Goal: Task Accomplishment & Management: Complete application form

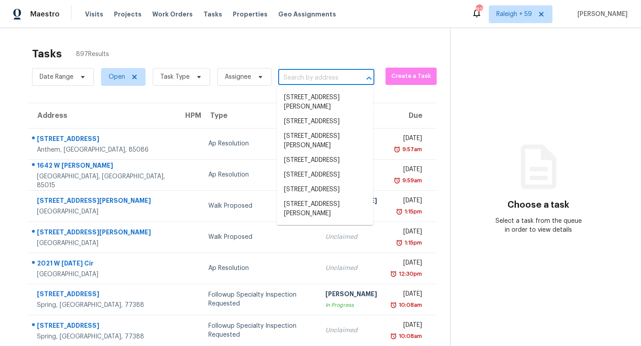
click at [313, 81] on input "text" at bounding box center [313, 78] width 71 height 14
paste input "[STREET_ADDRESS][PERSON_NAME][PERSON_NAME]"
type input "[STREET_ADDRESS][PERSON_NAME][PERSON_NAME]"
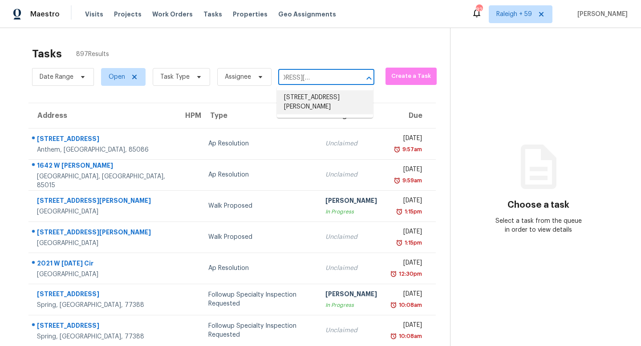
click at [311, 101] on li "[STREET_ADDRESS][PERSON_NAME]" at bounding box center [325, 102] width 96 height 24
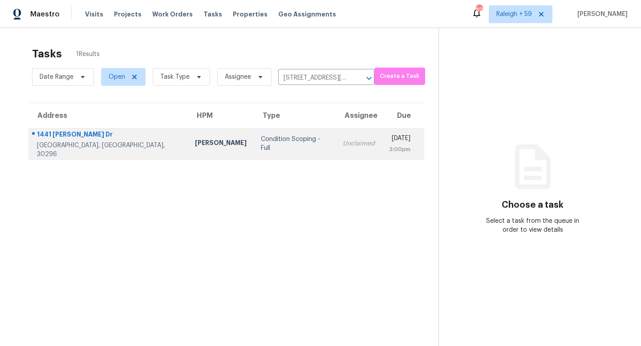
click at [343, 140] on div "Unclaimed" at bounding box center [359, 143] width 32 height 9
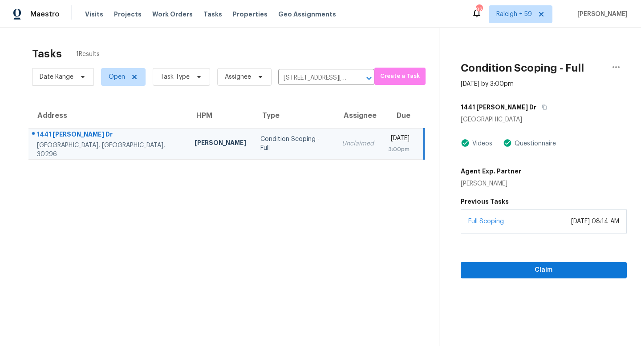
click at [506, 227] on div "Full Scoping [DATE] 08:14 AM" at bounding box center [544, 222] width 166 height 24
click at [513, 267] on span "Claim" at bounding box center [544, 270] width 152 height 11
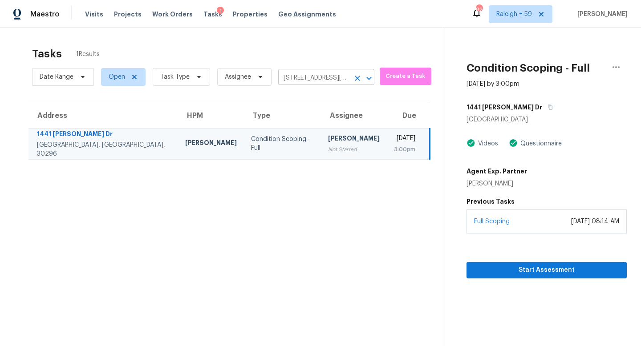
click at [311, 80] on input "1441 Evans Dr, Riverdale, GA 30296" at bounding box center [313, 78] width 71 height 14
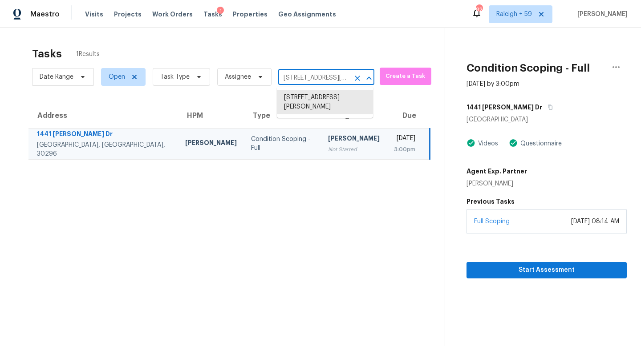
paste input "334 Wood Park Dr NW Kennesaw, GA, 30152"
type input "1334 Wood Park Dr NW Kennesaw, GA, 30152"
click at [318, 105] on li "1334 Wood Park Dr NW, Kennesaw, GA 30152" at bounding box center [325, 97] width 96 height 15
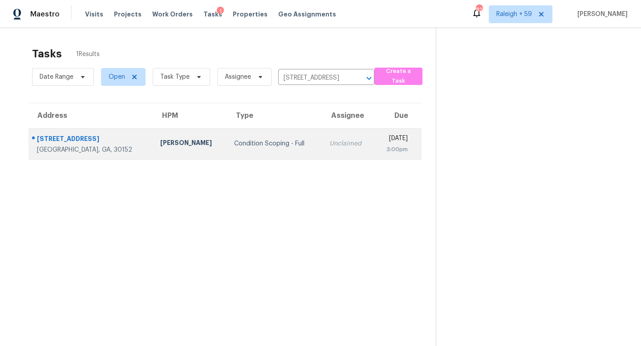
click at [322, 157] on td "Unclaimed" at bounding box center [348, 143] width 52 height 31
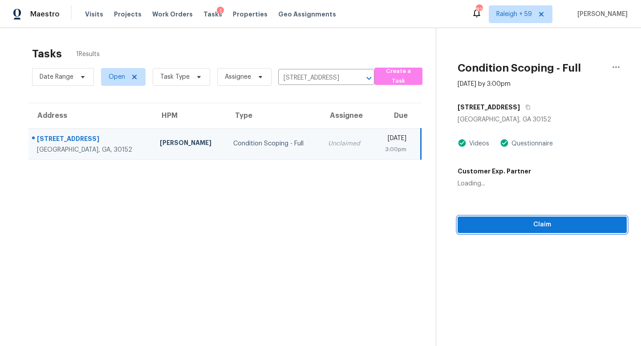
click at [518, 226] on span "Claim" at bounding box center [542, 224] width 155 height 11
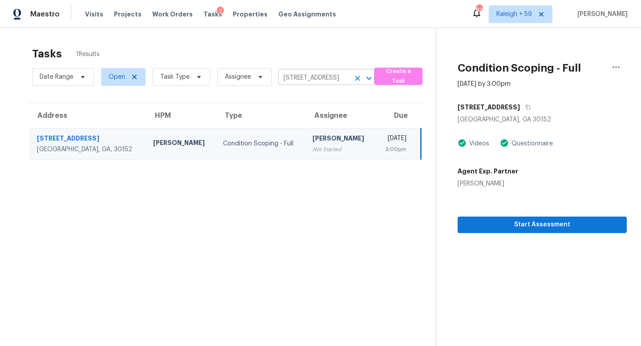
click at [325, 77] on input "1334 Wood Park Dr NW, Kennesaw, GA 30152" at bounding box center [313, 78] width 71 height 14
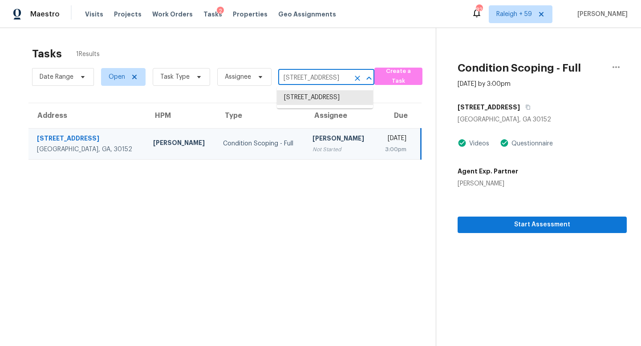
paste input "3211 The Trail Rd Gainesville, GA, 30501"
type input "3211 The Trail Rd Gainesville, GA, 30501"
click at [314, 103] on li "3211 The Trail Rd, Gainesville, GA 30501" at bounding box center [325, 97] width 96 height 15
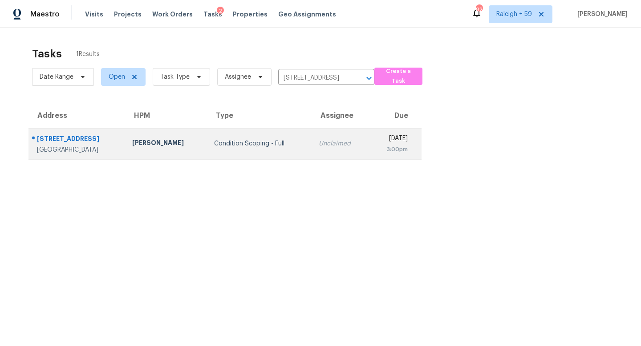
click at [312, 150] on td "Unclaimed" at bounding box center [340, 143] width 57 height 31
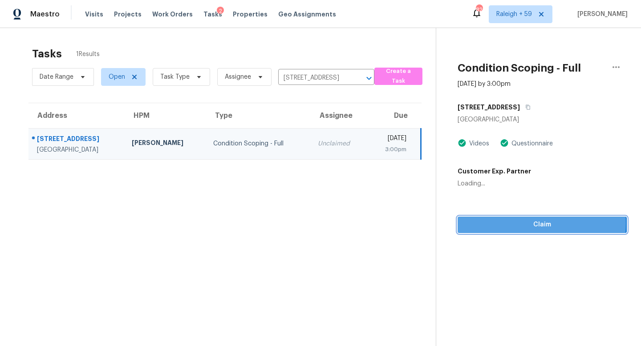
click at [509, 223] on span "Claim" at bounding box center [542, 224] width 155 height 11
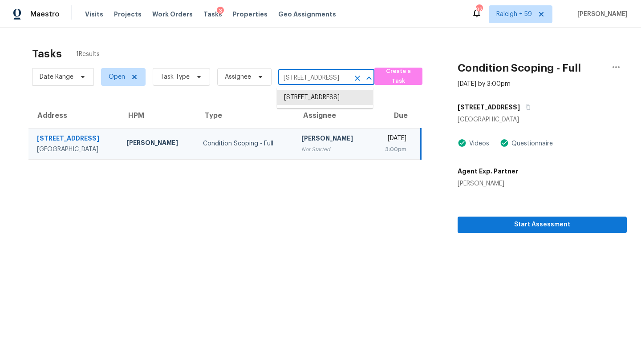
click at [304, 73] on input "3211 The Trail Rd, Gainesville, GA 30501" at bounding box center [313, 78] width 71 height 14
paste input "1928 E View Dr Sun City Center, FL, 33573"
type input "1928 E View Dr Sun City Center, FL, 33573"
click at [310, 101] on li "1928 E View Dr, Sun City Center, FL 33573" at bounding box center [325, 97] width 96 height 15
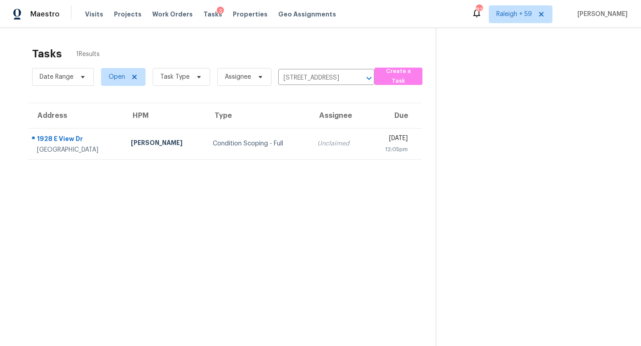
click at [317, 142] on div "Unclaimed" at bounding box center [338, 143] width 43 height 9
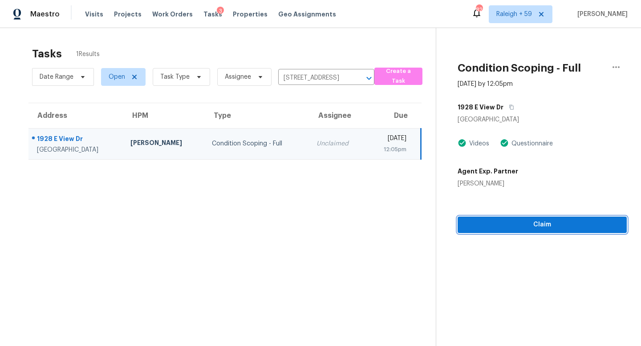
click at [491, 219] on button "Claim" at bounding box center [542, 225] width 169 height 16
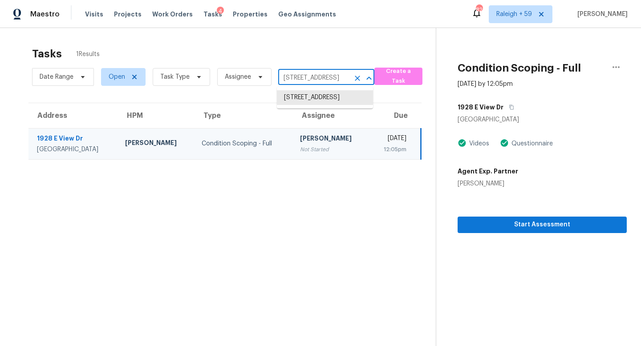
click at [325, 82] on input "1928 E View Dr, Sun City Center, FL 33573" at bounding box center [313, 78] width 71 height 14
paste input "2266 Bluebird Pl Saint Cloud, FL, 34771"
type input "2266 Bluebird Pl Saint Cloud, FL, 34771"
click at [307, 104] on li "2266 Bluebird Pl, Saint Cloud, FL 34771" at bounding box center [325, 97] width 96 height 15
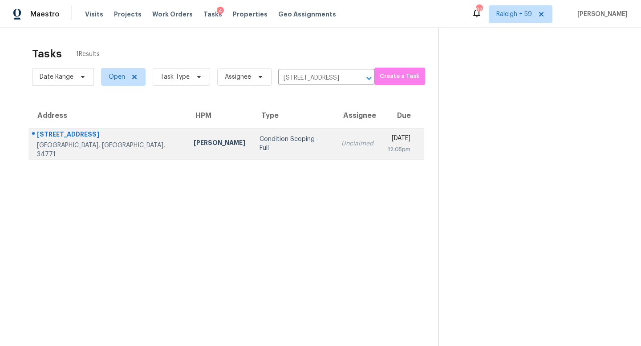
click at [341, 144] on div "Unclaimed" at bounding box center [357, 143] width 32 height 9
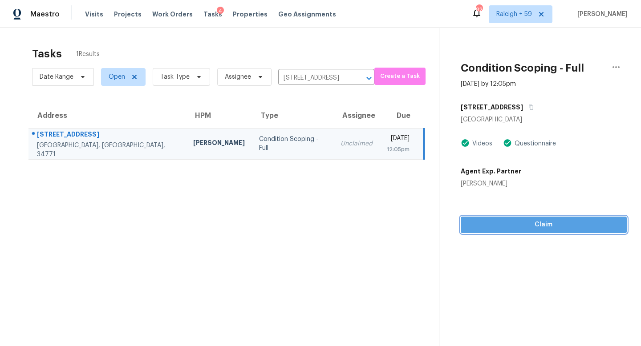
click at [537, 221] on span "Claim" at bounding box center [544, 224] width 152 height 11
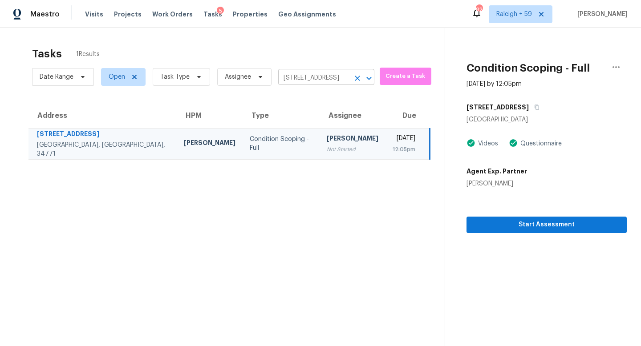
click at [316, 75] on input "2266 Bluebird Pl, Saint Cloud, FL 34771" at bounding box center [313, 78] width 71 height 14
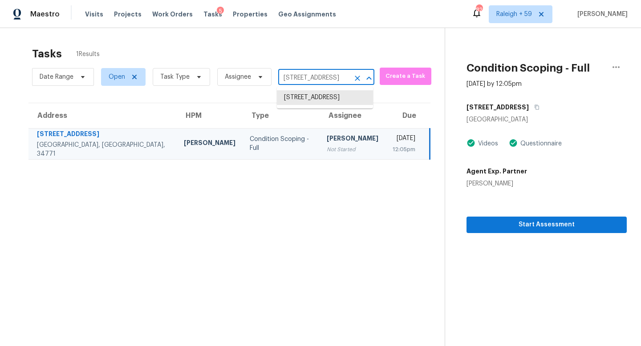
paste input "5737 Sands Point Dr Lakeland, FL, 33809"
type input "5737 Sands Point Dr Lakeland, FL, 33809"
click at [316, 97] on li "5737 Sands Point Dr, Lakeland, FL 33809" at bounding box center [325, 97] width 96 height 15
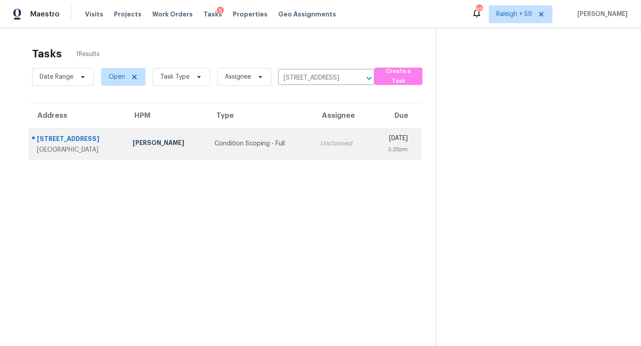
click at [313, 134] on td "Unclaimed" at bounding box center [342, 143] width 58 height 31
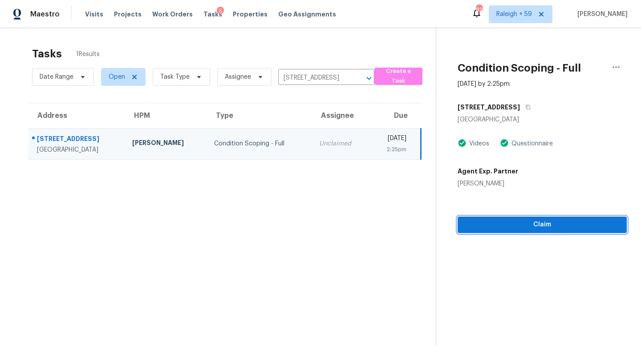
click at [519, 230] on button "Claim" at bounding box center [542, 225] width 169 height 16
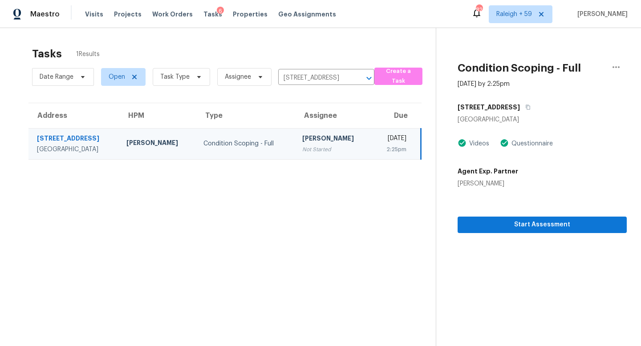
click at [307, 69] on div "Date Range Open Task Type Assignee 5737 Sands Point Dr, Lakeland, FL 33809 ​" at bounding box center [203, 76] width 342 height 23
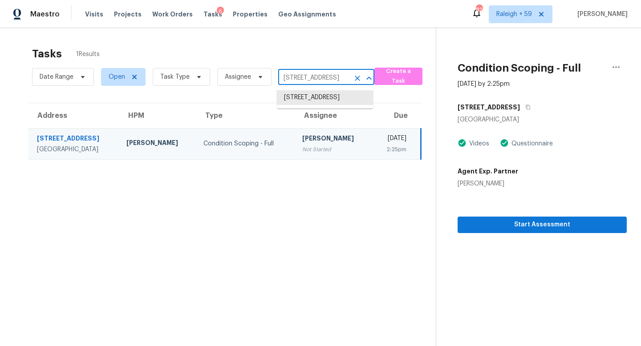
click at [307, 73] on input "5737 Sands Point Dr, Lakeland, FL 33809" at bounding box center [313, 78] width 71 height 14
paste input "[STREET_ADDRESS]"
drag, startPoint x: 348, startPoint y: 78, endPoint x: 285, endPoint y: 77, distance: 63.2
click at [285, 77] on div "11590 SW 9th Ct Pembroke Pines, FL, 33025 ​" at bounding box center [326, 78] width 96 height 14
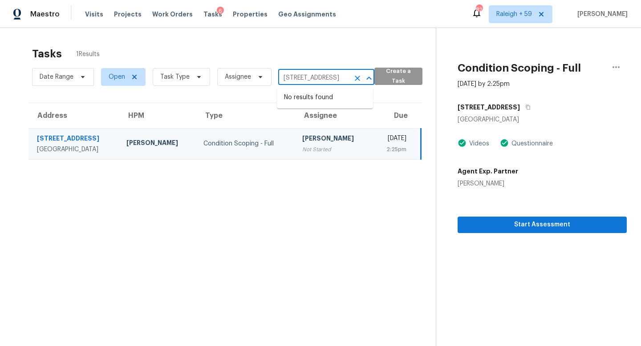
drag, startPoint x: 284, startPoint y: 77, endPoint x: 381, endPoint y: 86, distance: 96.9
click at [382, 85] on div "Date Range Open Task Type Assignee 11590 SW 9th Ct Pembroke Pines, FL, 33025 ​ …" at bounding box center [234, 76] width 404 height 23
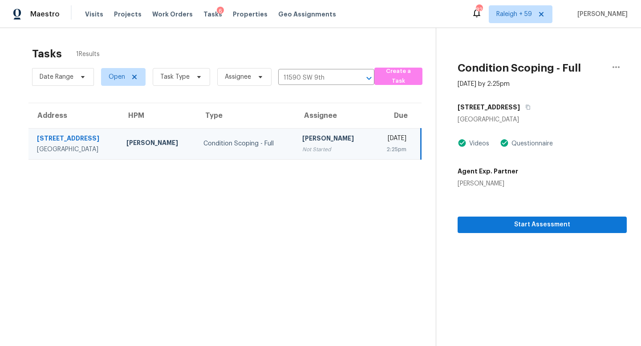
type input "5737 Sands Point Dr, Lakeland, FL 33809"
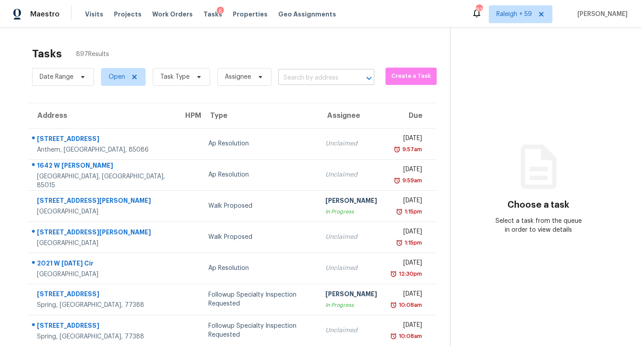
click at [298, 76] on input "text" at bounding box center [313, 78] width 71 height 14
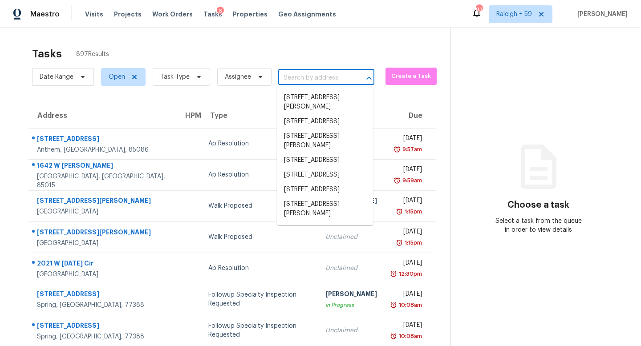
paste input "[STREET_ADDRESS]"
type input "[STREET_ADDRESS]"
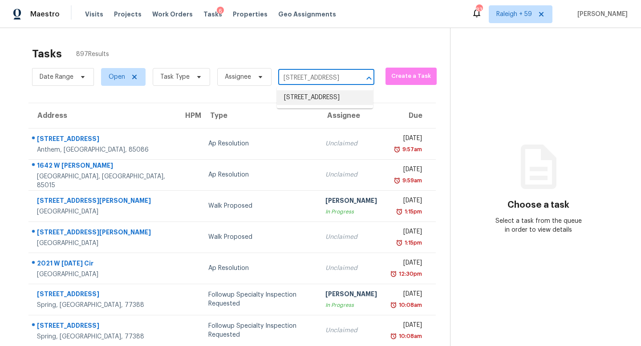
click at [322, 105] on li "[STREET_ADDRESS]" at bounding box center [325, 97] width 96 height 15
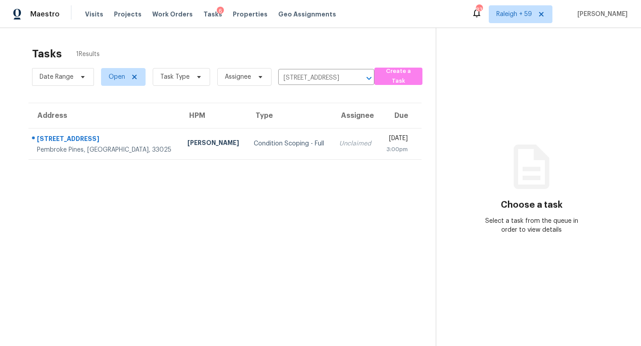
click at [339, 143] on div "Unclaimed" at bounding box center [355, 143] width 32 height 9
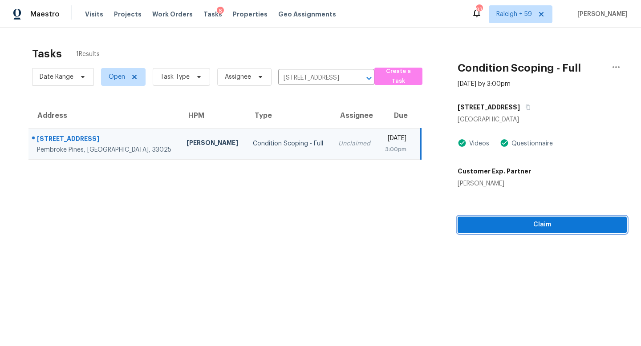
click at [538, 231] on button "Claim" at bounding box center [542, 225] width 169 height 16
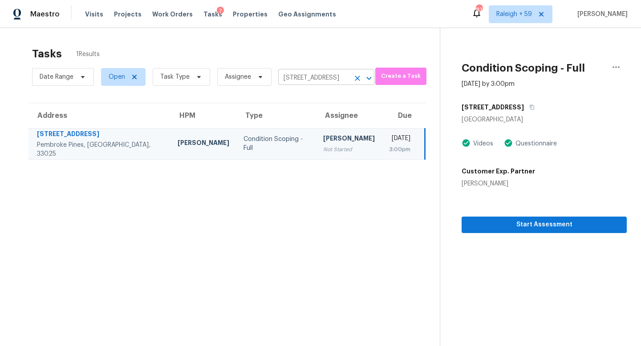
click at [315, 73] on input "[STREET_ADDRESS]" at bounding box center [313, 78] width 71 height 14
paste input "[STREET_ADDRESS]"
type input "[STREET_ADDRESS]"
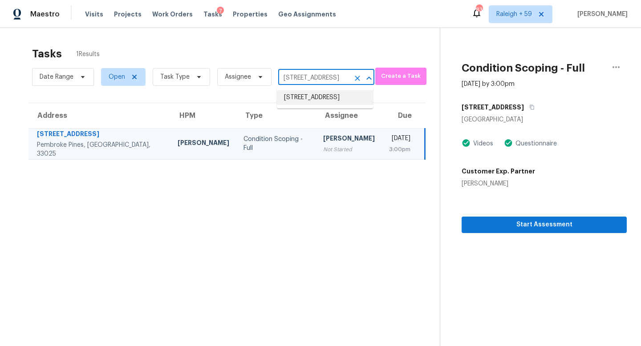
click at [315, 104] on li "[STREET_ADDRESS]" at bounding box center [325, 97] width 96 height 15
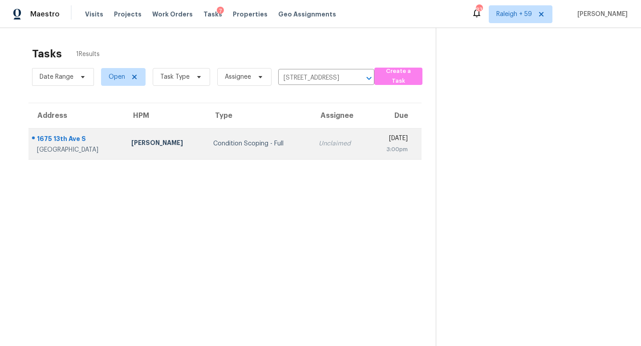
click at [312, 153] on td "Unclaimed" at bounding box center [340, 143] width 57 height 31
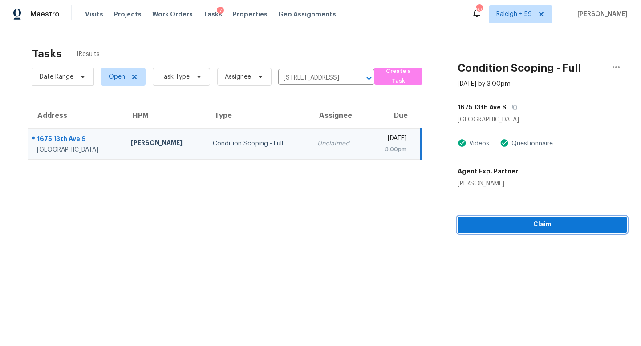
click at [502, 226] on span "Claim" at bounding box center [542, 224] width 155 height 11
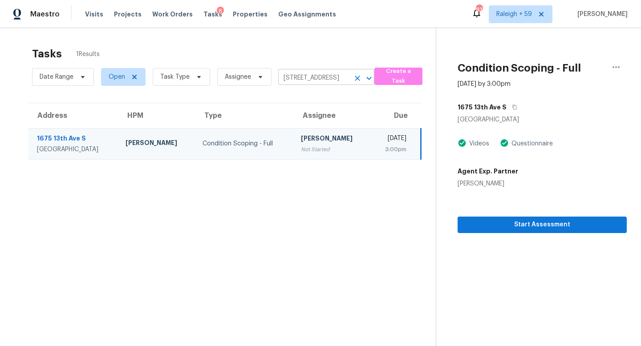
click at [306, 77] on input "[STREET_ADDRESS]" at bounding box center [313, 78] width 71 height 14
paste input "[STREET_ADDRESS]"
click at [312, 84] on input "[STREET_ADDRESS]" at bounding box center [313, 78] width 71 height 14
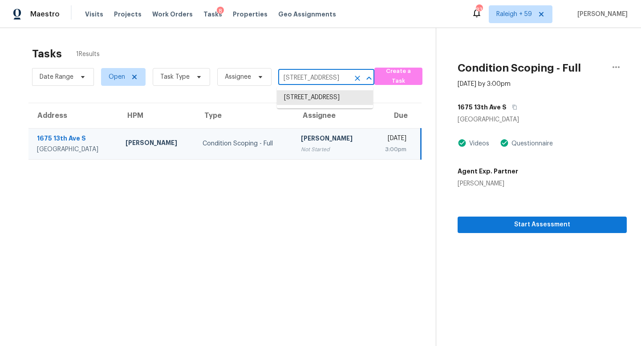
paste input "[STREET_ADDRESS]"
type input "[STREET_ADDRESS]"
click at [311, 105] on li "[STREET_ADDRESS]" at bounding box center [325, 97] width 96 height 15
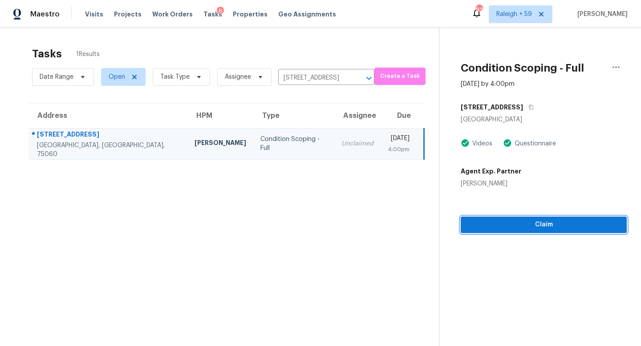
click at [517, 227] on span "Claim" at bounding box center [544, 224] width 152 height 11
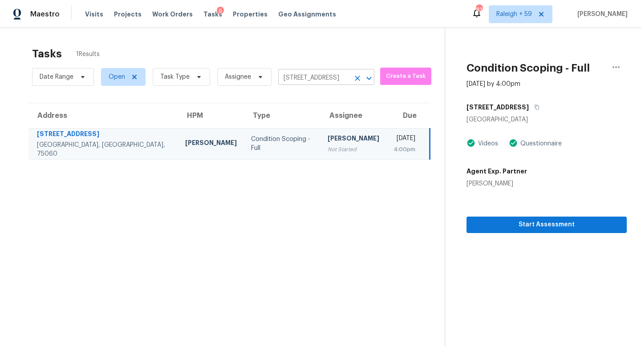
click at [320, 76] on input "[STREET_ADDRESS]" at bounding box center [313, 78] width 71 height 14
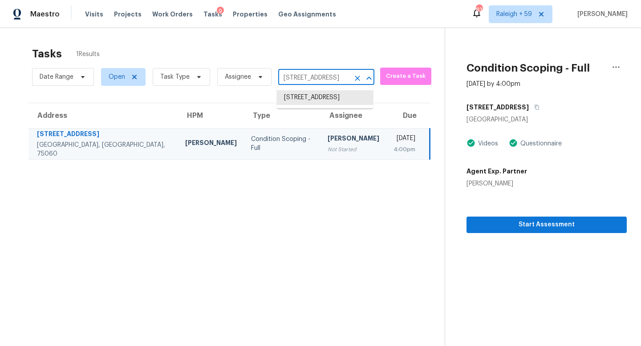
paste input "[STREET_ADDRESS]"
type input "[STREET_ADDRESS]"
click at [327, 99] on li "[STREET_ADDRESS]" at bounding box center [325, 97] width 96 height 15
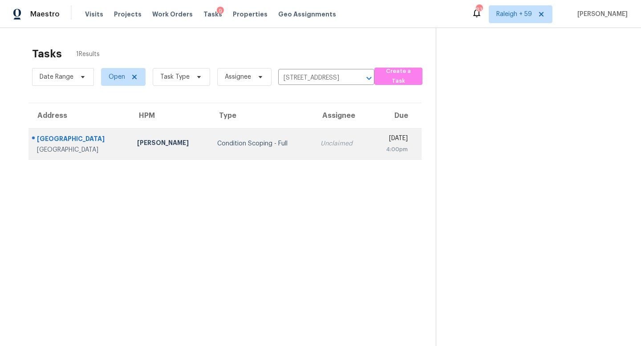
click at [319, 149] on td "Unclaimed" at bounding box center [341, 143] width 57 height 31
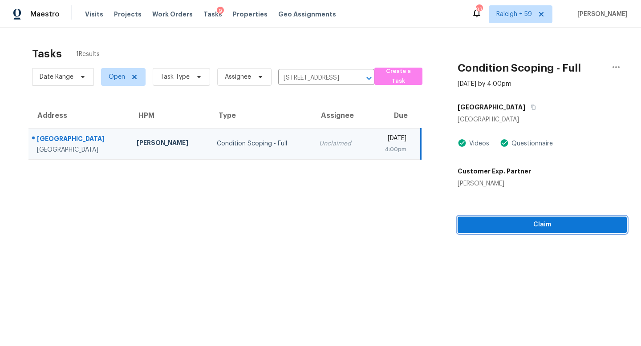
click at [530, 219] on span "Claim" at bounding box center [542, 224] width 155 height 11
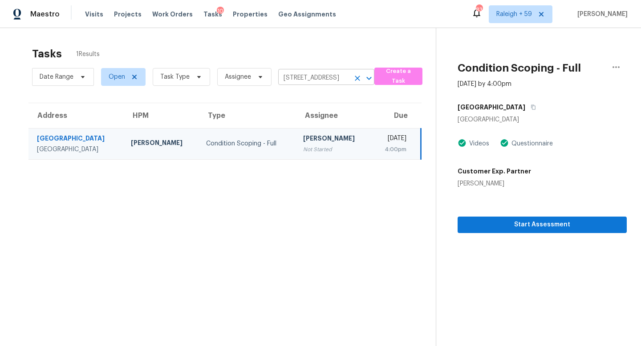
click at [305, 78] on input "[STREET_ADDRESS]" at bounding box center [313, 78] width 71 height 14
paste input "[STREET_ADDRESS][PERSON_NAME]"
type input "[STREET_ADDRESS][PERSON_NAME]"
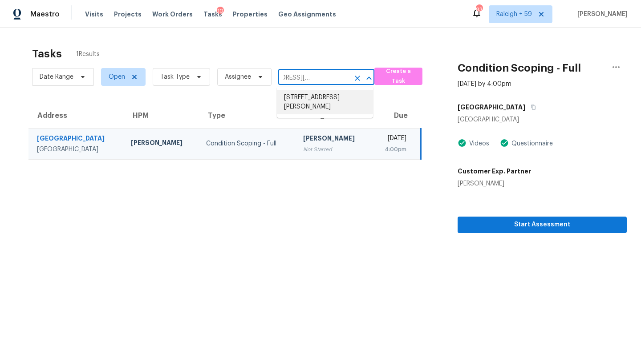
click at [310, 102] on li "[STREET_ADDRESS][PERSON_NAME]" at bounding box center [325, 102] width 96 height 24
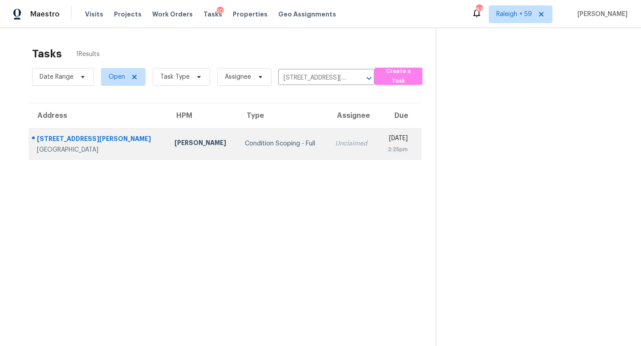
click at [328, 134] on td "Unclaimed" at bounding box center [352, 143] width 49 height 31
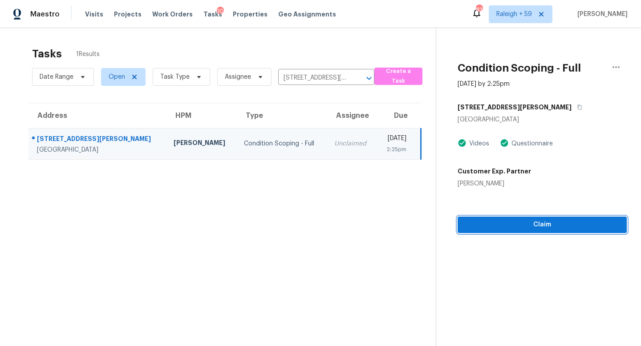
drag, startPoint x: 533, startPoint y: 224, endPoint x: 527, endPoint y: 221, distance: 6.2
click at [533, 224] on span "Claim" at bounding box center [542, 224] width 155 height 11
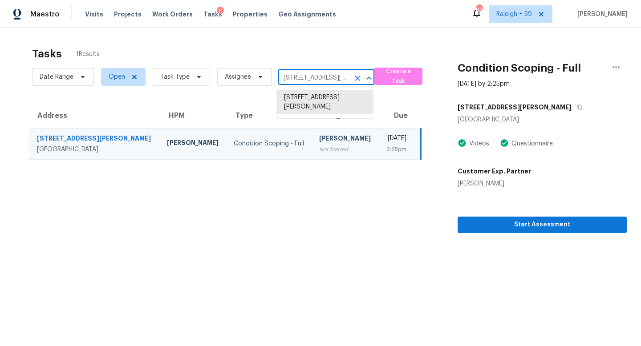
click at [307, 79] on input "[STREET_ADDRESS][PERSON_NAME]" at bounding box center [313, 78] width 71 height 14
paste input "[STREET_ADDRESS]"
type input "[STREET_ADDRESS]"
click at [317, 105] on li "[STREET_ADDRESS]" at bounding box center [325, 97] width 96 height 15
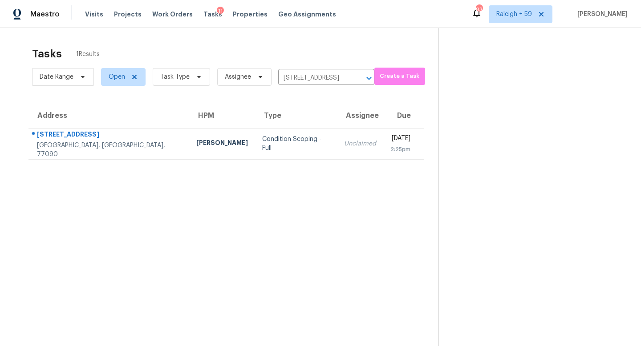
click at [344, 145] on div "Unclaimed" at bounding box center [360, 143] width 32 height 9
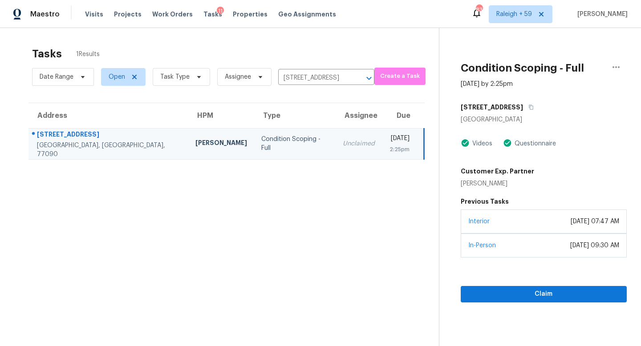
click at [502, 228] on div "Interior [DATE] 07:47 AM" at bounding box center [544, 222] width 166 height 24
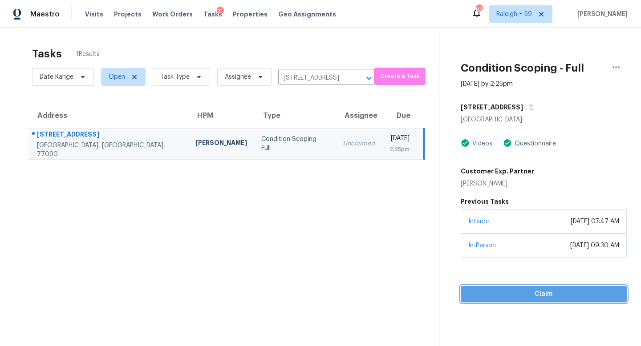
click at [543, 299] on span "Claim" at bounding box center [544, 294] width 152 height 11
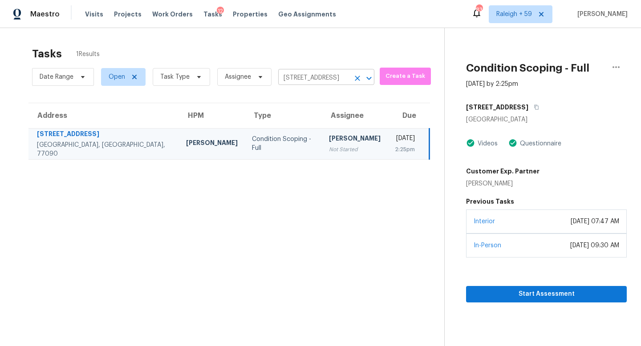
click at [318, 84] on input "[STREET_ADDRESS]" at bounding box center [313, 78] width 71 height 14
paste input "[STREET_ADDRESS][PERSON_NAME][PERSON_NAME]"
type input "[STREET_ADDRESS][PERSON_NAME][PERSON_NAME]"
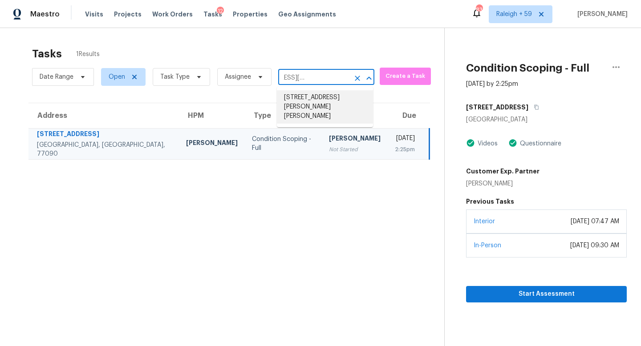
click at [322, 102] on li "[STREET_ADDRESS][PERSON_NAME][PERSON_NAME]" at bounding box center [325, 106] width 96 height 33
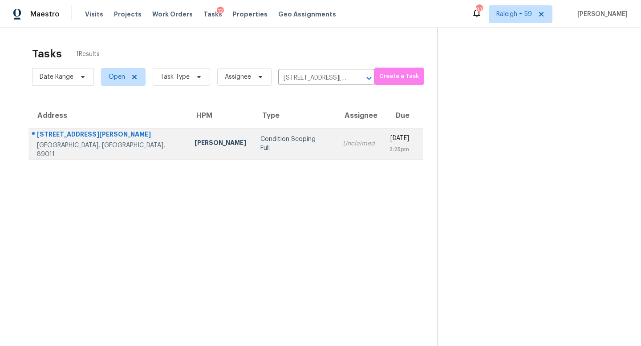
click at [336, 155] on td "Unclaimed" at bounding box center [359, 143] width 46 height 31
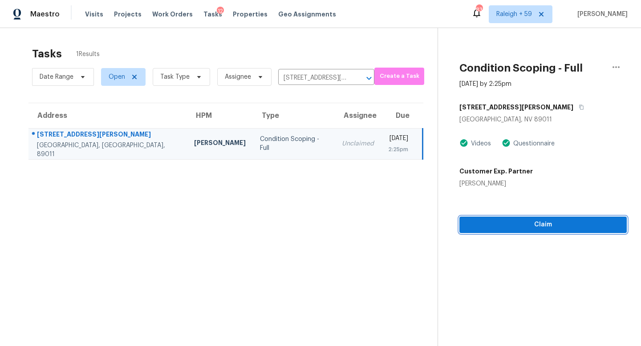
click at [498, 226] on span "Claim" at bounding box center [542, 224] width 153 height 11
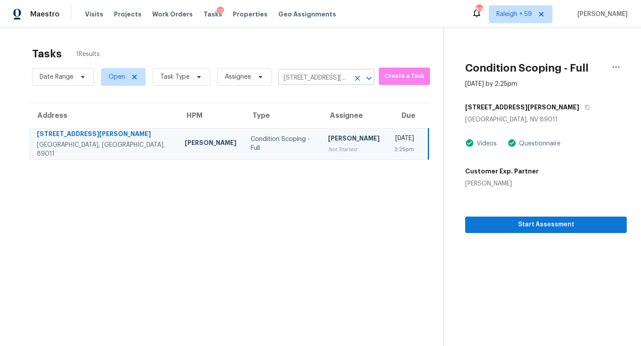
click at [313, 81] on input "[STREET_ADDRESS][PERSON_NAME][PERSON_NAME]" at bounding box center [313, 78] width 71 height 14
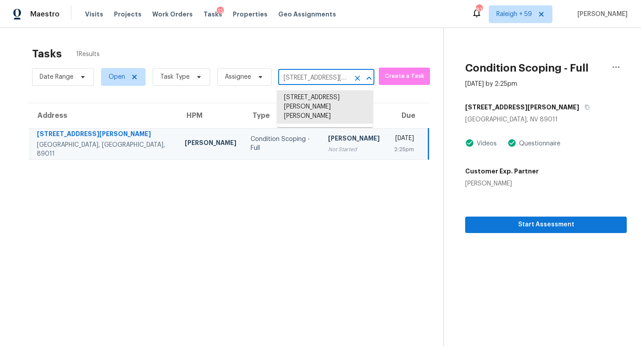
paste input "[STREET_ADDRESS][PERSON_NAME]"
type input "[STREET_ADDRESS][PERSON_NAME]"
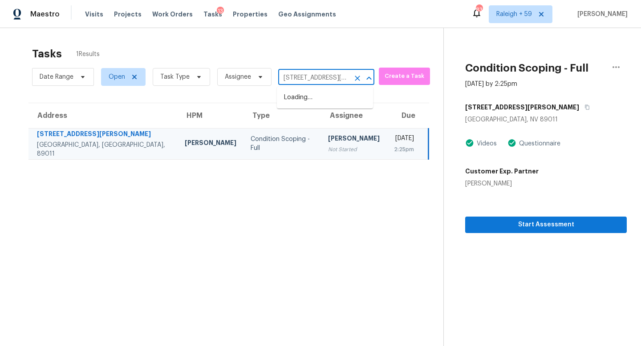
scroll to position [0, 41]
click at [319, 94] on li "[STREET_ADDRESS][PERSON_NAME]" at bounding box center [325, 102] width 96 height 24
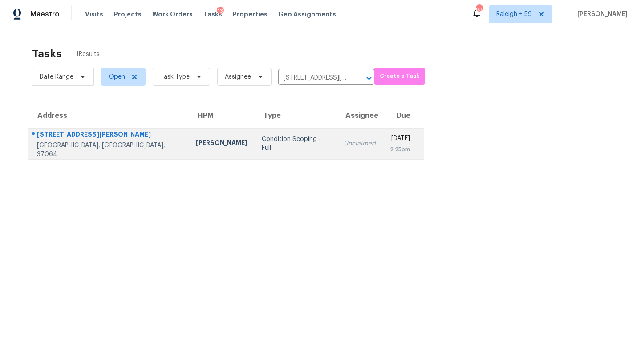
click at [344, 139] on div "Unclaimed" at bounding box center [360, 143] width 32 height 9
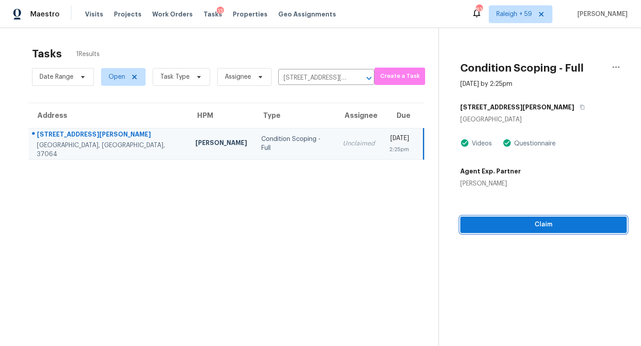
click at [519, 225] on span "Claim" at bounding box center [543, 224] width 152 height 11
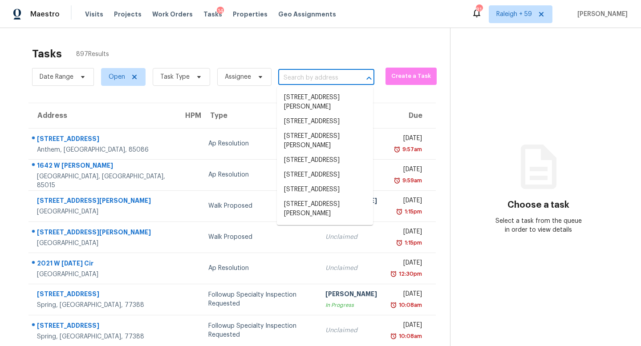
click at [309, 80] on input "text" at bounding box center [313, 78] width 71 height 14
paste input "1441 Evans Dr, Riverdale, GA 30296"
type input "1441 Evans Dr, Riverdale, GA 30296"
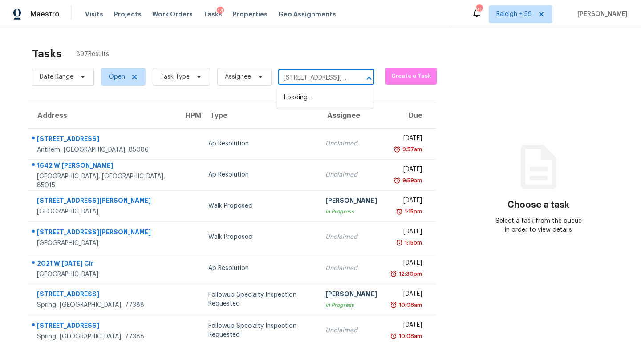
scroll to position [0, 36]
click at [307, 104] on li "1441 Evans Dr, Riverdale, GA 30296" at bounding box center [325, 102] width 96 height 24
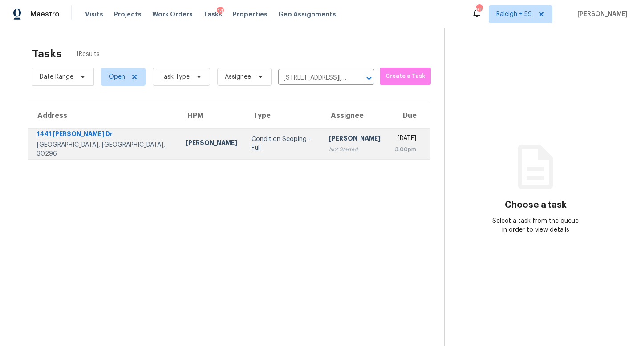
click at [329, 146] on div "Not Started" at bounding box center [355, 149] width 52 height 9
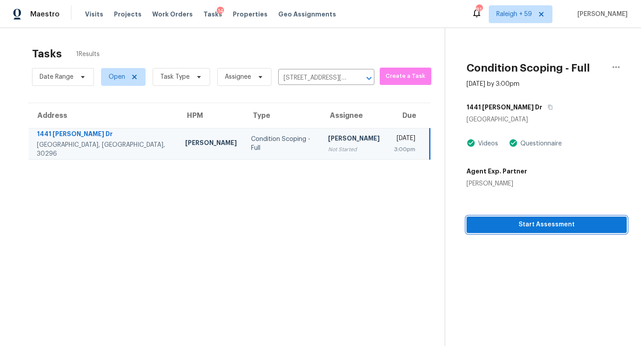
click at [520, 226] on span "Start Assessment" at bounding box center [547, 224] width 146 height 11
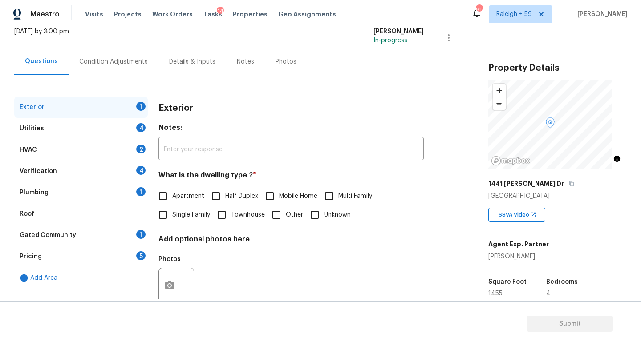
scroll to position [76, 0]
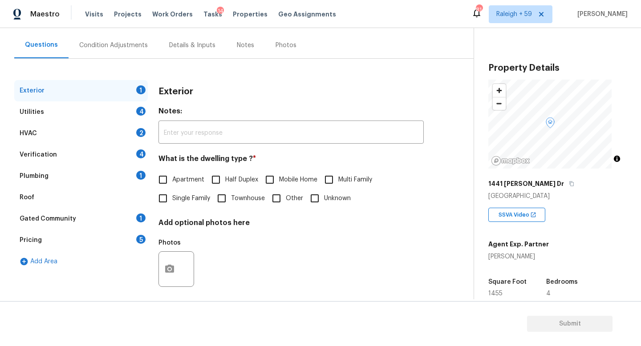
click at [185, 200] on span "Single Family" at bounding box center [191, 198] width 38 height 9
click at [172, 200] on input "Single Family" at bounding box center [163, 198] width 19 height 19
checkbox input "true"
click at [193, 38] on div "Details & Inputs" at bounding box center [192, 45] width 68 height 26
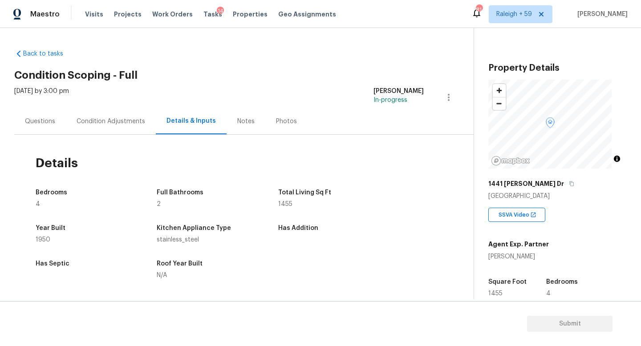
click at [45, 126] on div "Questions" at bounding box center [40, 121] width 52 height 26
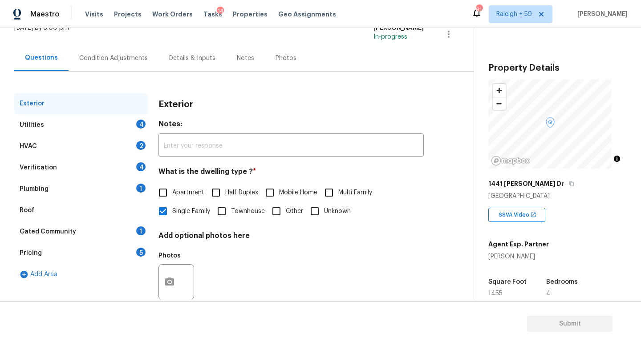
click at [122, 187] on div "Plumbing 1" at bounding box center [81, 188] width 134 height 21
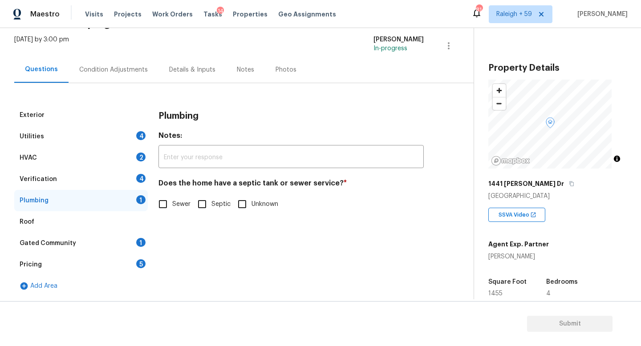
scroll to position [58, 0]
click at [220, 200] on span "Septic" at bounding box center [220, 204] width 19 height 9
click at [211, 199] on input "Septic" at bounding box center [202, 204] width 19 height 19
checkbox input "true"
click at [97, 126] on div "Utilities 4" at bounding box center [81, 136] width 134 height 21
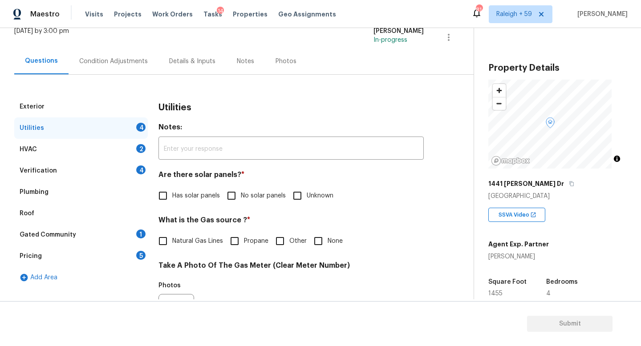
click at [250, 189] on label "No solar panels" at bounding box center [254, 195] width 64 height 19
click at [241, 189] on input "No solar panels" at bounding box center [231, 195] width 19 height 19
checkbox input "true"
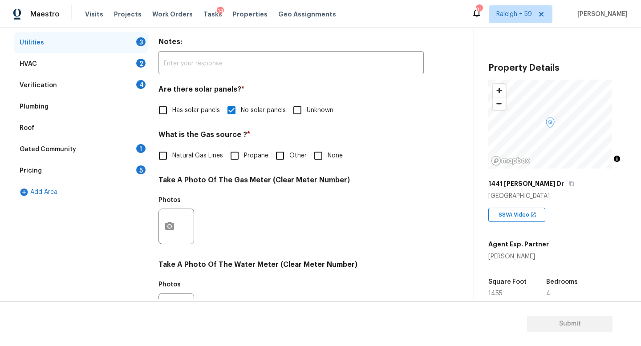
click at [182, 156] on span "Natural Gas Lines" at bounding box center [197, 155] width 51 height 9
click at [172, 156] on input "Natural Gas Lines" at bounding box center [163, 155] width 19 height 19
checkbox input "true"
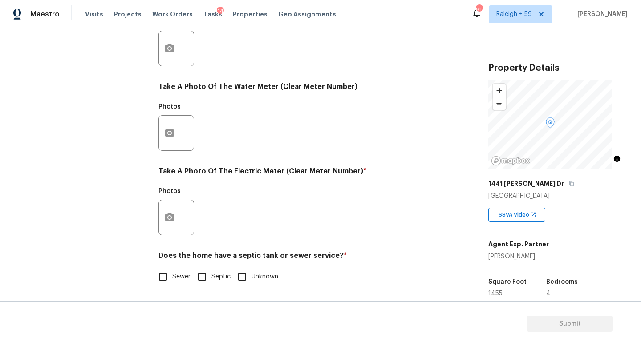
scroll to position [330, 0]
click at [170, 216] on icon "button" at bounding box center [169, 217] width 11 height 11
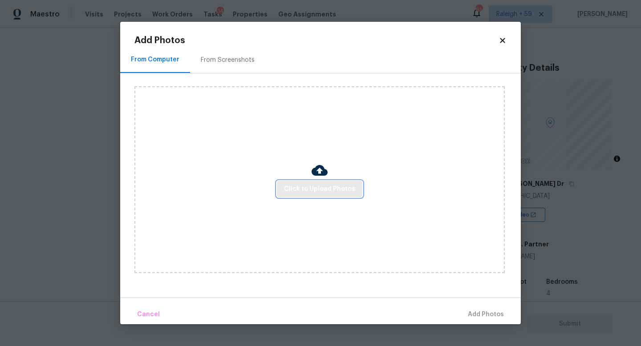
click at [293, 187] on span "Click to Upload Photos" at bounding box center [319, 189] width 71 height 11
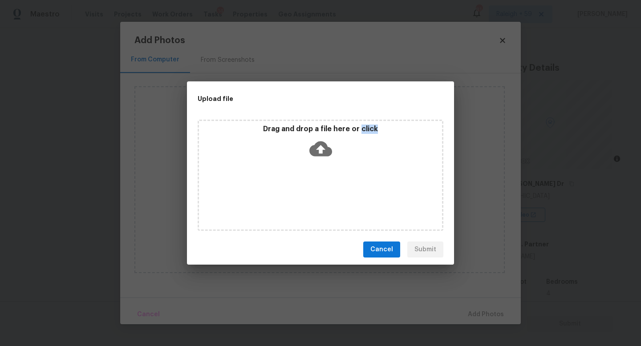
click at [293, 187] on div "Drag and drop a file here or click" at bounding box center [321, 175] width 246 height 111
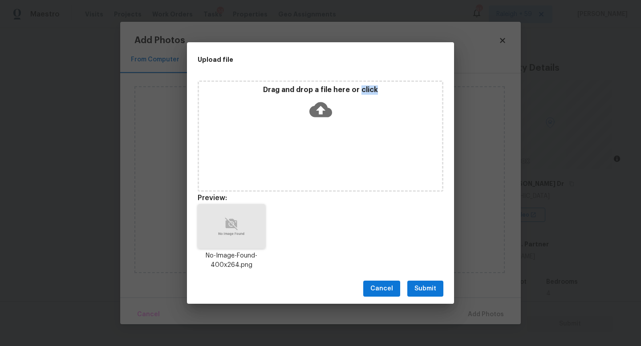
click at [424, 292] on span "Submit" at bounding box center [425, 289] width 22 height 11
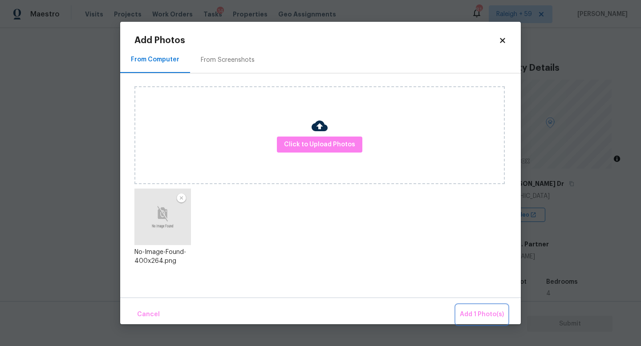
click at [485, 316] on span "Add 1 Photo(s)" at bounding box center [482, 314] width 44 height 11
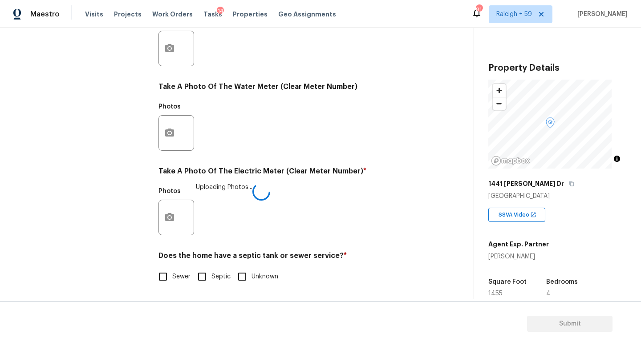
click at [208, 267] on input "Septic" at bounding box center [202, 276] width 19 height 19
checkbox input "true"
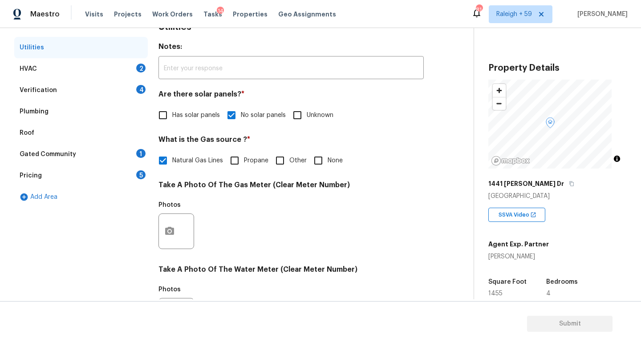
click at [134, 159] on div "Gated Community 1" at bounding box center [81, 154] width 134 height 21
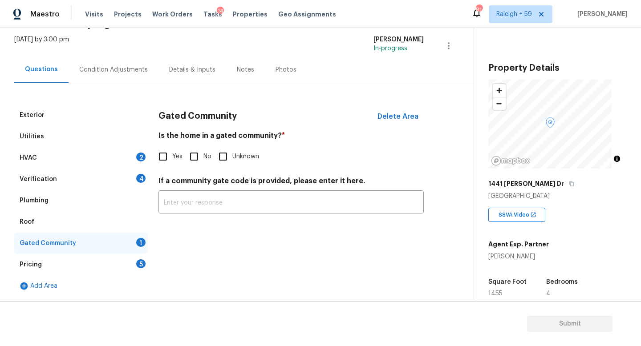
scroll to position [58, 0]
click at [199, 147] on input "No" at bounding box center [194, 156] width 19 height 19
checkbox input "true"
click at [125, 176] on div "Verification 4" at bounding box center [81, 179] width 134 height 21
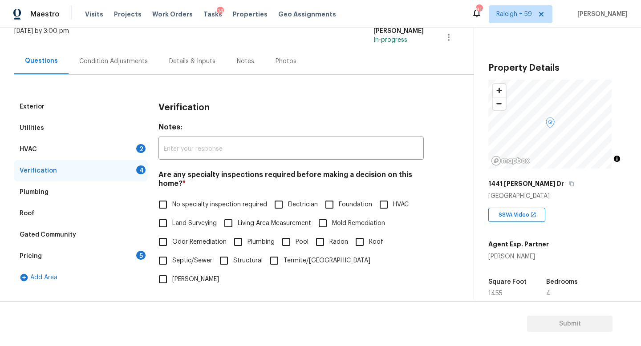
click at [184, 212] on label "No specialty inspection required" at bounding box center [210, 204] width 113 height 19
click at [172, 212] on input "No specialty inspection required" at bounding box center [163, 204] width 19 height 19
checkbox input "true"
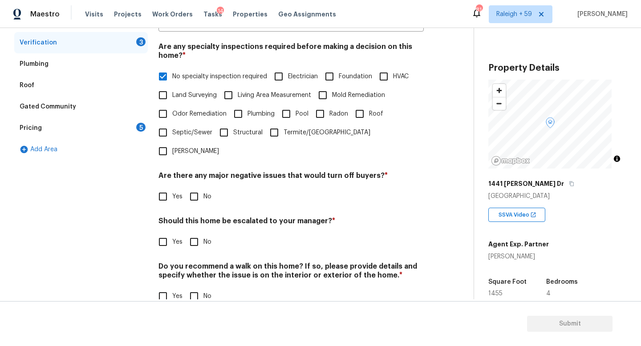
scroll to position [215, 0]
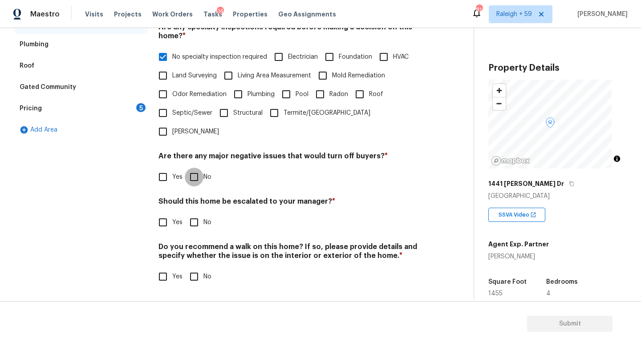
click at [196, 177] on input "No" at bounding box center [194, 177] width 19 height 19
checkbox input "true"
click at [198, 215] on input "No" at bounding box center [194, 222] width 19 height 19
checkbox input "true"
click at [194, 279] on input "No" at bounding box center [194, 276] width 19 height 19
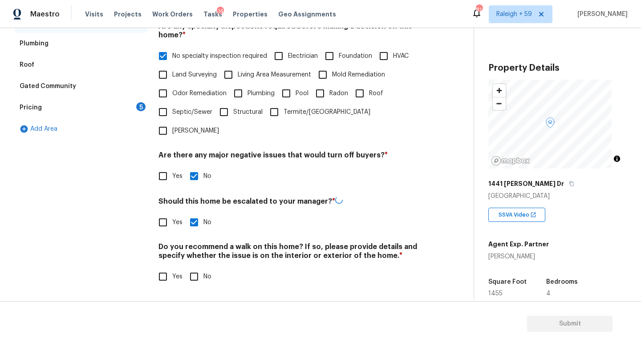
checkbox input "true"
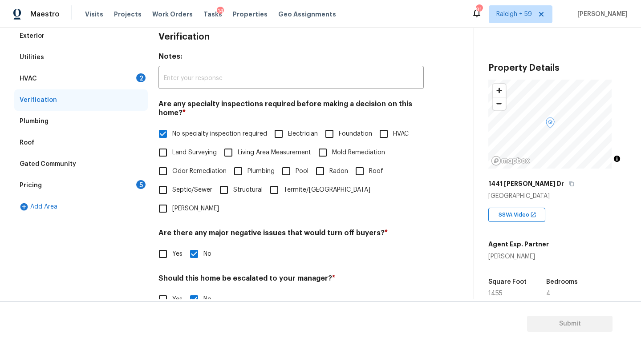
scroll to position [45, 0]
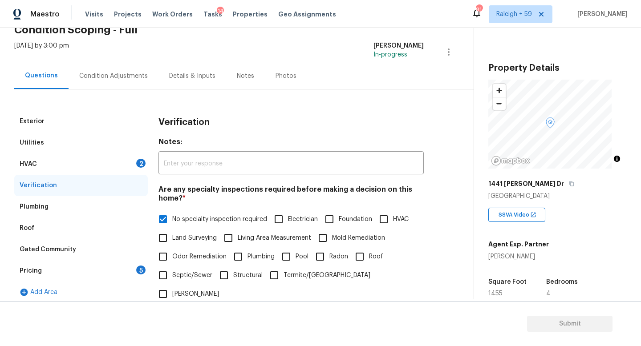
click at [124, 165] on div "HVAC 2" at bounding box center [81, 164] width 134 height 21
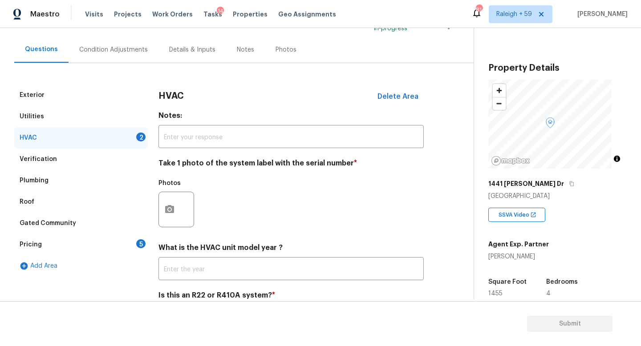
scroll to position [118, 0]
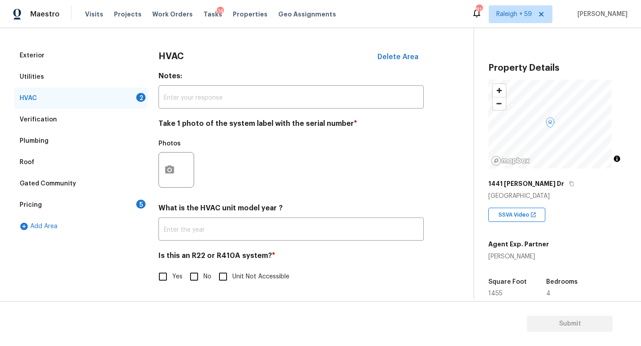
click at [117, 202] on div "Pricing 5" at bounding box center [81, 204] width 134 height 21
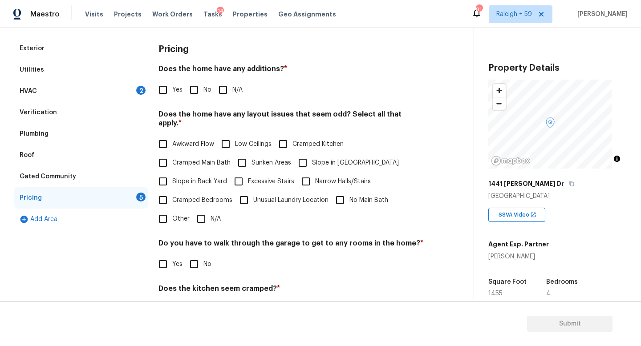
click at [205, 93] on span "No" at bounding box center [207, 89] width 8 height 9
click at [203, 93] on input "No" at bounding box center [194, 90] width 19 height 19
checkbox input "true"
click at [213, 219] on span "N/A" at bounding box center [216, 219] width 10 height 9
click at [211, 219] on input "N/A" at bounding box center [201, 219] width 19 height 19
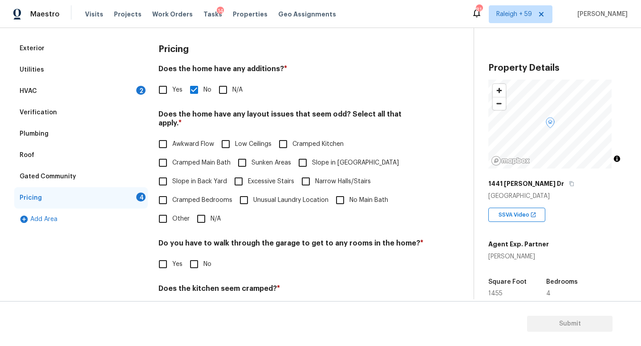
checkbox input "true"
click at [209, 265] on span "No" at bounding box center [207, 265] width 8 height 9
click at [203, 265] on input "No" at bounding box center [194, 265] width 19 height 19
checkbox input "true"
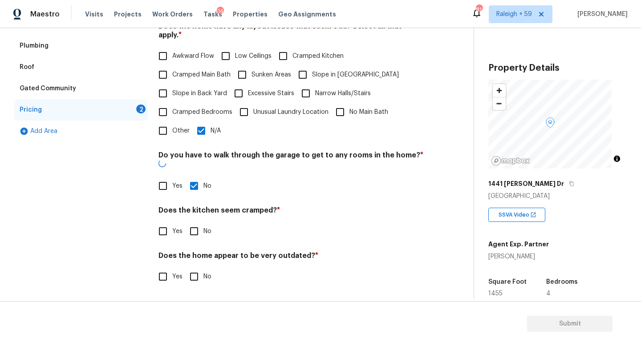
scroll to position [203, 0]
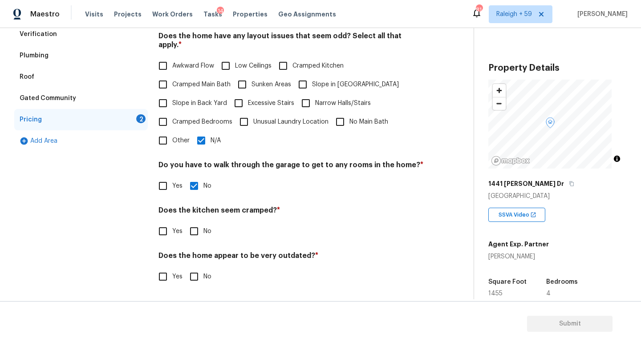
click at [204, 227] on span "No" at bounding box center [207, 231] width 8 height 9
click at [203, 227] on input "No" at bounding box center [194, 231] width 19 height 19
checkbox input "true"
click at [201, 267] on input "No" at bounding box center [194, 276] width 19 height 19
checkbox input "true"
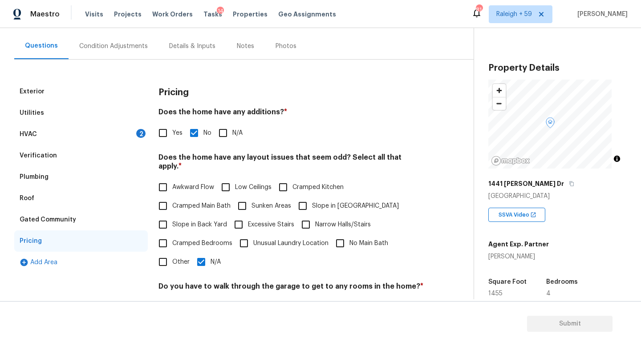
scroll to position [39, 0]
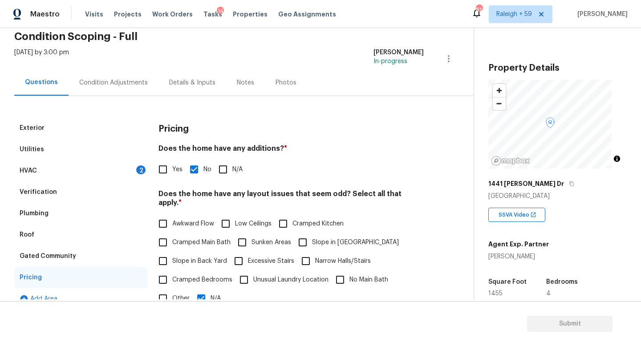
click at [112, 76] on div "Condition Adjustments" at bounding box center [114, 82] width 90 height 26
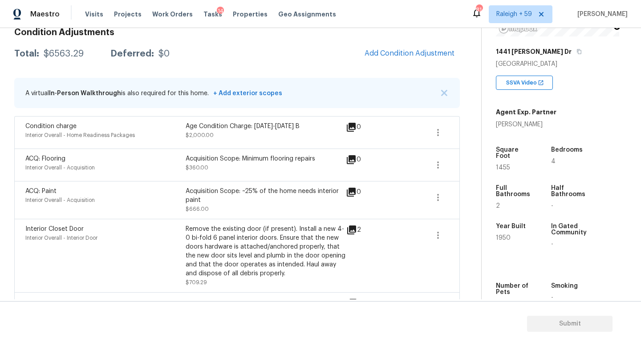
scroll to position [171, 0]
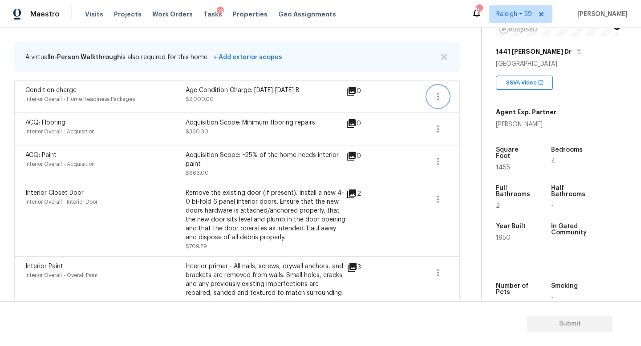
click at [443, 98] on icon "button" at bounding box center [438, 96] width 11 height 11
click at [459, 99] on link "Edit" at bounding box center [489, 94] width 76 height 13
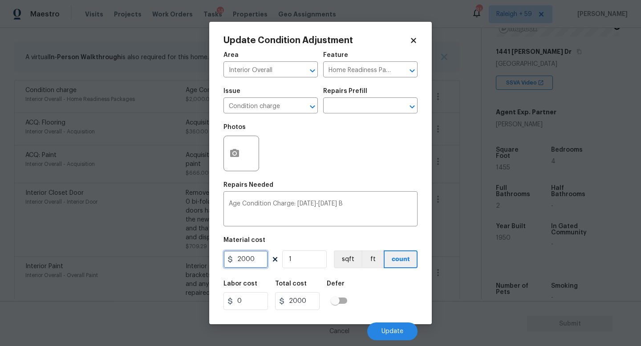
drag, startPoint x: 260, startPoint y: 258, endPoint x: 200, endPoint y: 260, distance: 60.1
click at [200, 260] on div "Update Condition Adjustment Area Interior Overall ​ Feature Home Readiness Pack…" at bounding box center [320, 173] width 641 height 346
type input "0"
click at [389, 332] on span "Update" at bounding box center [392, 331] width 22 height 7
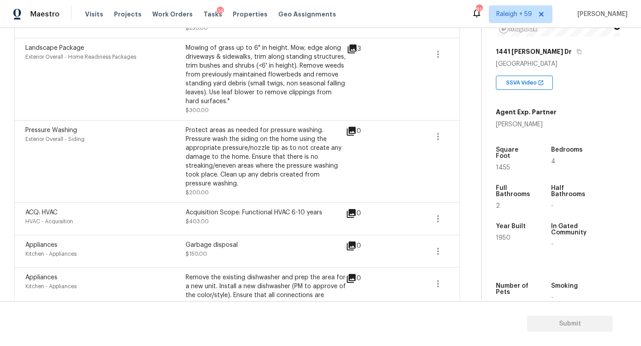
scroll to position [604, 0]
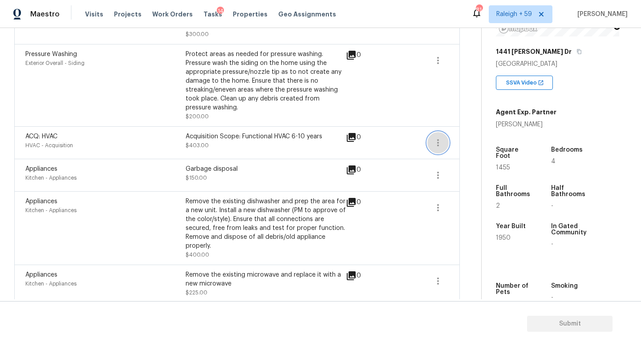
click at [440, 138] on icon "button" at bounding box center [438, 143] width 11 height 11
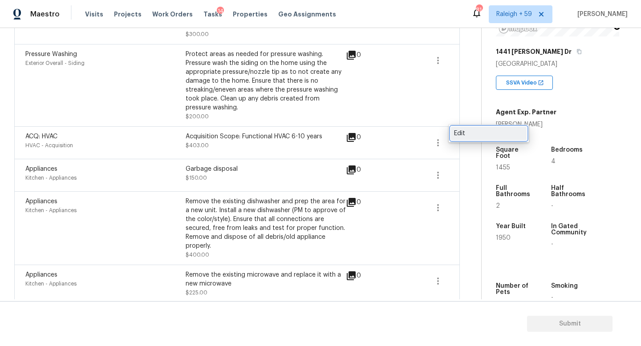
click at [458, 133] on div "Edit" at bounding box center [488, 133] width 69 height 9
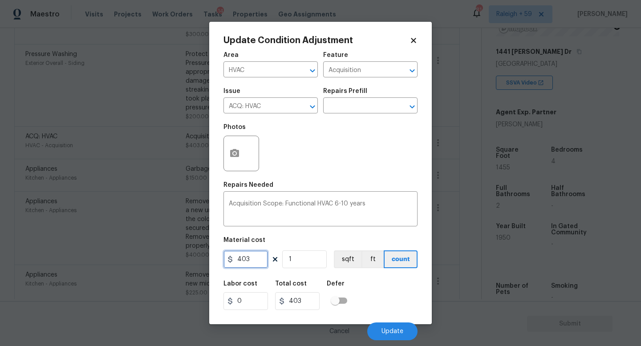
drag, startPoint x: 259, startPoint y: 259, endPoint x: 217, endPoint y: 261, distance: 41.9
click at [218, 260] on div "Update Condition Adjustment Area HVAC ​ Feature Acquisition ​ Issue ACQ: HVAC ​…" at bounding box center [320, 173] width 223 height 303
type input "0"
click at [395, 336] on button "Update" at bounding box center [392, 332] width 50 height 18
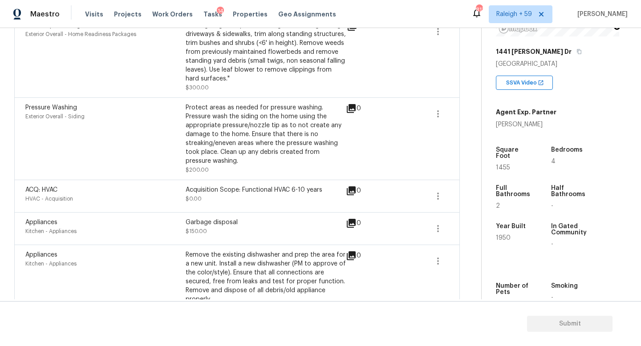
scroll to position [588, 0]
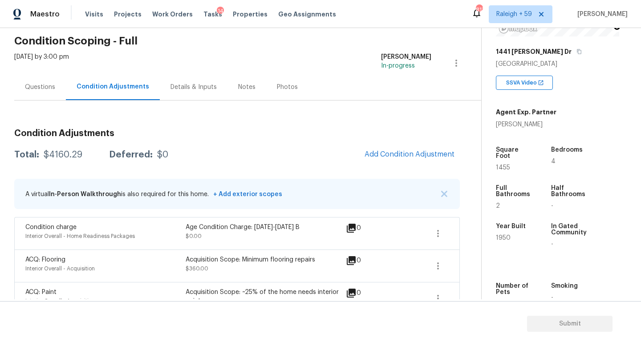
click at [191, 87] on div "Details & Inputs" at bounding box center [193, 87] width 46 height 9
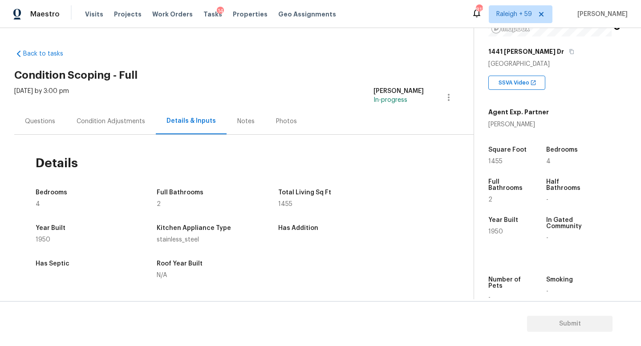
click at [50, 127] on div "Questions" at bounding box center [40, 121] width 52 height 26
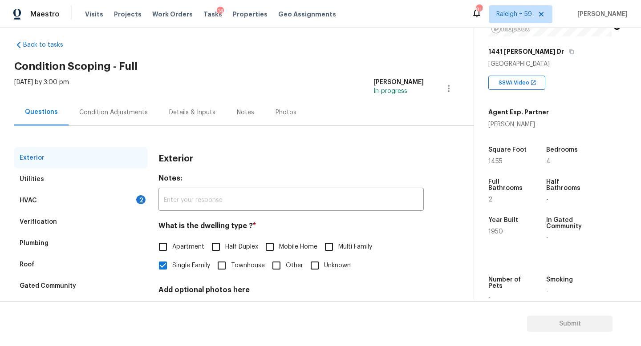
scroll to position [7, 0]
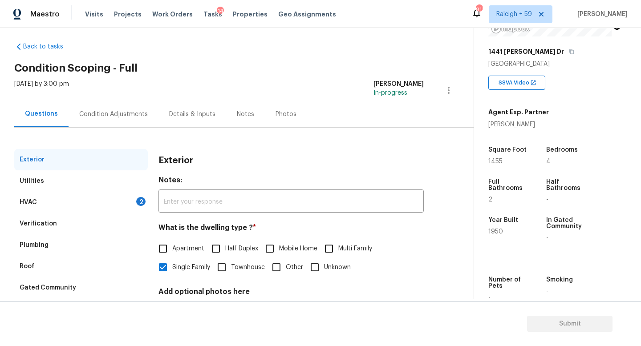
click at [107, 122] on div "Condition Adjustments" at bounding box center [114, 114] width 90 height 26
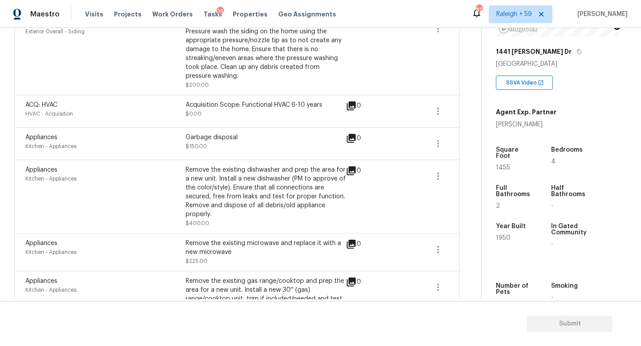
scroll to position [674, 0]
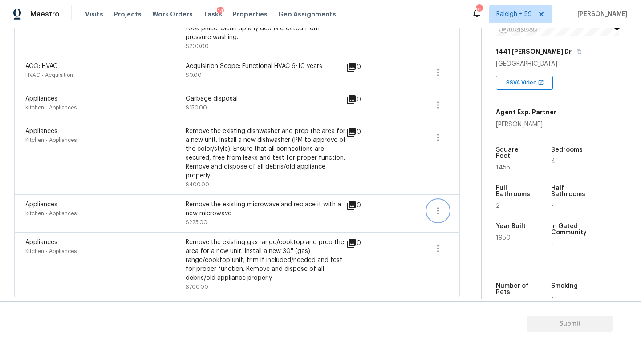
click at [439, 206] on icon "button" at bounding box center [438, 211] width 11 height 11
click at [470, 198] on div "Edit" at bounding box center [488, 201] width 69 height 9
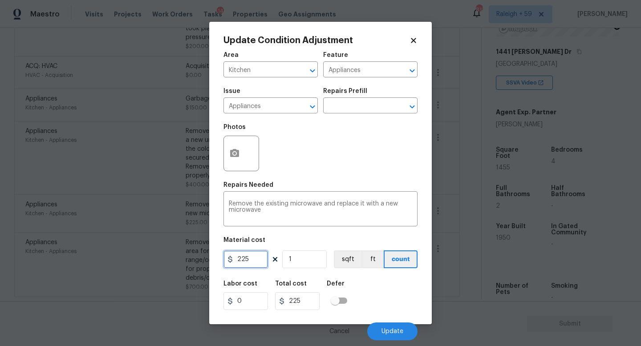
drag, startPoint x: 252, startPoint y: 259, endPoint x: 195, endPoint y: 258, distance: 56.5
click at [195, 258] on div "Update Condition Adjustment Area Kitchen ​ Feature Appliances ​ Issue Appliance…" at bounding box center [320, 173] width 641 height 346
type input "0"
click at [392, 335] on button "Update" at bounding box center [392, 332] width 50 height 18
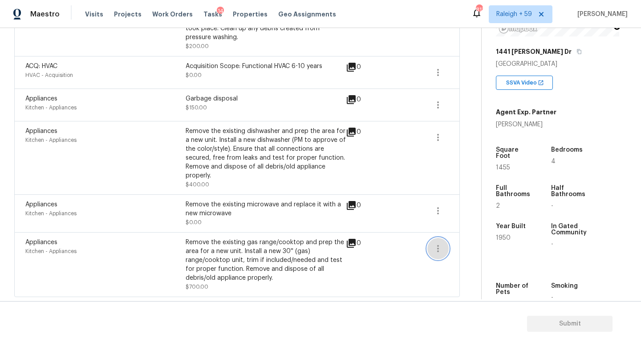
click at [445, 238] on button "button" at bounding box center [437, 248] width 21 height 21
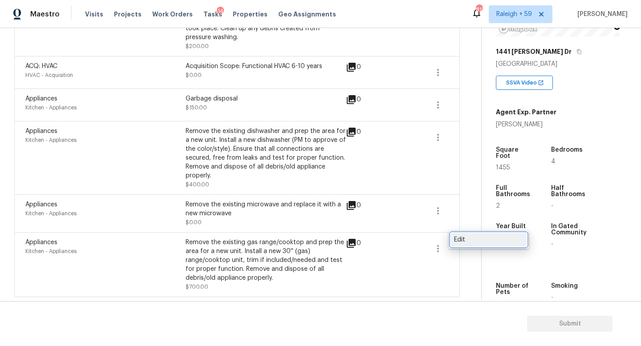
click at [477, 240] on div "Edit" at bounding box center [488, 239] width 69 height 9
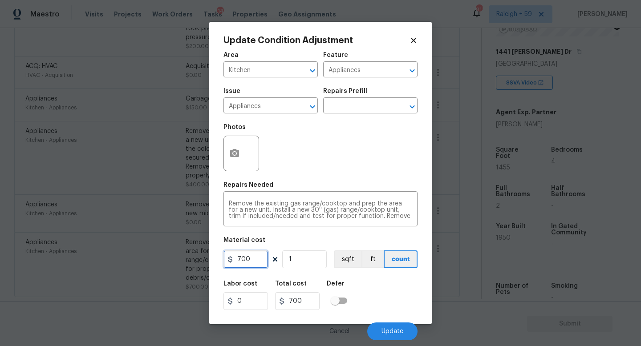
drag, startPoint x: 263, startPoint y: 254, endPoint x: 197, endPoint y: 256, distance: 65.4
click at [197, 256] on div "Update Condition Adjustment Area Kitchen ​ Feature Appliances ​ Issue Appliance…" at bounding box center [320, 173] width 641 height 346
type input "0"
click at [401, 338] on button "Update" at bounding box center [392, 332] width 50 height 18
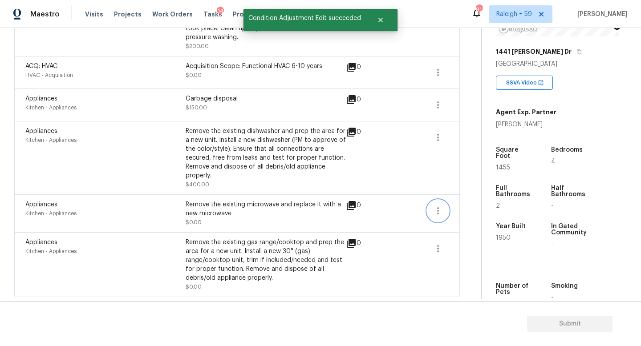
click at [435, 206] on icon "button" at bounding box center [438, 211] width 11 height 11
click at [463, 203] on div "Edit" at bounding box center [488, 201] width 69 height 9
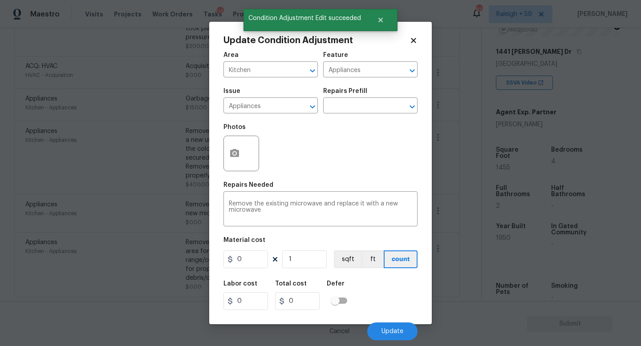
click at [134, 201] on body "Maestro Visits Projects Work Orders Tasks 14 Properties Geo Assignments 813 Ral…" at bounding box center [320, 173] width 641 height 346
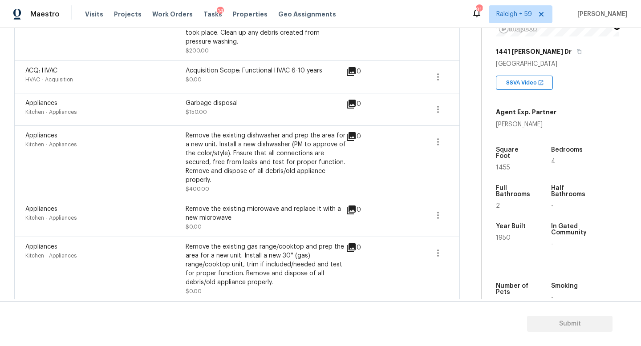
scroll to position [669, 0]
click at [441, 137] on icon "button" at bounding box center [438, 142] width 11 height 11
click at [465, 135] on div "Edit" at bounding box center [488, 133] width 69 height 9
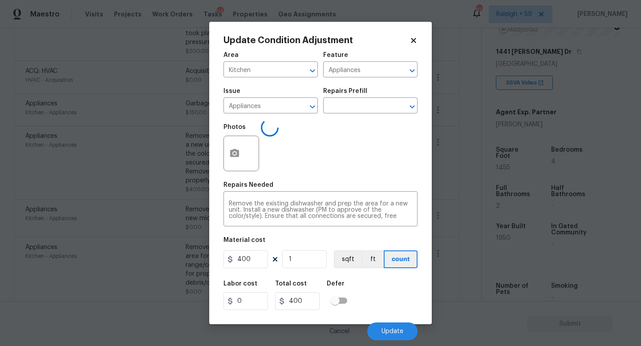
click at [116, 185] on body "Maestro Visits Projects Work Orders Tasks 14 Properties Geo Assignments 813 Ral…" at bounding box center [320, 173] width 641 height 346
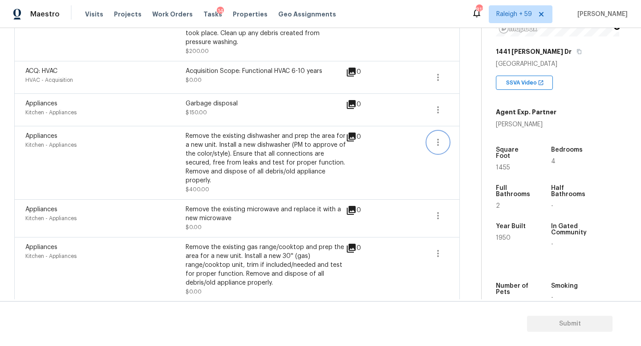
click at [433, 138] on icon "button" at bounding box center [438, 142] width 11 height 11
click at [469, 138] on link "Edit" at bounding box center [489, 132] width 76 height 13
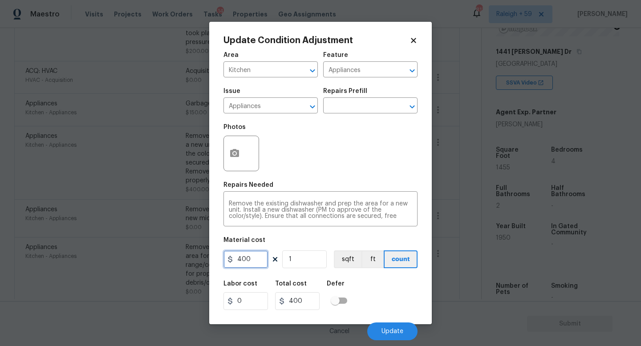
drag, startPoint x: 254, startPoint y: 259, endPoint x: 166, endPoint y: 256, distance: 88.6
click at [166, 256] on div "Update Condition Adjustment Area Kitchen ​ Feature Appliances ​ Issue Appliance…" at bounding box center [320, 173] width 641 height 346
type input "0"
click at [376, 332] on button "Update" at bounding box center [392, 332] width 50 height 18
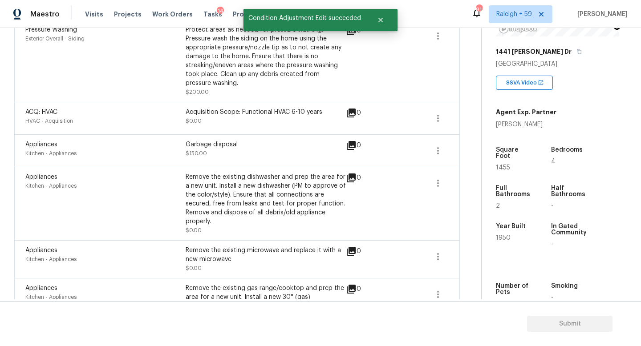
scroll to position [622, 0]
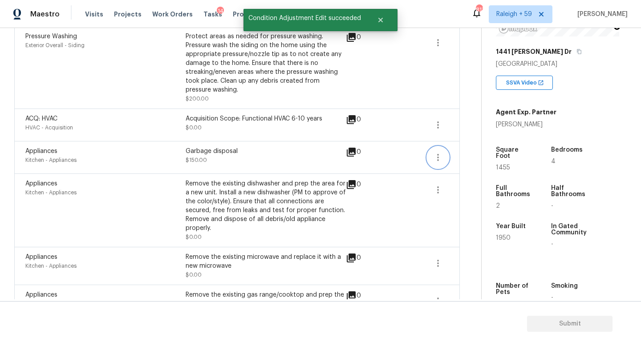
click at [438, 152] on icon "button" at bounding box center [438, 157] width 11 height 11
click at [463, 156] on ul "Edit" at bounding box center [489, 148] width 80 height 18
click at [474, 151] on div "Edit" at bounding box center [488, 148] width 69 height 9
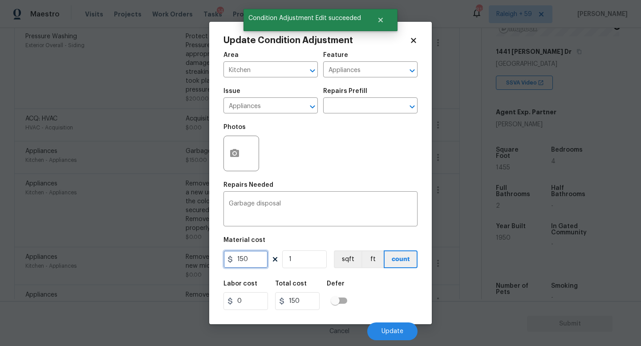
drag, startPoint x: 252, startPoint y: 265, endPoint x: 205, endPoint y: 262, distance: 46.8
click at [205, 262] on div "Update Condition Adjustment Area Kitchen ​ Feature Appliances ​ Issue Appliance…" at bounding box center [320, 173] width 641 height 346
type input "0"
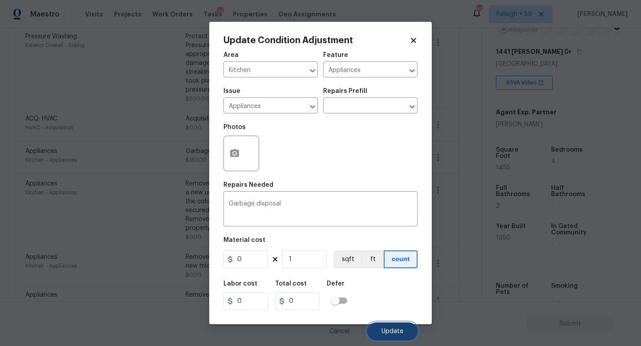
click at [374, 331] on button "Update" at bounding box center [392, 332] width 50 height 18
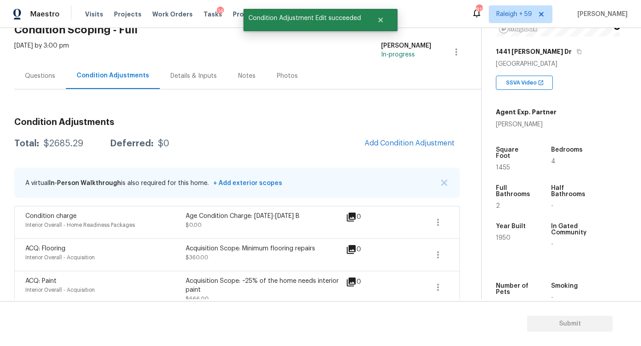
scroll to position [0, 0]
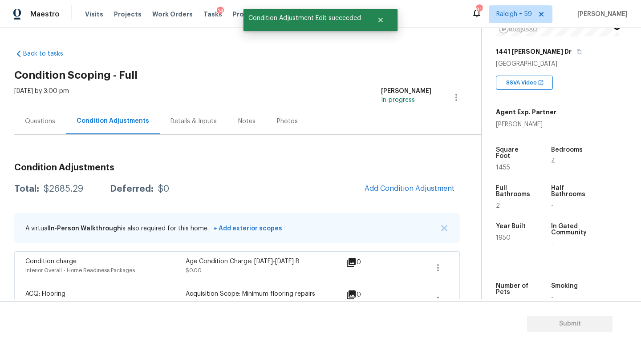
click at [195, 121] on div "Details & Inputs" at bounding box center [193, 121] width 46 height 9
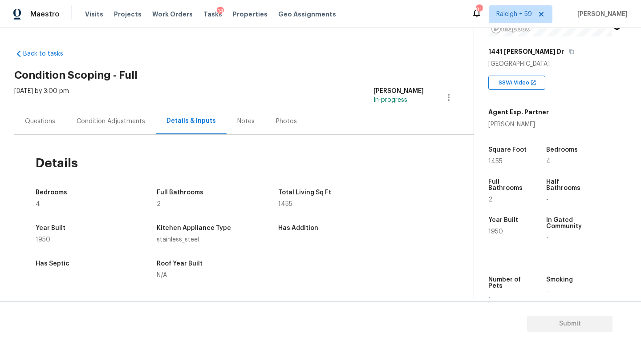
click at [114, 120] on div "Condition Adjustments" at bounding box center [111, 121] width 69 height 9
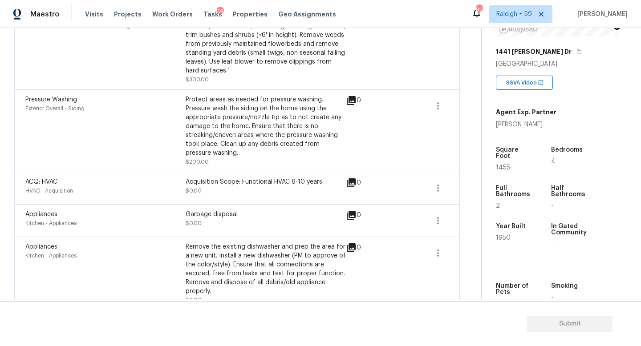
scroll to position [571, 0]
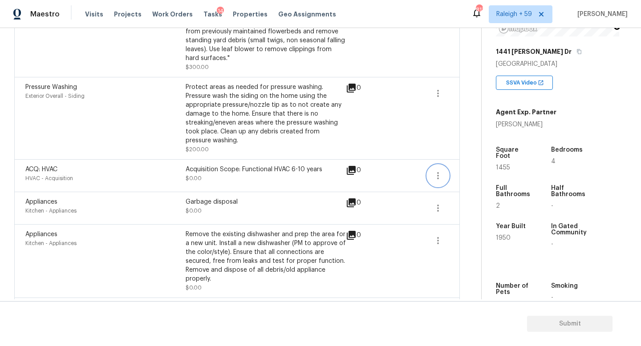
click at [442, 170] on icon "button" at bounding box center [438, 175] width 11 height 11
click at [468, 170] on div "Edit" at bounding box center [488, 166] width 69 height 9
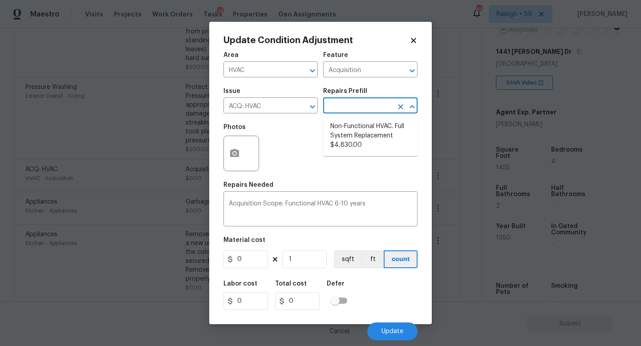
click at [372, 105] on input "text" at bounding box center [357, 107] width 69 height 14
click at [414, 39] on icon at bounding box center [413, 40] width 5 height 5
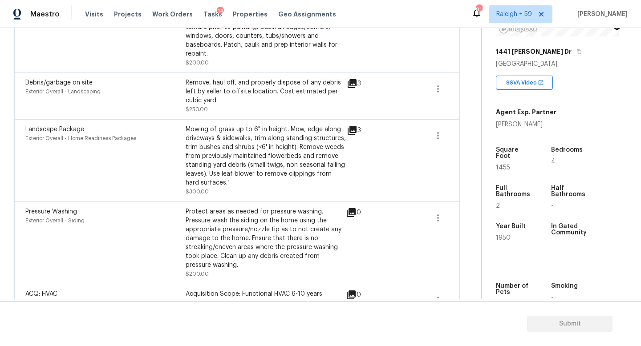
scroll to position [377, 0]
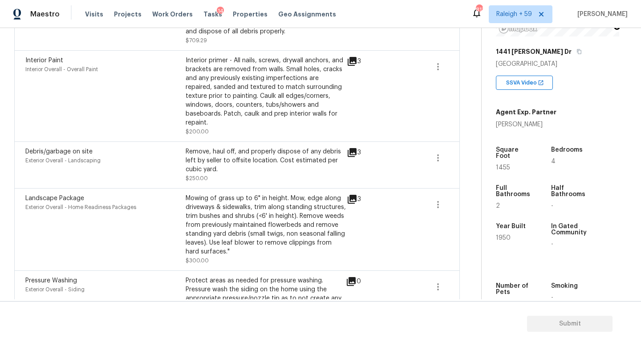
click at [352, 194] on icon at bounding box center [352, 199] width 11 height 11
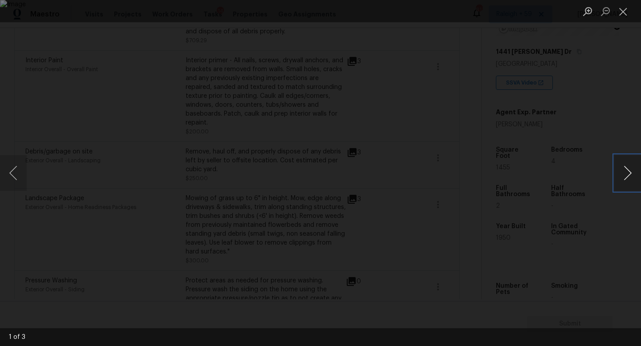
click at [629, 173] on button "Next image" at bounding box center [627, 173] width 27 height 36
click at [629, 174] on button "Next image" at bounding box center [627, 173] width 27 height 36
click at [624, 14] on button "Close lightbox" at bounding box center [623, 12] width 18 height 16
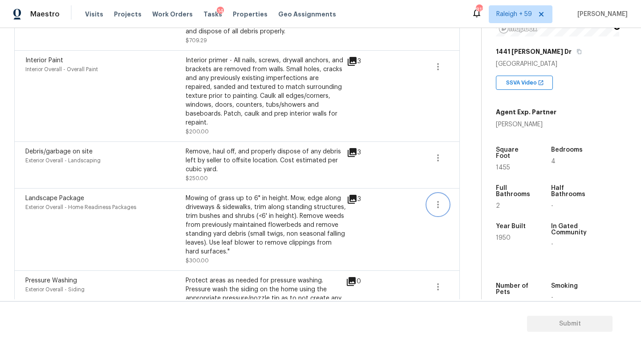
click at [446, 199] on button "button" at bounding box center [437, 204] width 21 height 21
click at [470, 198] on div "Edit" at bounding box center [488, 194] width 69 height 9
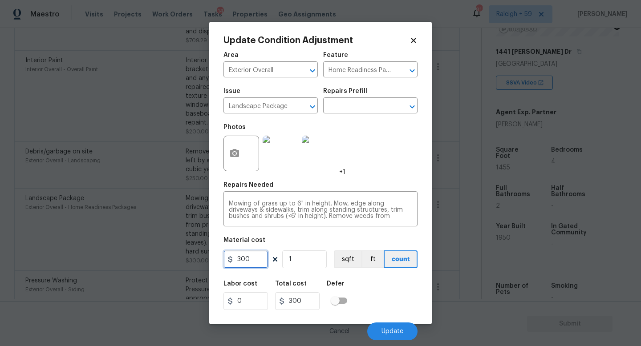
drag, startPoint x: 246, startPoint y: 258, endPoint x: 215, endPoint y: 258, distance: 31.2
click at [215, 258] on div "Update Condition Adjustment Area Exterior Overall ​ Feature Home Readiness Pack…" at bounding box center [320, 173] width 223 height 303
type input "1200"
click at [403, 335] on button "Update" at bounding box center [392, 332] width 50 height 18
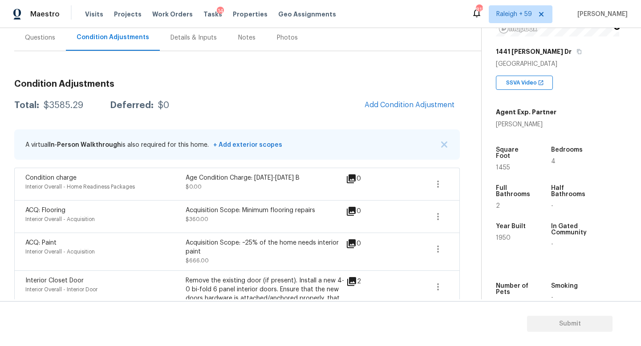
scroll to position [40, 0]
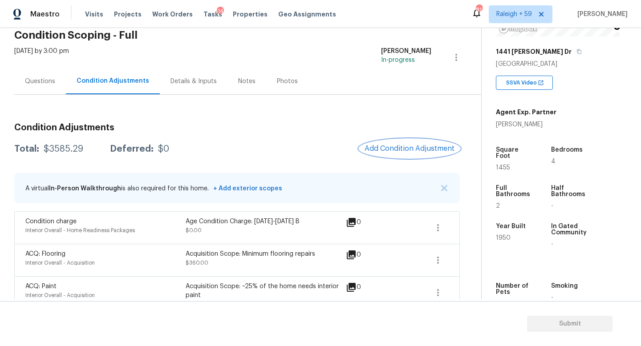
click at [389, 154] on button "Add Condition Adjustment" at bounding box center [409, 148] width 101 height 19
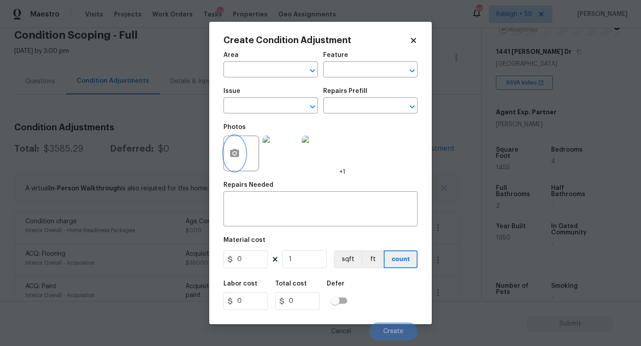
click at [239, 154] on icon "button" at bounding box center [234, 153] width 11 height 11
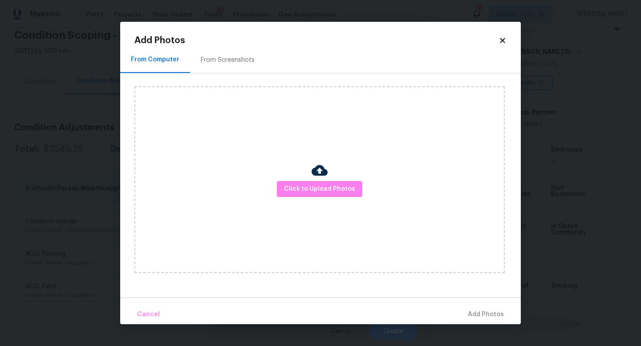
click at [342, 198] on div "Click to Upload Photos" at bounding box center [319, 179] width 370 height 187
click at [336, 191] on span "Click to Upload Photos" at bounding box center [319, 189] width 71 height 11
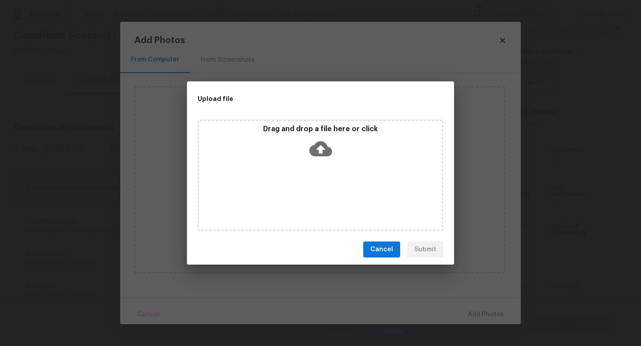
click at [336, 191] on div "Drag and drop a file here or click" at bounding box center [321, 175] width 246 height 111
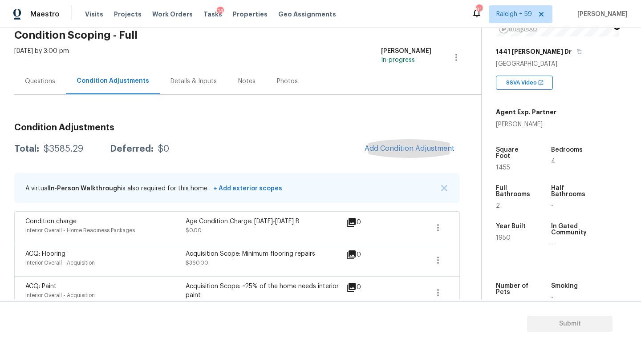
click at [45, 89] on div "Questions" at bounding box center [40, 81] width 52 height 26
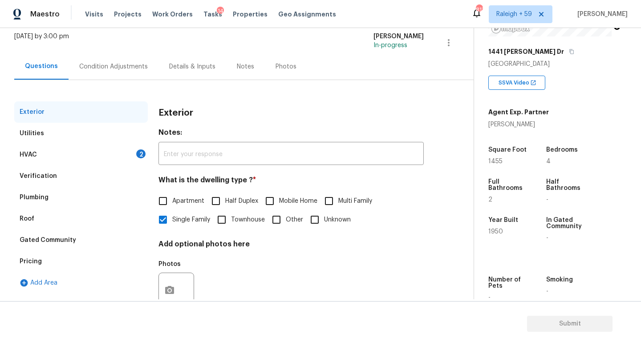
click at [107, 153] on div "HVAC 2" at bounding box center [81, 154] width 134 height 21
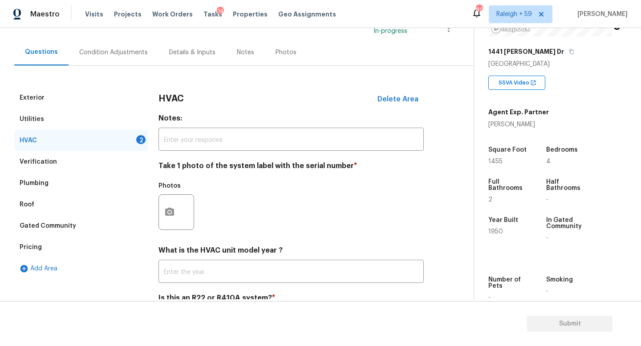
scroll to position [69, 0]
click at [176, 218] on button "button" at bounding box center [169, 211] width 21 height 35
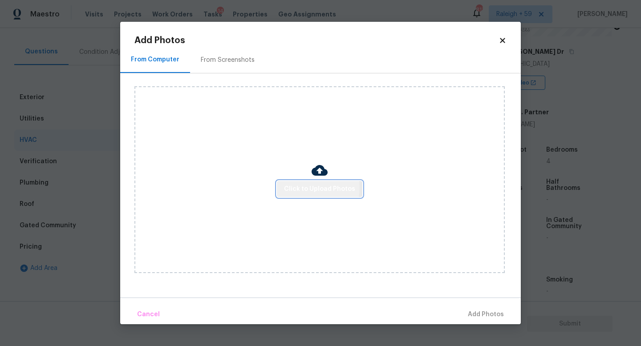
click at [308, 187] on span "Click to Upload Photos" at bounding box center [319, 189] width 71 height 11
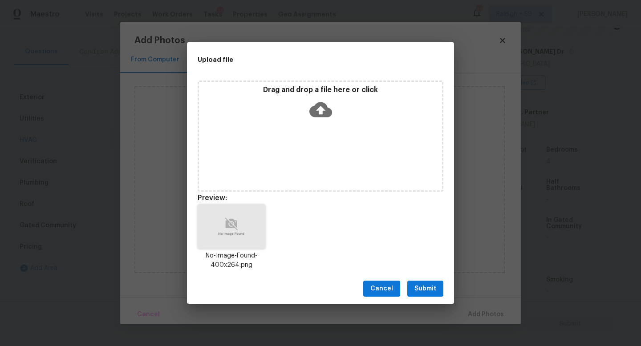
click at [434, 290] on span "Submit" at bounding box center [425, 289] width 22 height 11
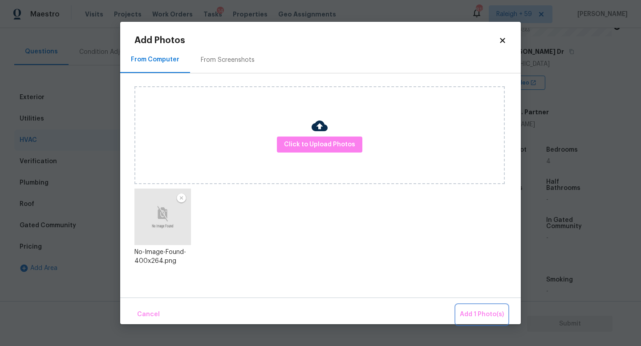
click at [484, 320] on button "Add 1 Photo(s)" at bounding box center [481, 314] width 51 height 19
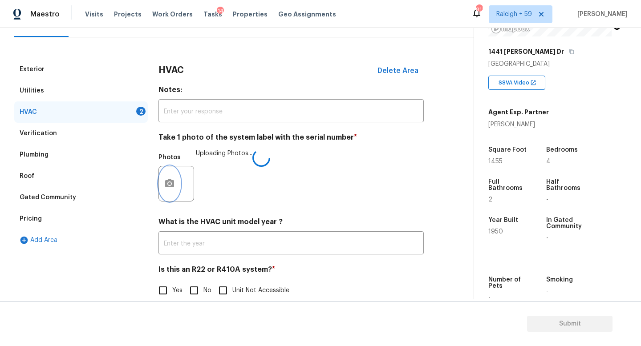
scroll to position [118, 0]
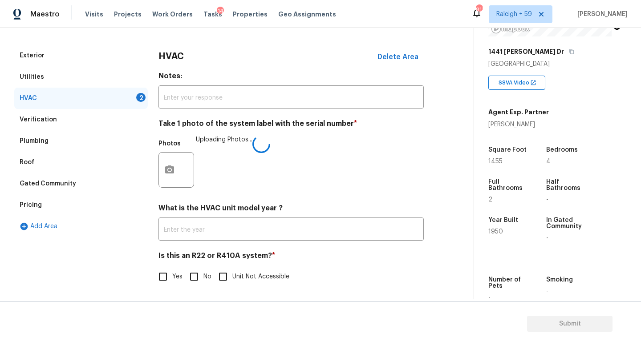
click at [195, 274] on input "No" at bounding box center [194, 276] width 19 height 19
checkbox input "true"
click at [86, 199] on div "Pricing" at bounding box center [81, 204] width 134 height 21
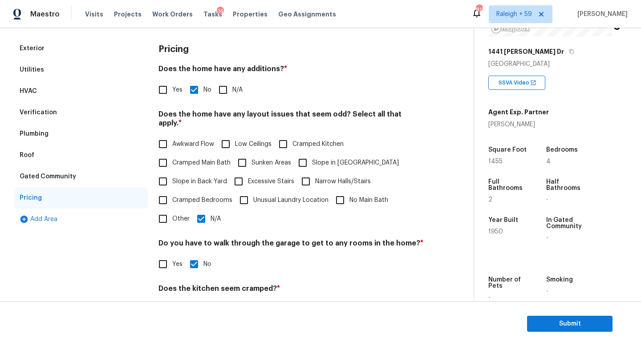
click at [170, 82] on input "Yes" at bounding box center [163, 90] width 19 height 19
checkbox input "true"
checkbox input "false"
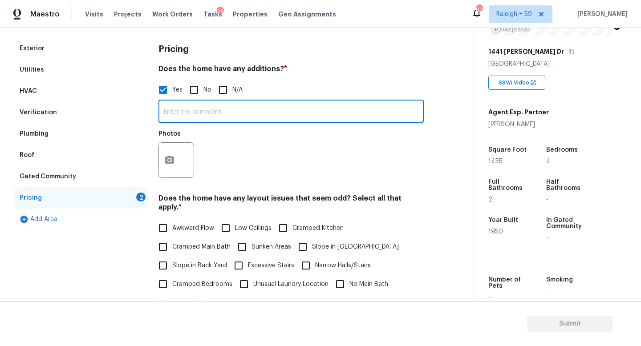
click at [201, 110] on input "text" at bounding box center [290, 112] width 265 height 21
type input "Screened patio"
click at [171, 153] on button "button" at bounding box center [169, 160] width 21 height 35
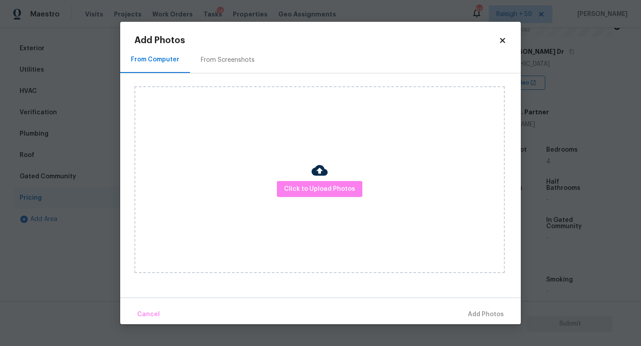
click at [315, 178] on div at bounding box center [320, 171] width 16 height 19
click at [313, 186] on span "Click to Upload Photos" at bounding box center [319, 189] width 71 height 11
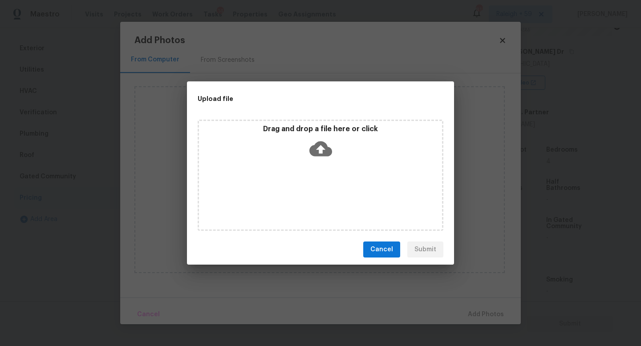
click at [313, 186] on div "Drag and drop a file here or click" at bounding box center [321, 175] width 246 height 111
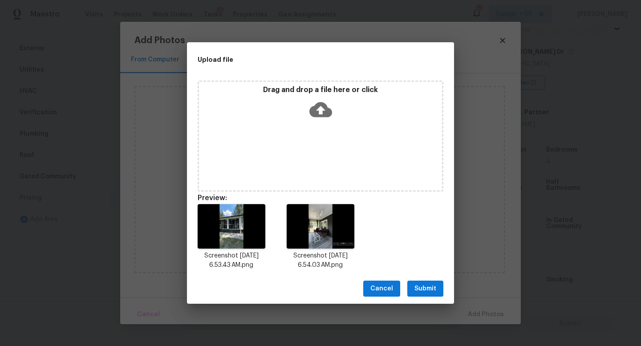
click at [432, 291] on span "Submit" at bounding box center [425, 289] width 22 height 11
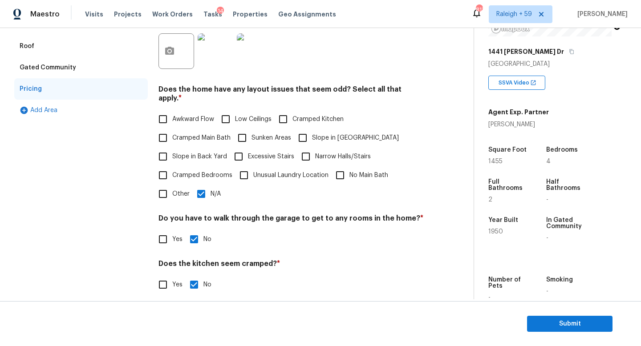
scroll to position [288, 0]
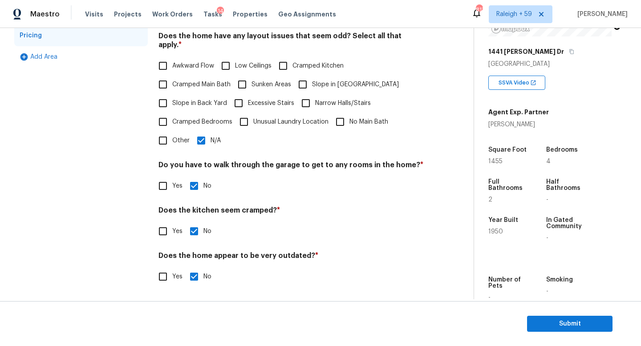
click at [176, 138] on span "Other" at bounding box center [180, 140] width 17 height 9
click at [172, 138] on input "Other" at bounding box center [163, 140] width 19 height 19
checkbox input "true"
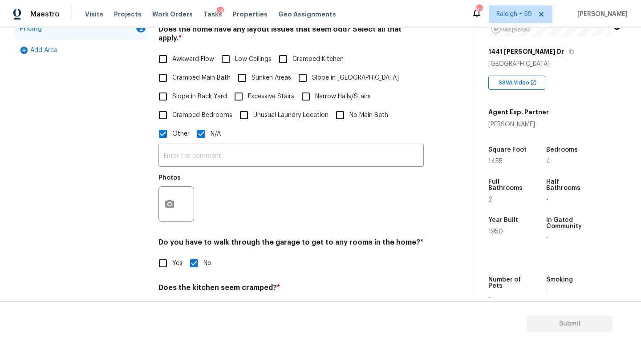
click at [207, 134] on input "N/A" at bounding box center [201, 134] width 19 height 19
checkbox input "false"
click at [170, 215] on button "button" at bounding box center [169, 204] width 21 height 35
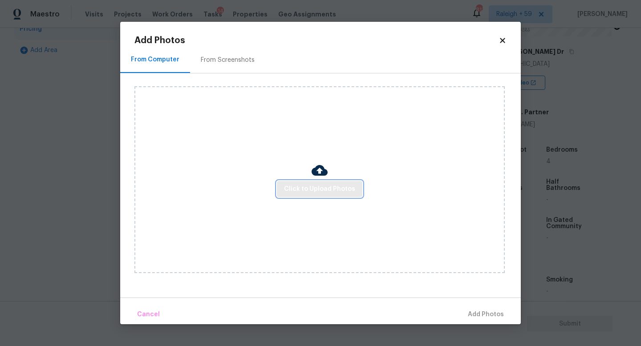
click at [320, 191] on span "Click to Upload Photos" at bounding box center [319, 189] width 71 height 11
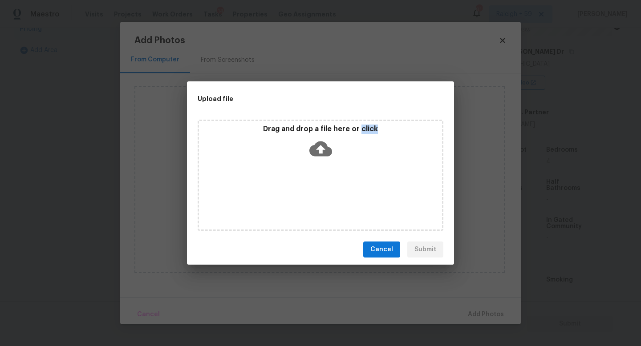
click at [320, 191] on div "Drag and drop a file here or click" at bounding box center [321, 175] width 246 height 111
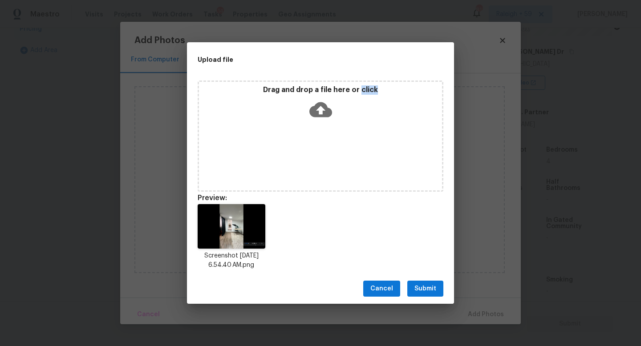
click at [426, 288] on span "Submit" at bounding box center [425, 289] width 22 height 11
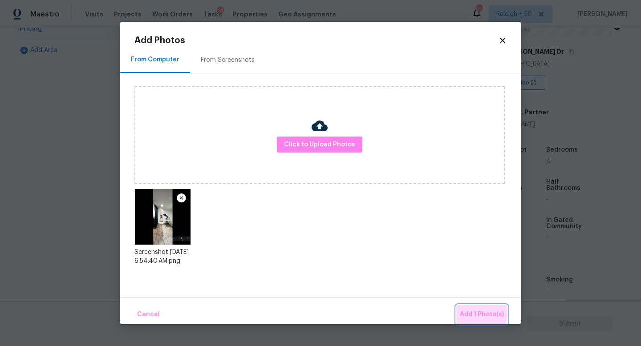
drag, startPoint x: 467, startPoint y: 314, endPoint x: 457, endPoint y: 310, distance: 10.4
click at [467, 314] on span "Add 1 Photo(s)" at bounding box center [482, 314] width 44 height 11
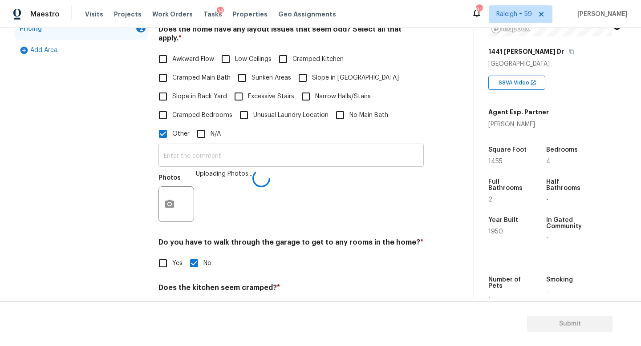
click at [203, 159] on input "text" at bounding box center [290, 156] width 265 height 21
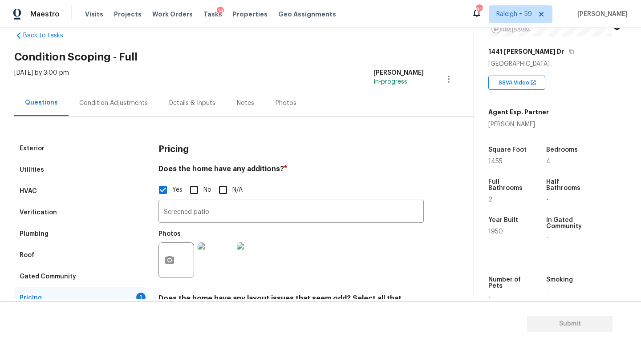
type input "Sunken layout"
click at [118, 230] on div "Plumbing" at bounding box center [81, 233] width 134 height 21
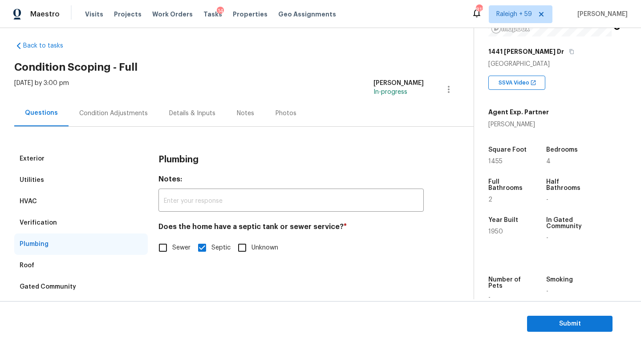
scroll to position [0, 0]
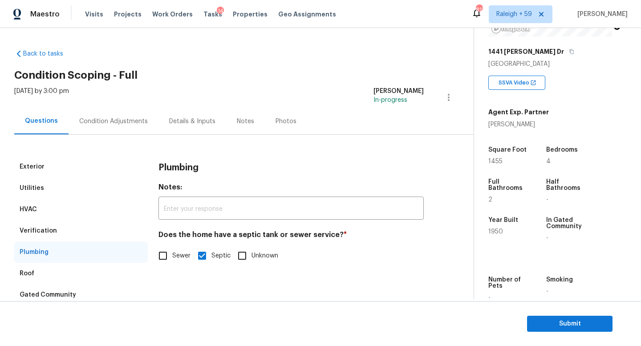
click at [127, 121] on div "Condition Adjustments" at bounding box center [113, 121] width 69 height 9
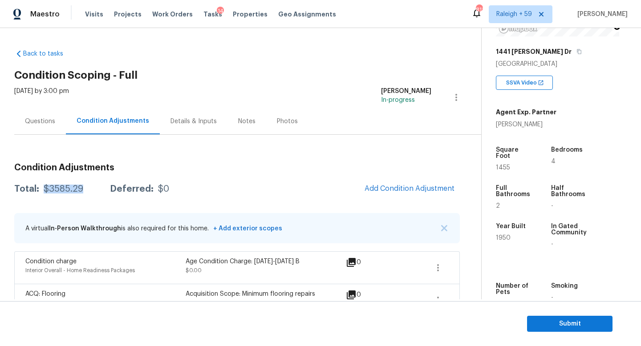
drag, startPoint x: 78, startPoint y: 190, endPoint x: 41, endPoint y: 189, distance: 36.5
click at [41, 189] on div "Total: $3585.29 Deferred: $0" at bounding box center [91, 189] width 155 height 9
copy div "$3585.29"
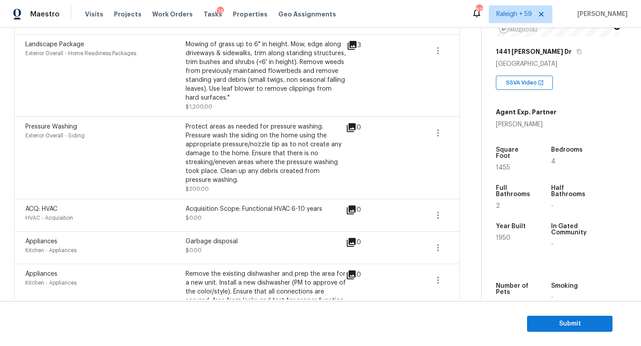
scroll to position [535, 0]
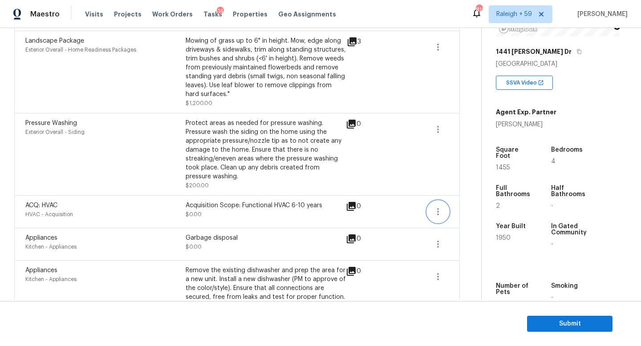
click at [435, 207] on icon "button" at bounding box center [438, 212] width 11 height 11
click at [468, 204] on div "Edit" at bounding box center [488, 202] width 69 height 9
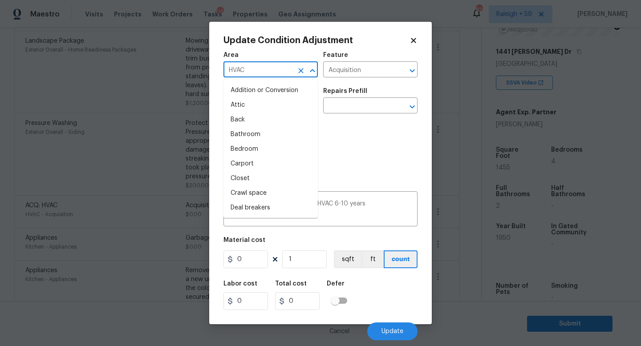
click at [271, 72] on input "HVAC" at bounding box center [257, 71] width 69 height 14
click at [298, 70] on icon "Clear" at bounding box center [300, 70] width 9 height 9
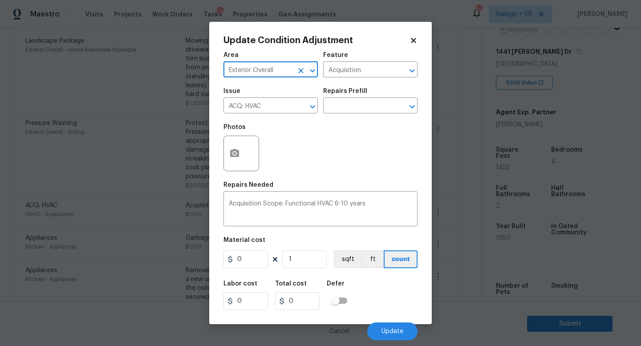
type input "Exterior Overall"
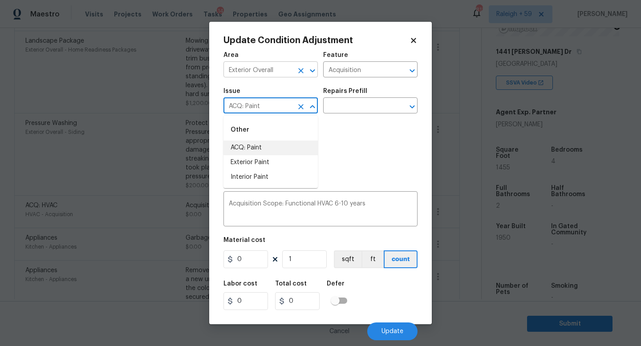
type input "ACQ: Paint"
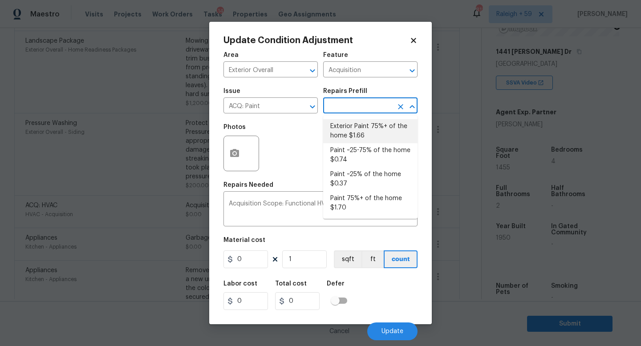
click at [339, 138] on li "Exterior Paint 75%+ of the home $1.66" at bounding box center [370, 131] width 94 height 24
type textarea "Acquisition Scope: 75%+ of the home exterior will likely require paint"
type input "1.66"
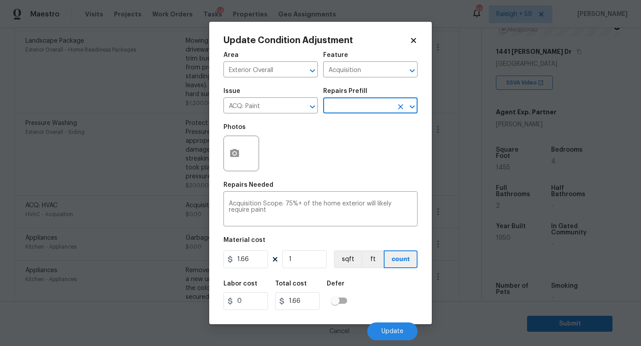
click at [257, 270] on figure "Material cost 1.66 1 sqft ft count" at bounding box center [320, 253] width 194 height 33
click at [255, 260] on input "1.66" at bounding box center [245, 260] width 45 height 18
type input "1.5"
type input "14"
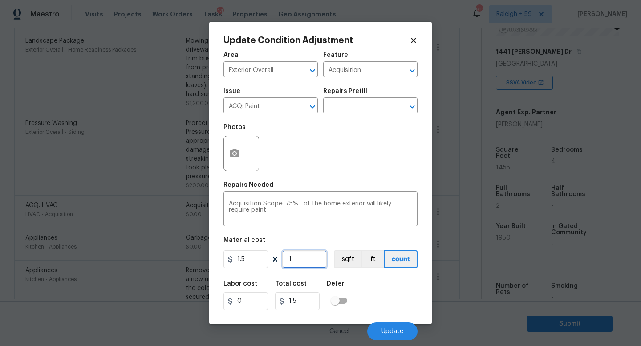
type input "21"
type input "145"
type input "217.5"
type input "1455"
type input "2182.5"
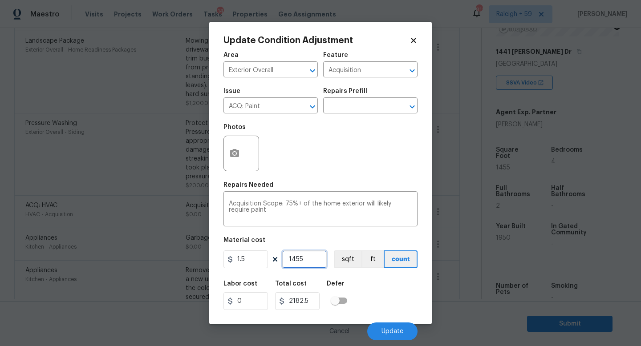
type input "1455"
click at [228, 161] on button "button" at bounding box center [234, 153] width 21 height 35
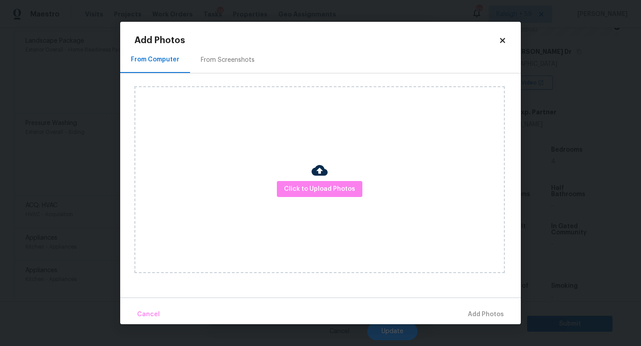
click at [275, 180] on div "Click to Upload Photos" at bounding box center [319, 179] width 370 height 187
click at [280, 188] on button "Click to Upload Photos" at bounding box center [319, 189] width 85 height 16
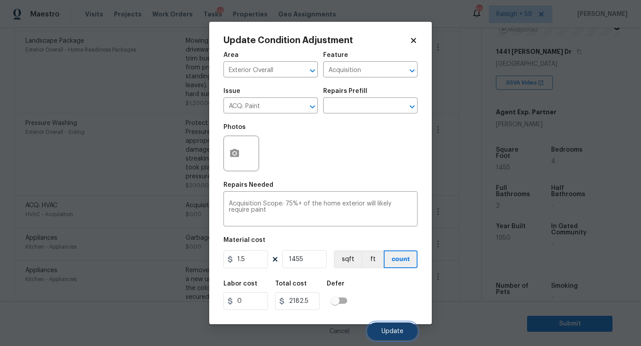
click at [389, 334] on span "Update" at bounding box center [392, 331] width 22 height 7
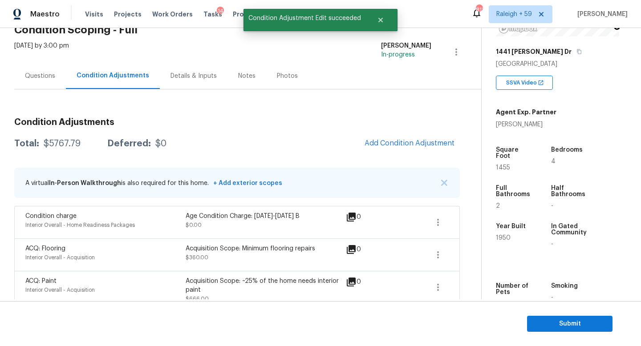
scroll to position [23, 0]
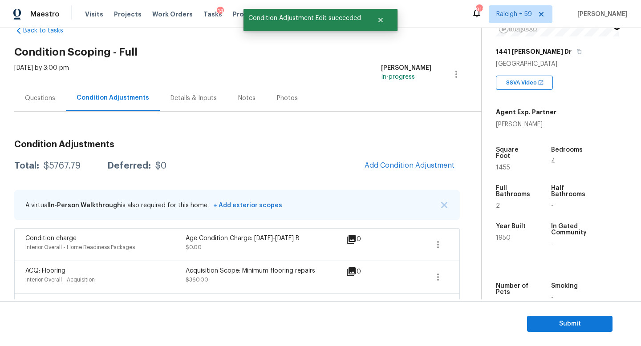
drag, startPoint x: 80, startPoint y: 168, endPoint x: 40, endPoint y: 174, distance: 40.9
click at [38, 169] on div "Total: $5767.79 Deferred: $0" at bounding box center [90, 166] width 152 height 9
copy div "$5767.79"
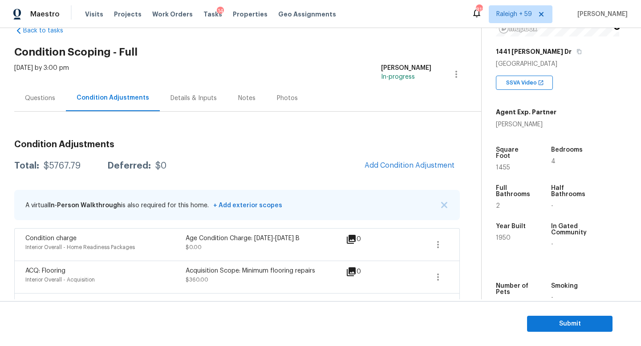
click at [187, 96] on div "Details & Inputs" at bounding box center [193, 98] width 46 height 9
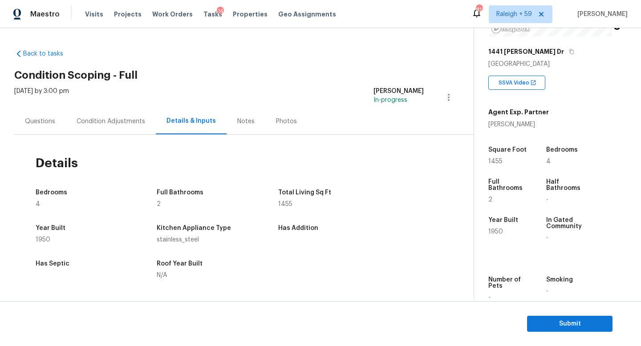
click at [105, 129] on div "Condition Adjustments" at bounding box center [111, 121] width 90 height 26
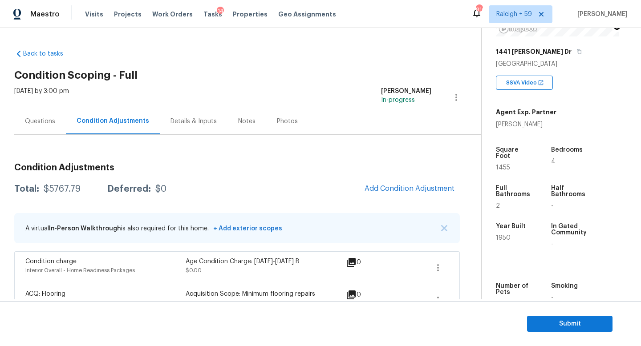
click at [54, 122] on div "Questions" at bounding box center [40, 121] width 30 height 9
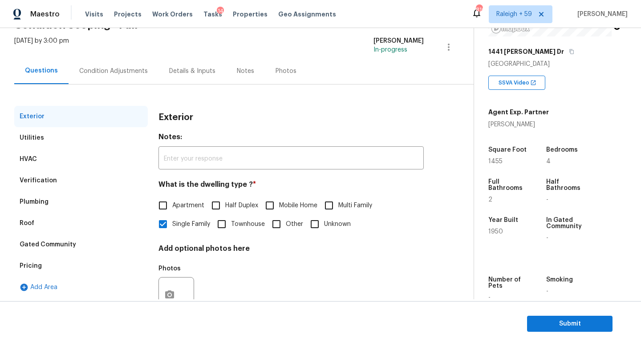
scroll to position [12, 0]
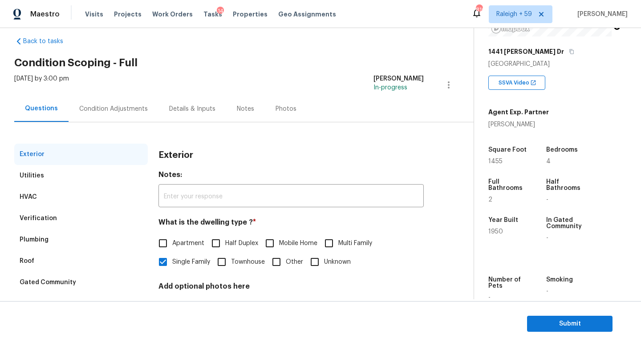
click at [91, 108] on div "Condition Adjustments" at bounding box center [113, 109] width 69 height 9
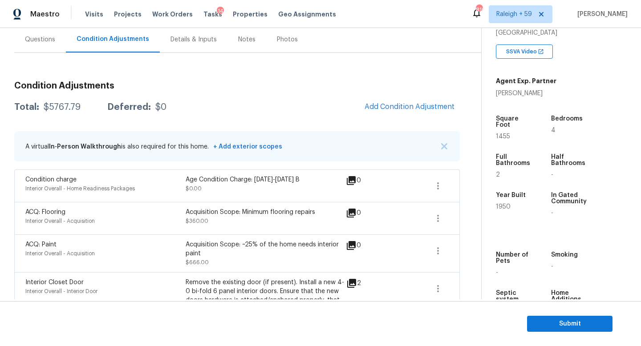
scroll to position [45, 0]
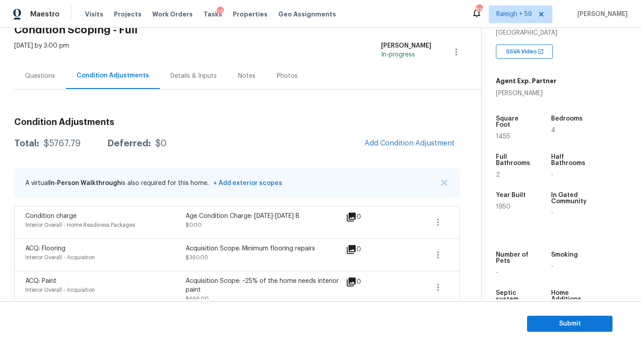
click at [33, 77] on div "Questions" at bounding box center [40, 76] width 30 height 9
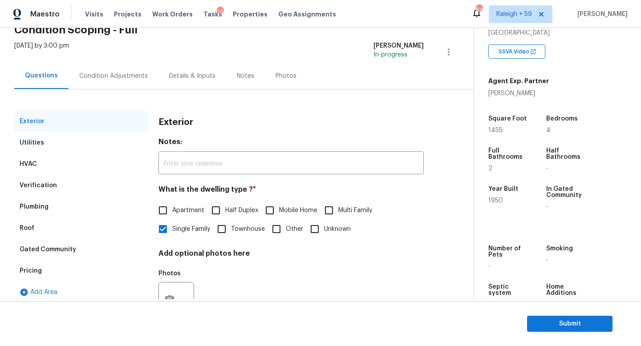
click at [112, 77] on div "Condition Adjustments" at bounding box center [113, 76] width 69 height 9
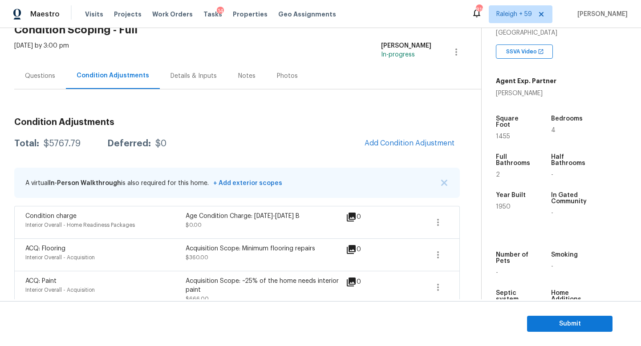
click at [21, 81] on div "Questions" at bounding box center [40, 76] width 52 height 26
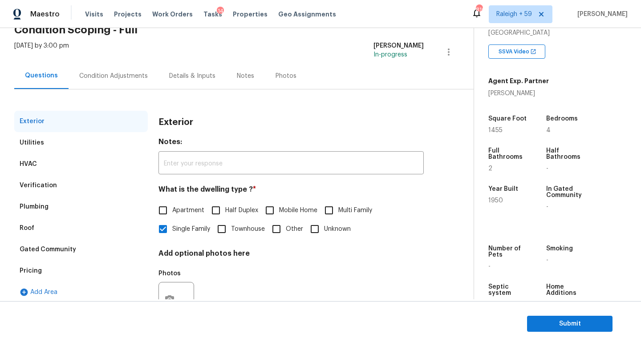
click at [87, 74] on div "Condition Adjustments" at bounding box center [113, 76] width 69 height 9
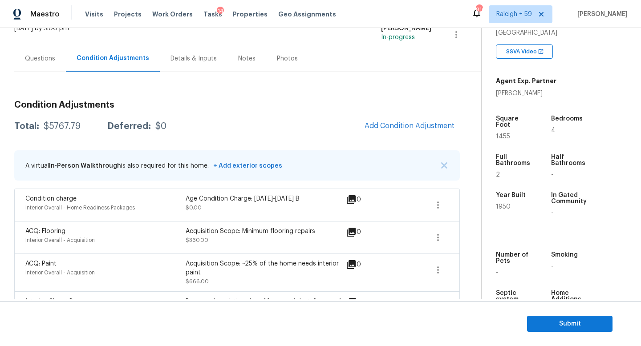
scroll to position [64, 0]
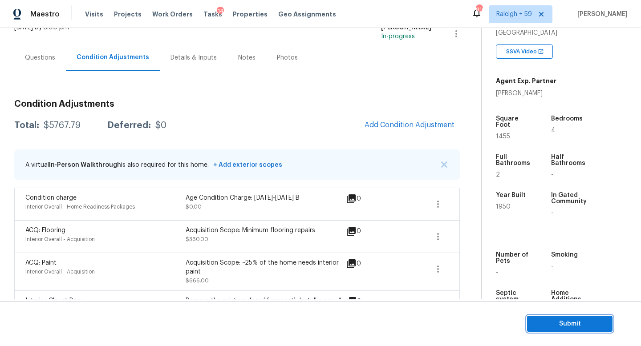
click at [546, 326] on span "Submit" at bounding box center [569, 324] width 71 height 11
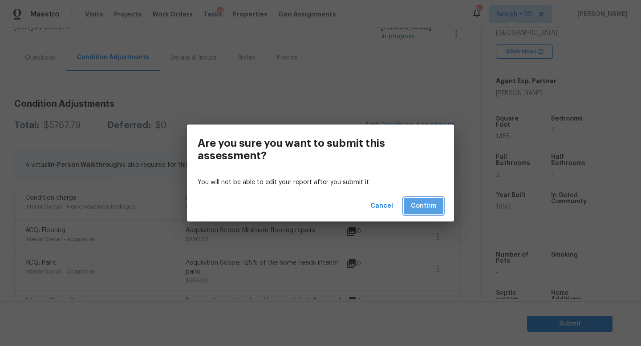
click at [425, 201] on span "Confirm" at bounding box center [423, 206] width 25 height 11
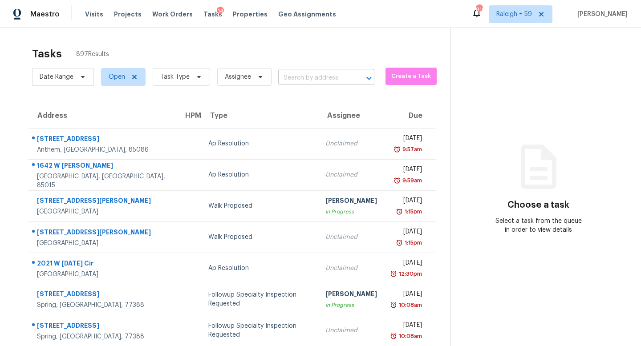
click at [323, 82] on input "text" at bounding box center [313, 78] width 71 height 14
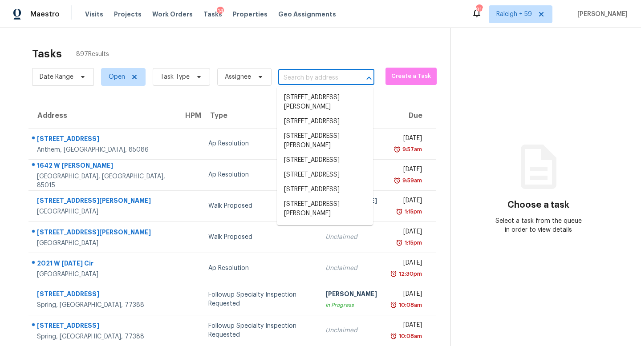
paste input "1334 Wood Park Dr NW, Kennesaw, GA 30152"
type input "1334 Wood Park Dr NW, Kennesaw, GA 30152"
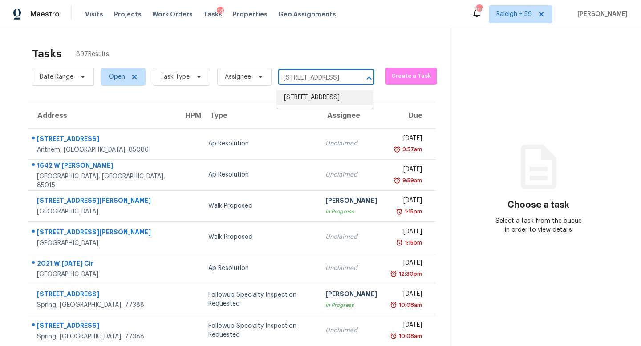
click at [317, 98] on li "1334 Wood Park Dr NW, Kennesaw, GA 30152" at bounding box center [325, 97] width 96 height 15
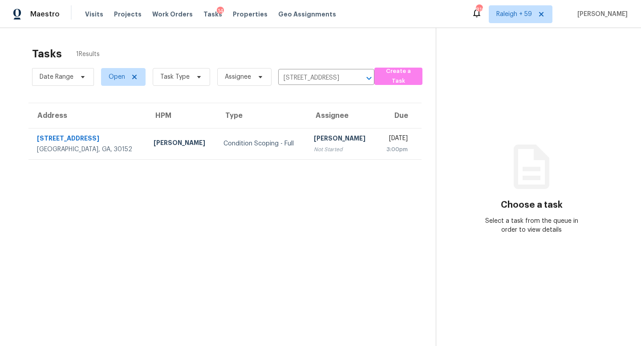
click at [314, 143] on div "[PERSON_NAME]" at bounding box center [342, 139] width 56 height 11
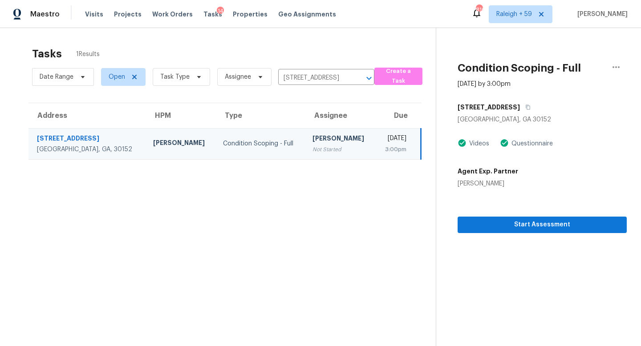
click at [507, 233] on section "Condition Scoping - Full Aug 20th 2025 by 3:00pm 1334 Wood Park Dr NW Kennesaw,…" at bounding box center [531, 201] width 191 height 346
click at [506, 229] on span "Start Assessment" at bounding box center [542, 224] width 155 height 11
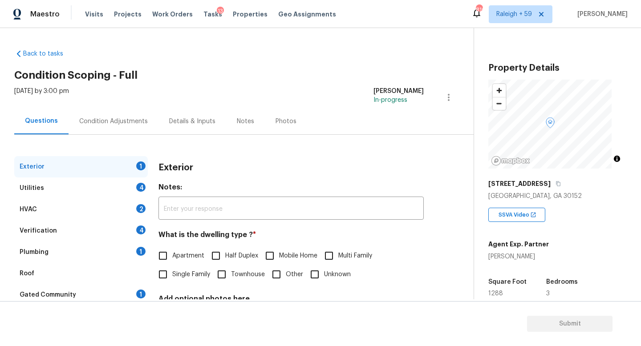
click at [199, 279] on span "Single Family" at bounding box center [191, 274] width 38 height 9
click at [172, 279] on input "Single Family" at bounding box center [163, 274] width 19 height 19
checkbox input "true"
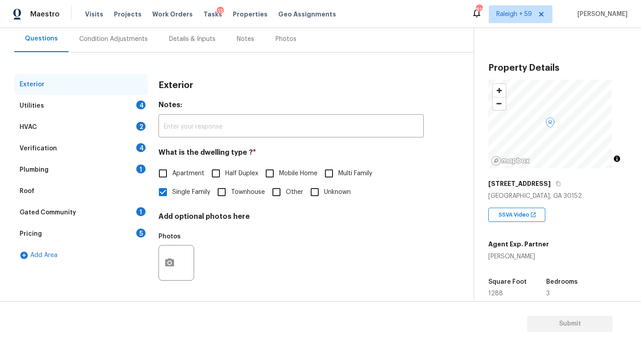
click at [113, 164] on div "Plumbing 1" at bounding box center [81, 169] width 134 height 21
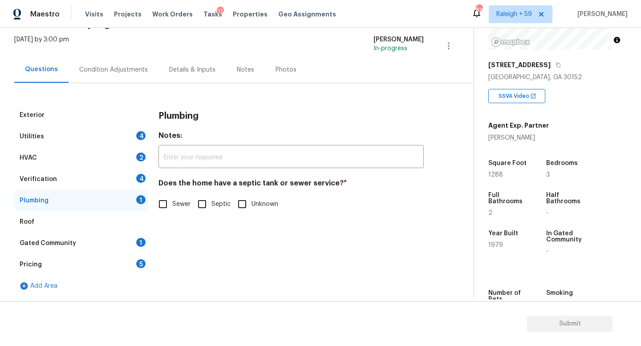
scroll to position [169, 0]
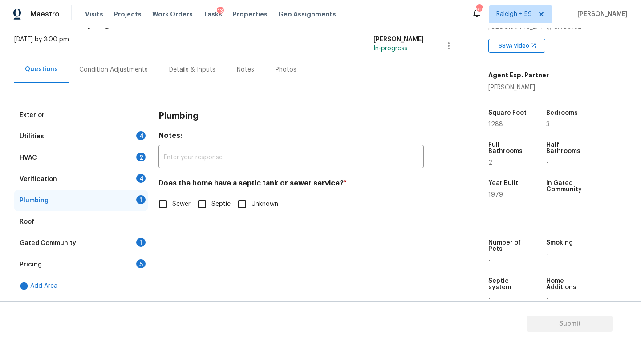
click at [195, 65] on div "Details & Inputs" at bounding box center [192, 69] width 46 height 9
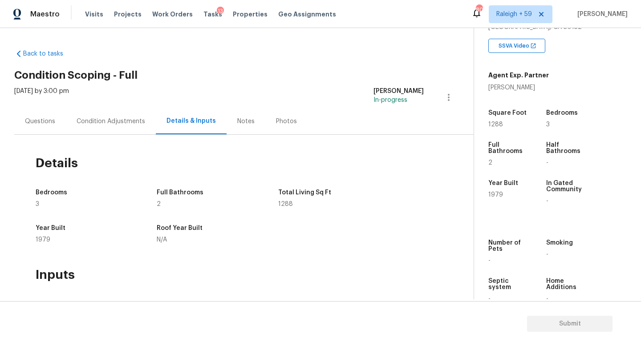
click at [49, 117] on div "Questions" at bounding box center [40, 121] width 30 height 9
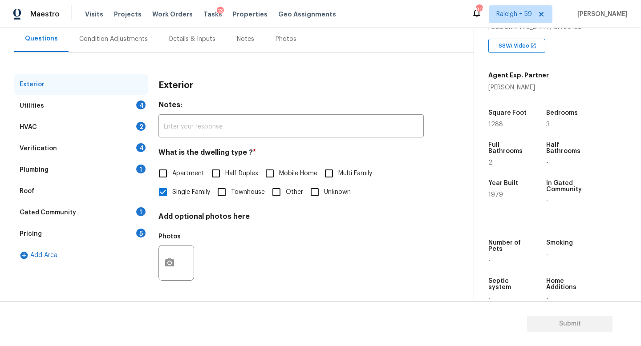
click at [114, 207] on div "Gated Community 1" at bounding box center [81, 212] width 134 height 21
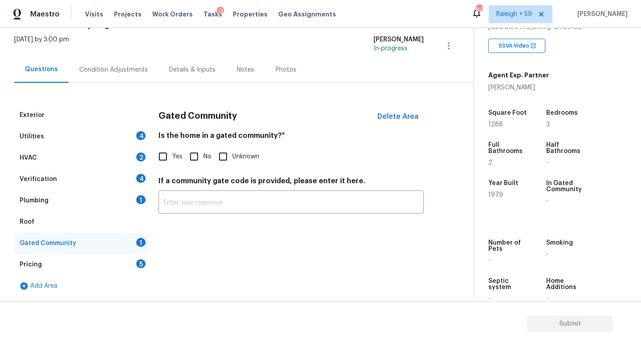
scroll to position [58, 0]
click at [197, 154] on input "No" at bounding box center [194, 156] width 19 height 19
checkbox input "true"
click at [120, 199] on div "Plumbing 1" at bounding box center [81, 200] width 134 height 21
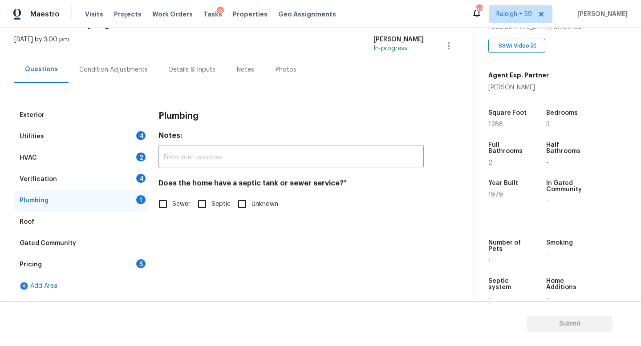
click at [174, 200] on span "Sewer" at bounding box center [181, 204] width 18 height 9
click at [172, 199] on input "Sewer" at bounding box center [163, 204] width 19 height 19
checkbox input "true"
click at [116, 173] on div "Verification 4" at bounding box center [81, 179] width 134 height 21
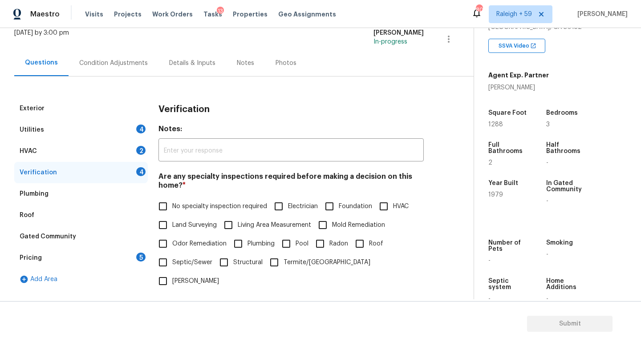
click at [178, 200] on label "No specialty inspection required" at bounding box center [210, 206] width 113 height 19
click at [172, 200] on input "No specialty inspection required" at bounding box center [163, 206] width 19 height 19
checkbox input "true"
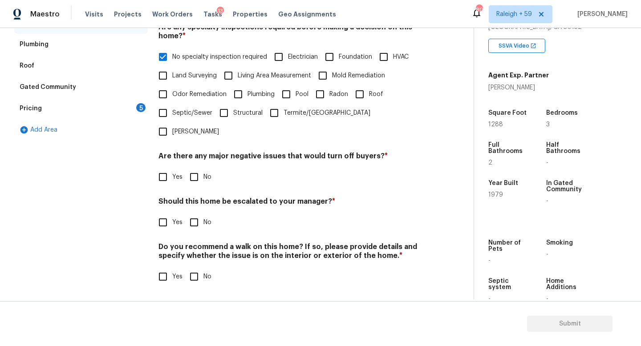
click at [197, 168] on input "No" at bounding box center [194, 177] width 19 height 19
checkbox input "true"
click at [160, 216] on input "Yes" at bounding box center [163, 222] width 19 height 19
checkbox input "true"
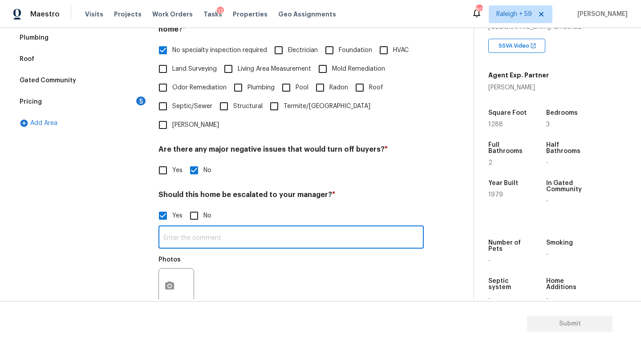
click at [207, 233] on input "text" at bounding box center [290, 238] width 265 height 21
click at [205, 238] on input "text" at bounding box center [290, 238] width 265 height 21
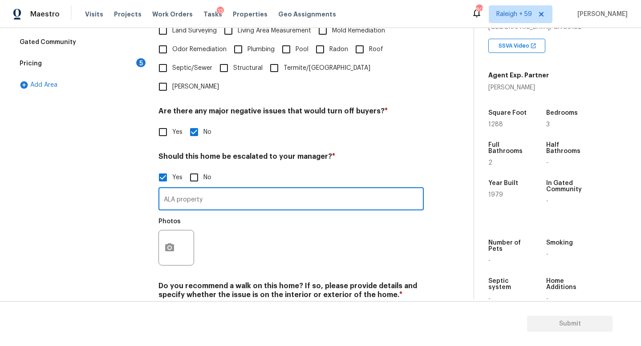
scroll to position [292, 0]
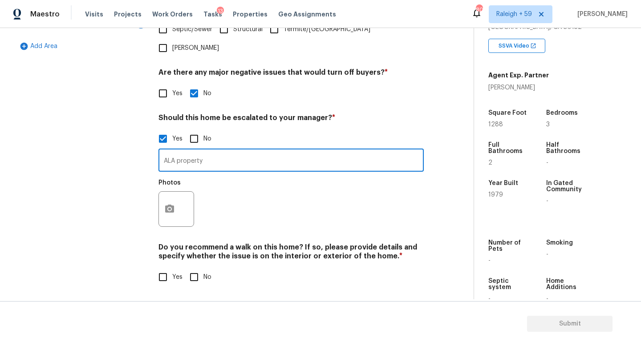
click at [223, 167] on input "ALA property" at bounding box center [290, 161] width 265 height 21
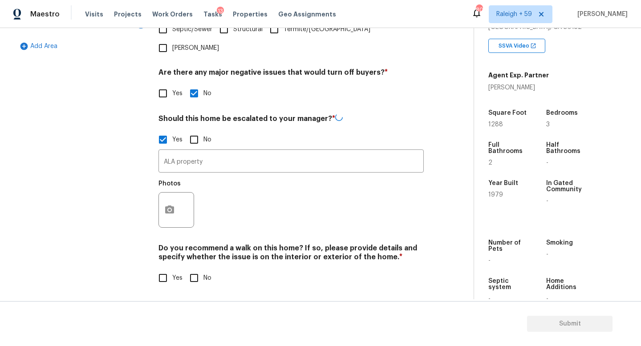
click at [250, 138] on div "Yes No" at bounding box center [290, 139] width 265 height 19
click at [241, 166] on input "ALA property" at bounding box center [290, 161] width 265 height 21
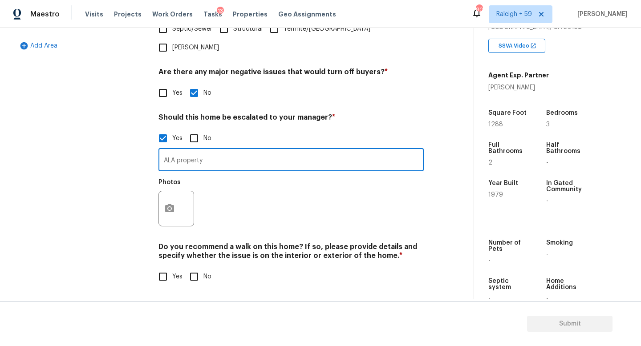
scroll to position [299, 0]
click at [251, 153] on input "ALA property" at bounding box center [290, 160] width 265 height 21
type input "ALA property"
click at [233, 206] on div "Photos" at bounding box center [290, 203] width 265 height 58
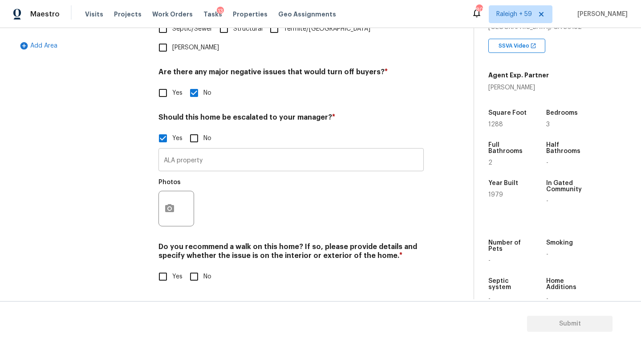
click at [218, 151] on input "ALA property" at bounding box center [290, 160] width 265 height 21
click at [172, 195] on button "button" at bounding box center [169, 208] width 21 height 35
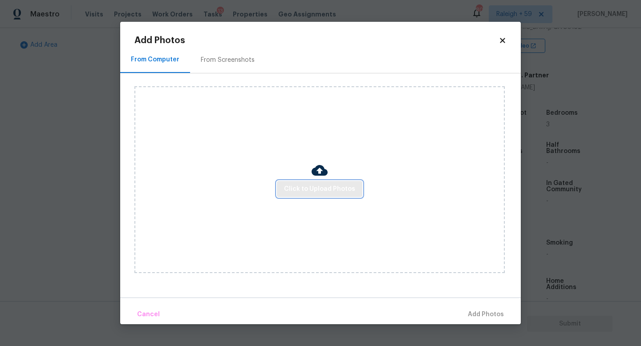
click at [334, 192] on span "Click to Upload Photos" at bounding box center [319, 189] width 71 height 11
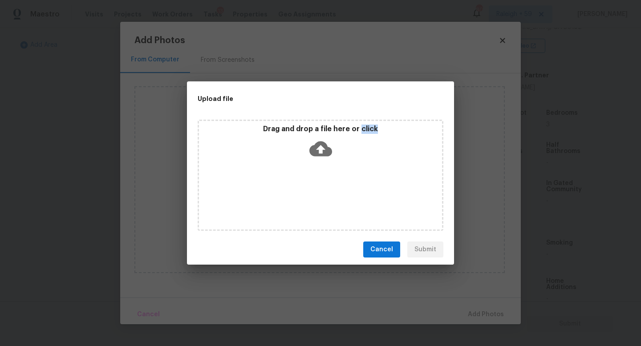
click at [334, 192] on div "Drag and drop a file here or click" at bounding box center [321, 175] width 246 height 111
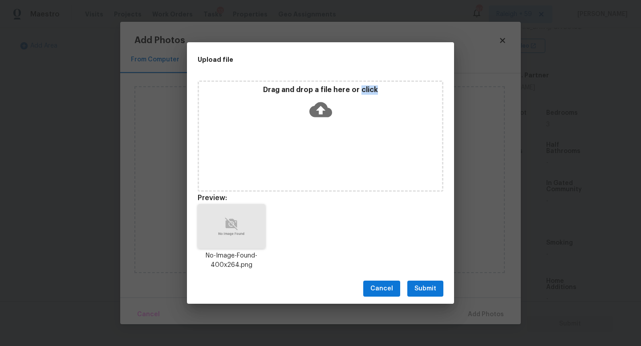
click at [427, 292] on span "Submit" at bounding box center [425, 289] width 22 height 11
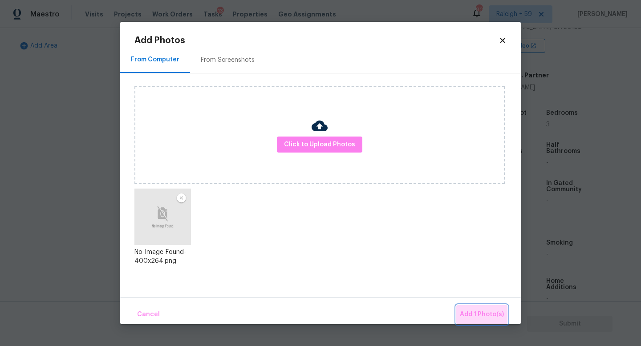
drag, startPoint x: 484, startPoint y: 317, endPoint x: 482, endPoint y: 328, distance: 11.0
click at [484, 317] on span "Add 1 Photo(s)" at bounding box center [482, 314] width 44 height 11
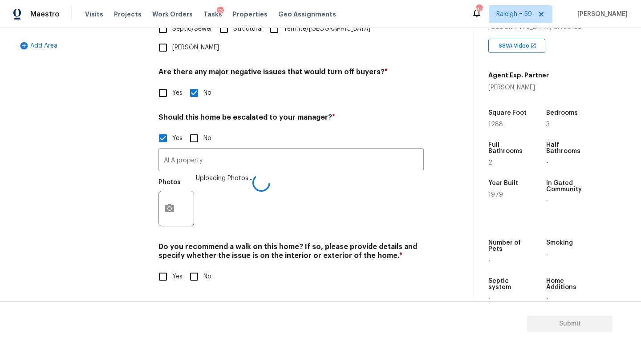
click at [200, 273] on input "No" at bounding box center [194, 276] width 19 height 19
checkbox input "true"
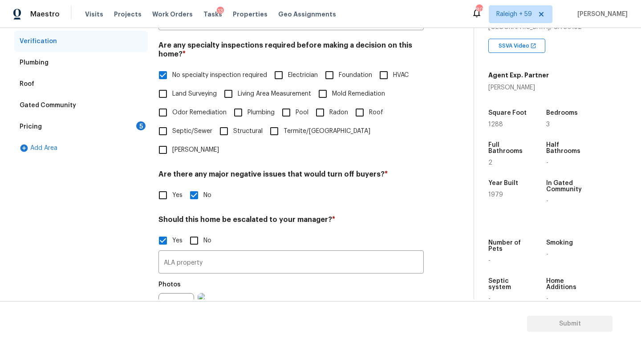
scroll to position [239, 0]
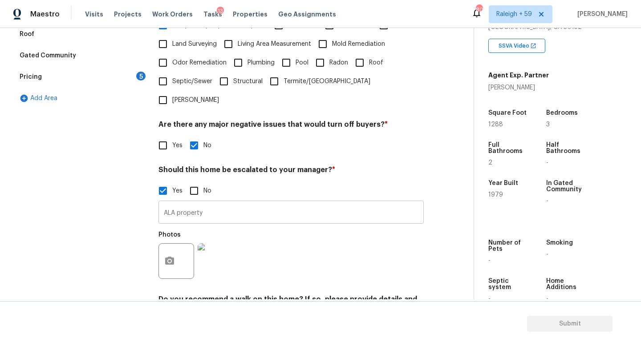
click at [240, 211] on input "ALA property" at bounding box center [290, 213] width 265 height 21
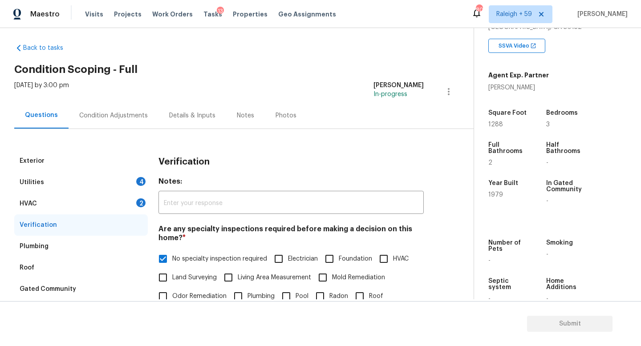
scroll to position [0, 0]
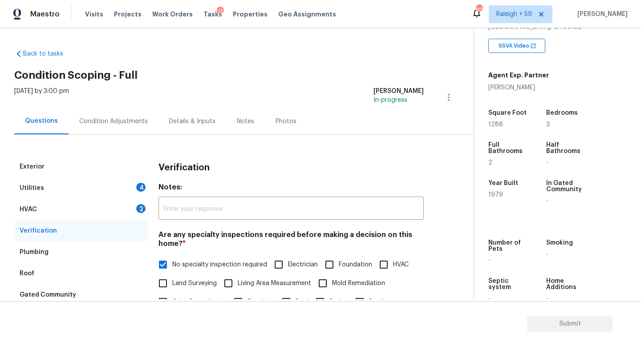
click at [134, 123] on div "Condition Adjustments" at bounding box center [113, 121] width 69 height 9
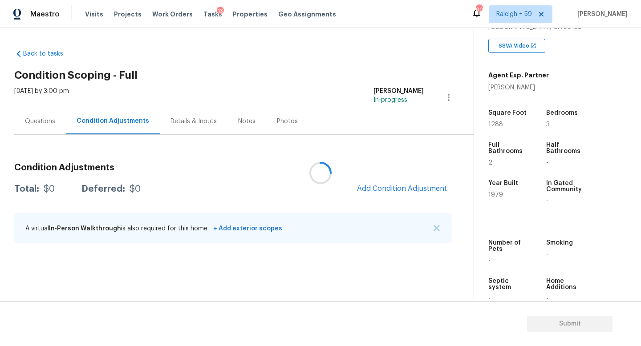
click at [51, 126] on div at bounding box center [320, 173] width 641 height 346
click at [39, 116] on div "Questions" at bounding box center [40, 121] width 52 height 26
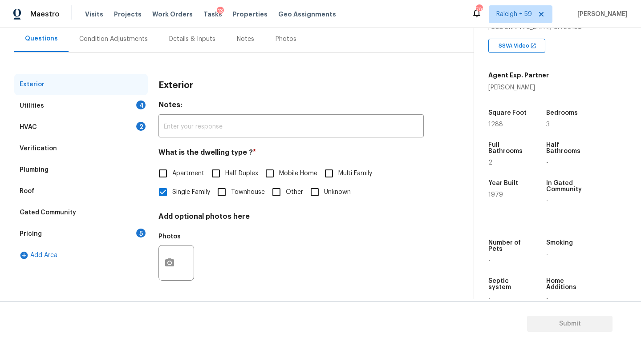
scroll to position [89, 0]
click at [128, 98] on div "Utilities 4" at bounding box center [81, 105] width 134 height 21
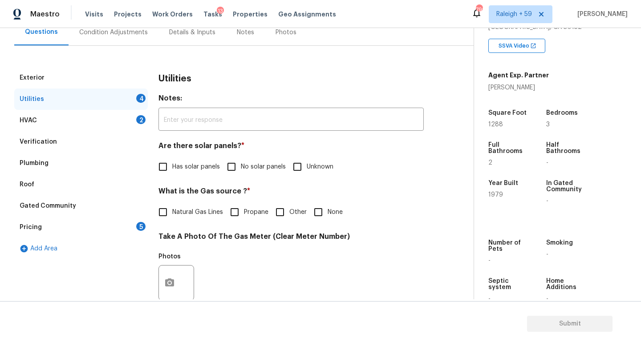
click at [130, 119] on div "HVAC 2" at bounding box center [81, 120] width 134 height 21
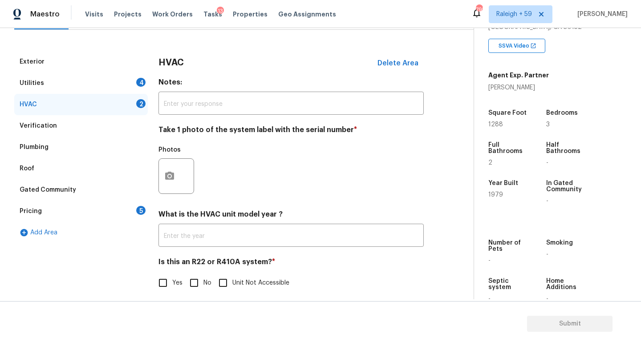
scroll to position [118, 0]
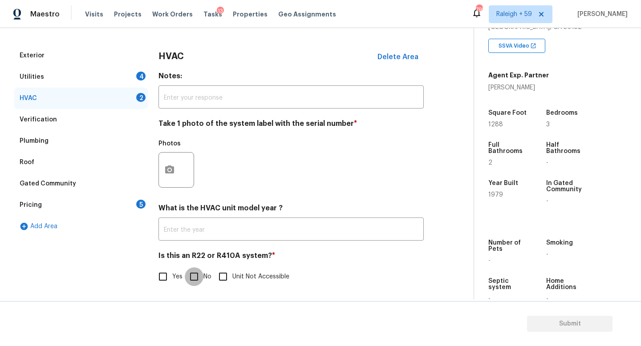
click at [199, 273] on input "No" at bounding box center [194, 276] width 19 height 19
checkbox input "true"
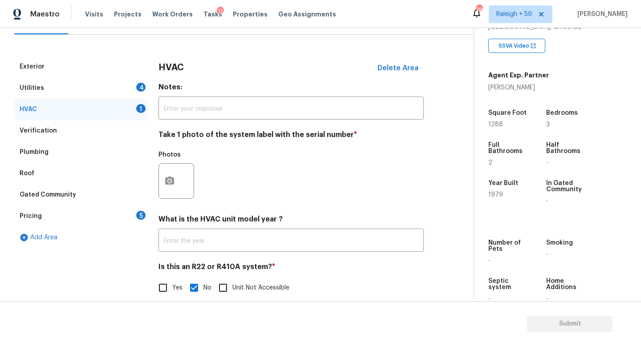
scroll to position [100, 0]
click at [122, 85] on div "Utilities 4" at bounding box center [81, 88] width 134 height 21
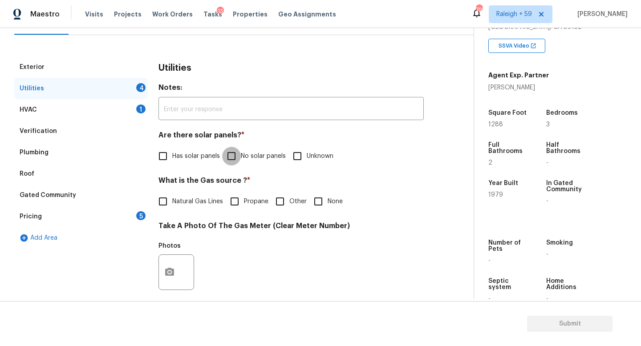
click at [231, 154] on input "No solar panels" at bounding box center [231, 156] width 19 height 19
checkbox input "true"
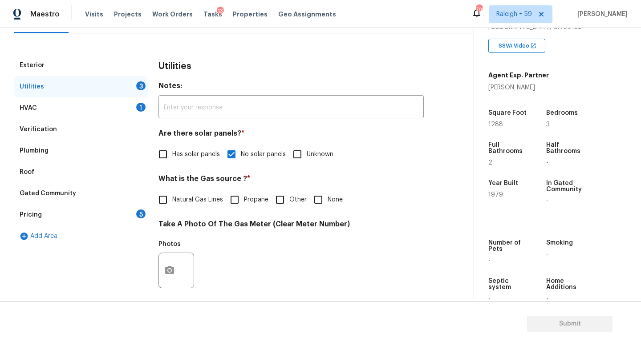
click at [191, 203] on span "Natural Gas Lines" at bounding box center [197, 199] width 51 height 9
click at [172, 203] on input "Natural Gas Lines" at bounding box center [163, 199] width 19 height 19
checkbox input "true"
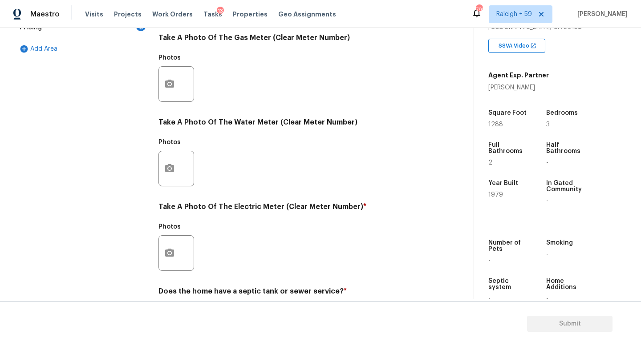
scroll to position [330, 0]
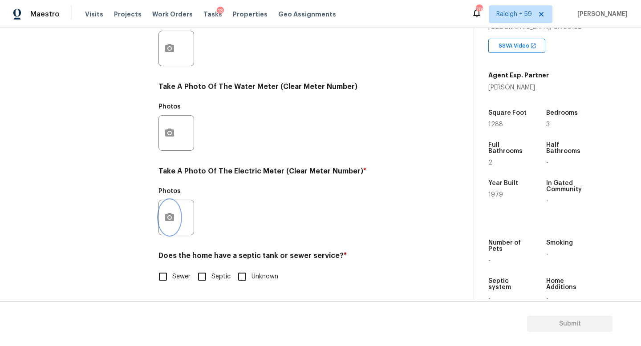
click at [175, 219] on button "button" at bounding box center [169, 217] width 21 height 35
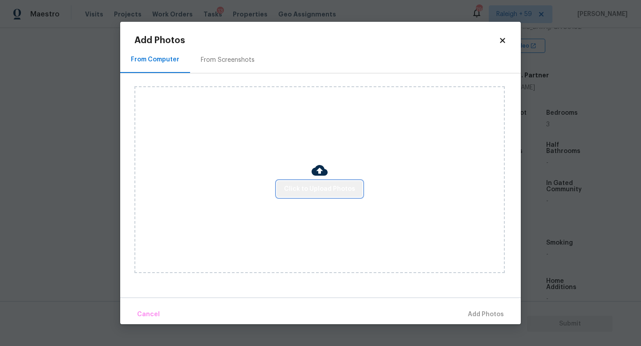
click at [321, 182] on button "Click to Upload Photos" at bounding box center [319, 189] width 85 height 16
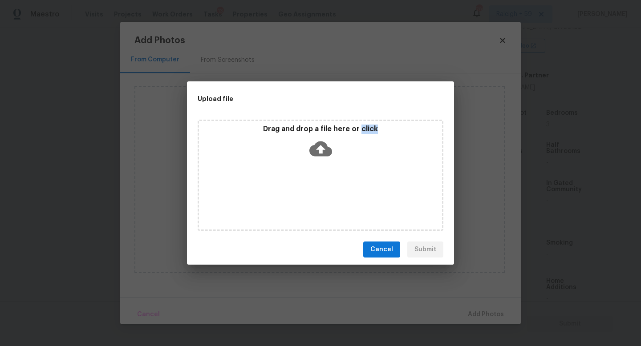
click at [321, 182] on div "Drag and drop a file here or click" at bounding box center [321, 175] width 246 height 111
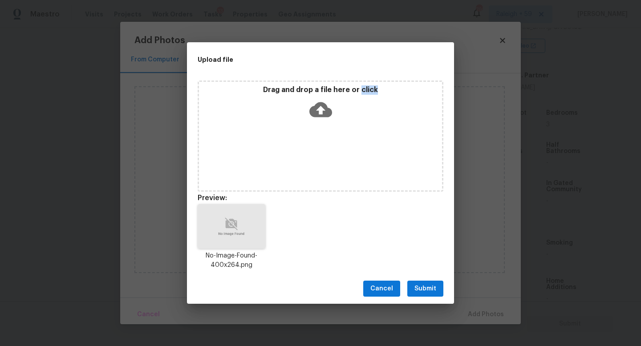
click at [411, 292] on button "Submit" at bounding box center [425, 289] width 36 height 16
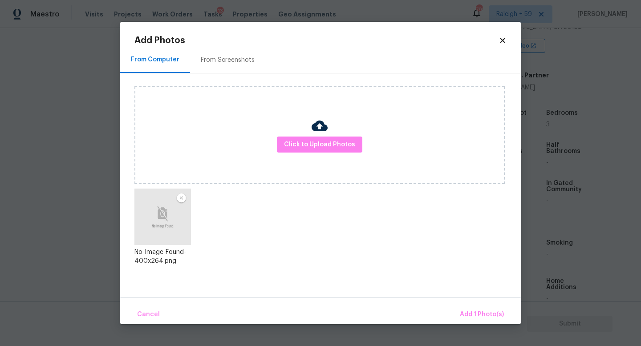
click at [473, 303] on div "Cancel Add 1 Photo(s)" at bounding box center [320, 311] width 401 height 27
click at [464, 314] on span "Add 1 Photo(s)" at bounding box center [482, 314] width 44 height 11
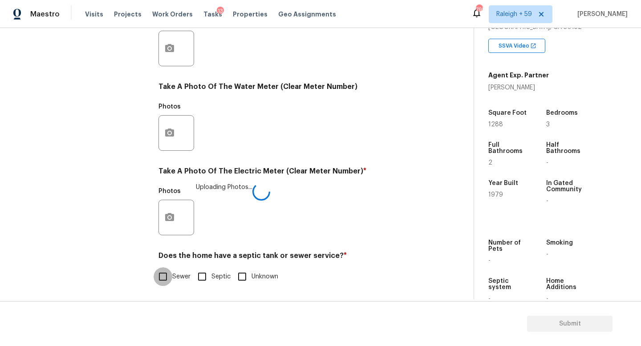
click at [154, 272] on input "Sewer" at bounding box center [163, 276] width 19 height 19
checkbox input "true"
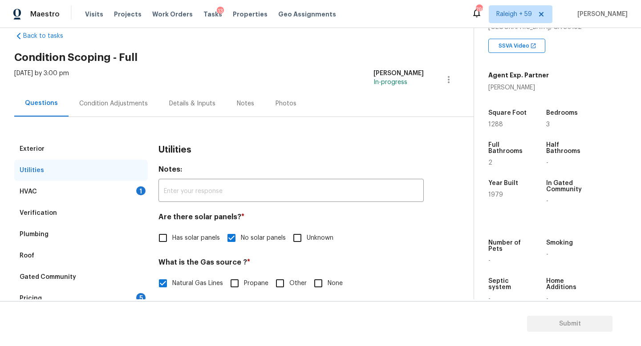
click at [91, 205] on div "Verification" at bounding box center [81, 213] width 134 height 21
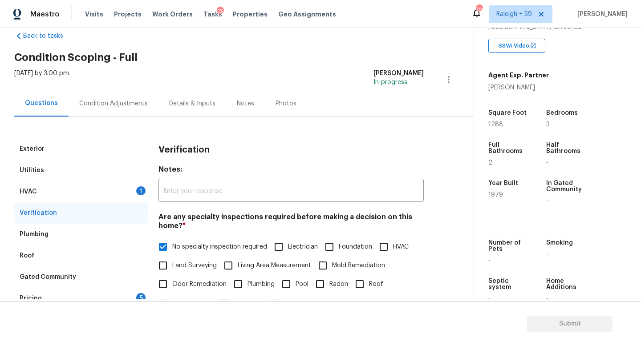
click at [99, 190] on div "HVAC 1" at bounding box center [81, 191] width 134 height 21
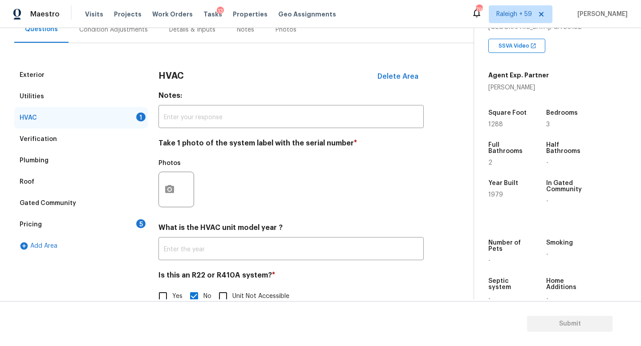
scroll to position [118, 0]
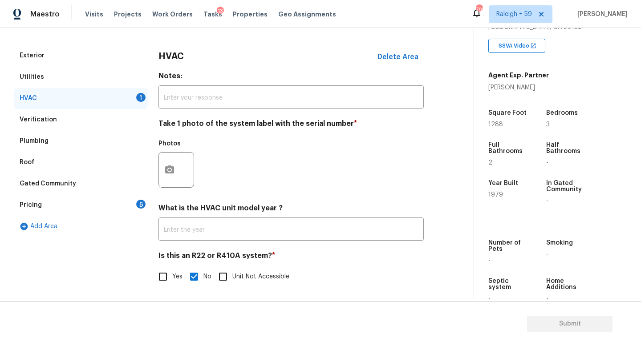
click at [136, 202] on div "Pricing 5" at bounding box center [81, 204] width 134 height 21
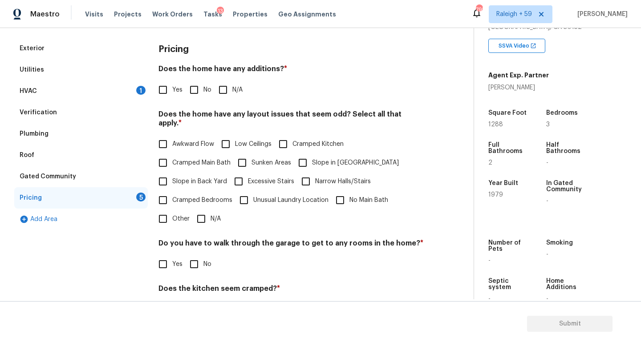
click at [208, 88] on span "No" at bounding box center [207, 89] width 8 height 9
click at [203, 88] on input "No" at bounding box center [194, 90] width 19 height 19
checkbox input "true"
click at [206, 222] on input "N/A" at bounding box center [201, 219] width 19 height 19
checkbox input "true"
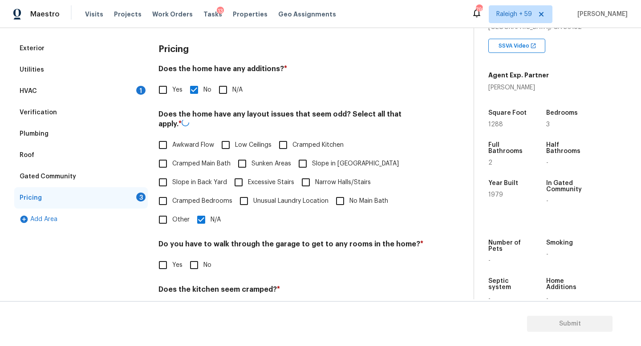
click at [203, 270] on input "No" at bounding box center [194, 265] width 19 height 19
checkbox input "true"
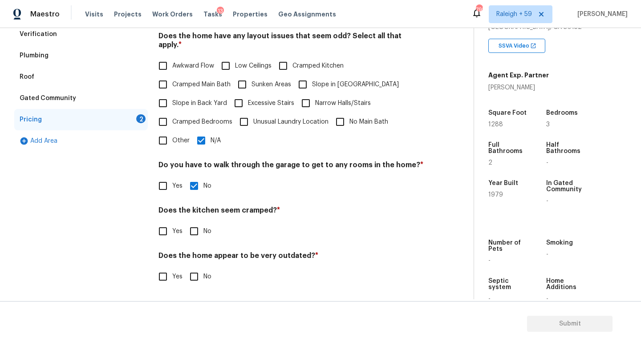
scroll to position [203, 0]
click at [203, 222] on input "No" at bounding box center [194, 231] width 19 height 19
checkbox input "true"
click at [202, 267] on input "No" at bounding box center [194, 276] width 19 height 19
checkbox input "true"
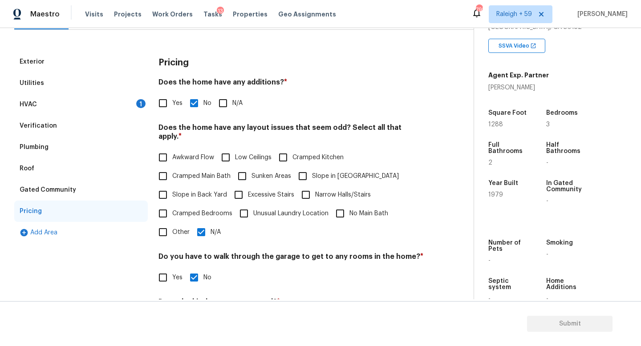
scroll to position [0, 0]
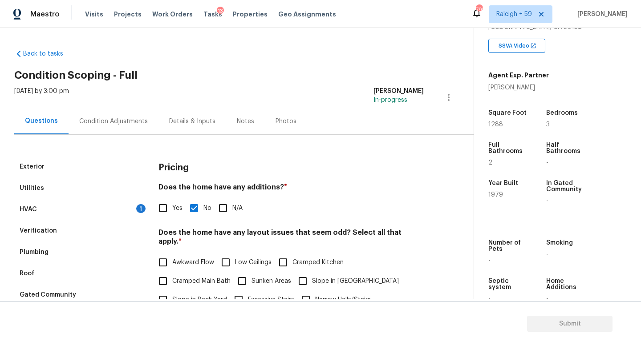
click at [172, 109] on div "Details & Inputs" at bounding box center [192, 121] width 68 height 26
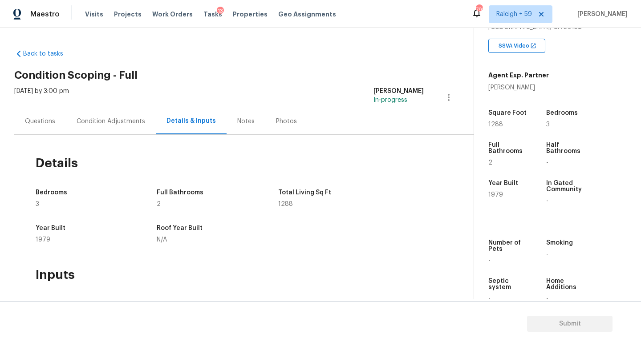
click at [45, 126] on div "Questions" at bounding box center [40, 121] width 52 height 26
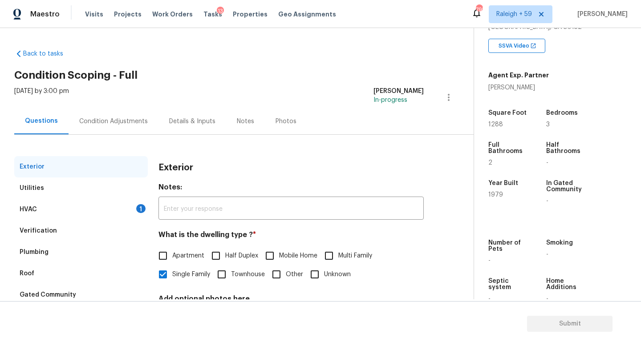
click at [118, 119] on div "Condition Adjustments" at bounding box center [113, 121] width 69 height 9
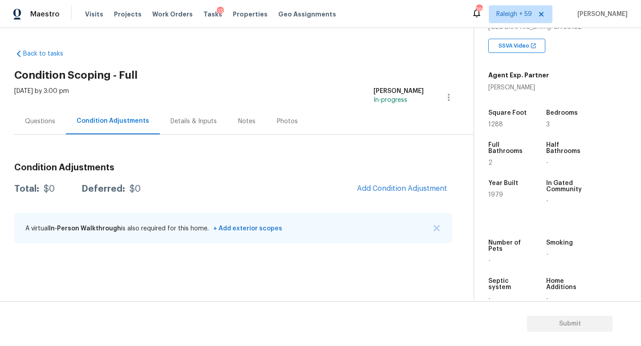
drag, startPoint x: 46, startPoint y: 121, endPoint x: 50, endPoint y: 126, distance: 6.7
click at [47, 121] on div "Questions" at bounding box center [40, 121] width 30 height 9
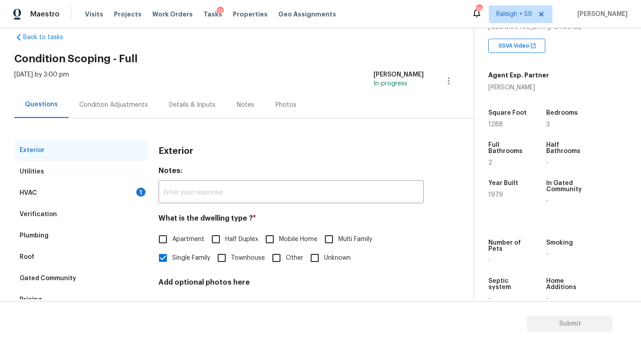
click at [120, 193] on div "HVAC 1" at bounding box center [81, 192] width 134 height 21
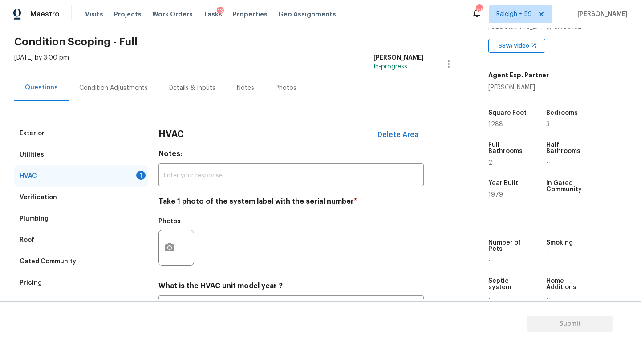
scroll to position [118, 0]
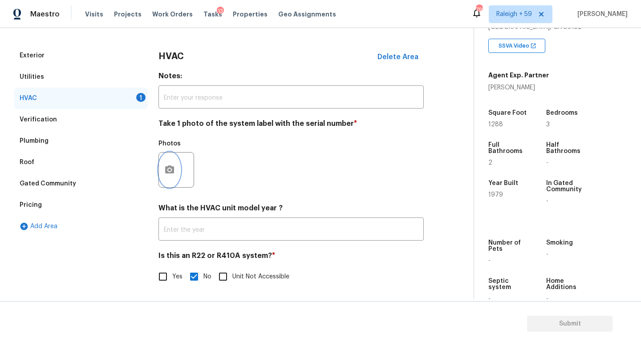
click at [172, 166] on icon "button" at bounding box center [169, 170] width 9 height 8
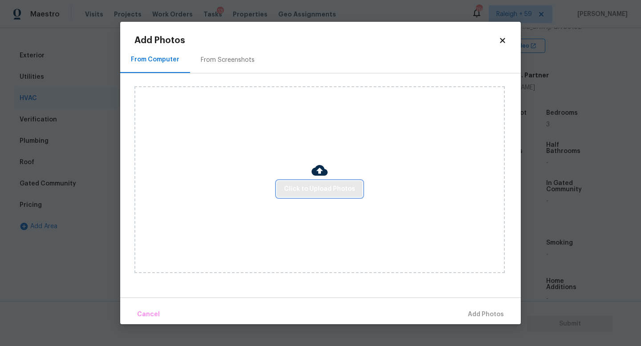
click at [320, 191] on span "Click to Upload Photos" at bounding box center [319, 189] width 71 height 11
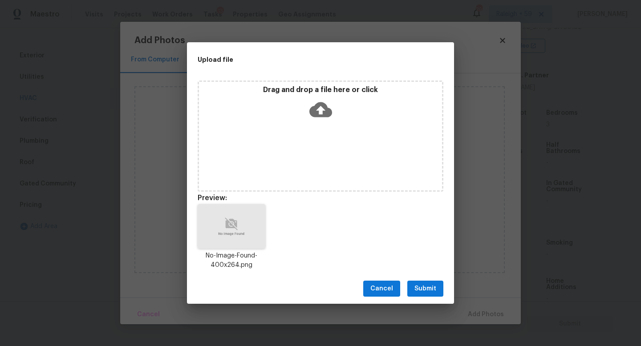
click at [429, 290] on span "Submit" at bounding box center [425, 289] width 22 height 11
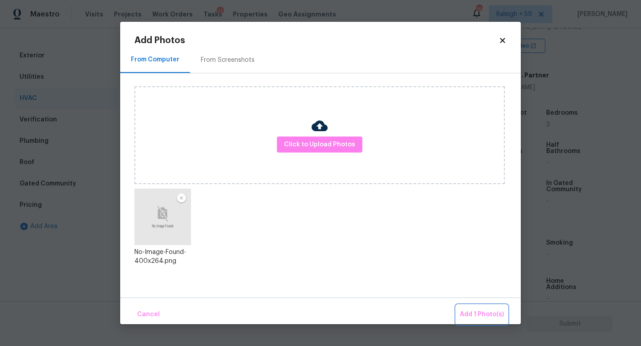
click at [486, 312] on span "Add 1 Photo(s)" at bounding box center [482, 314] width 44 height 11
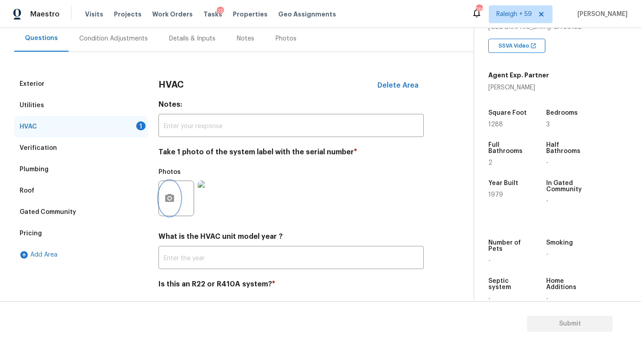
scroll to position [48, 0]
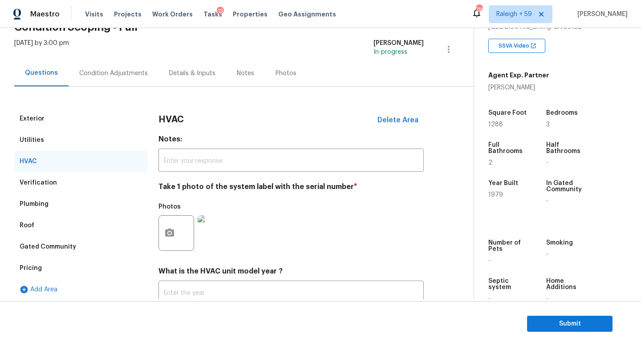
click at [124, 75] on div "Condition Adjustments" at bounding box center [113, 73] width 69 height 9
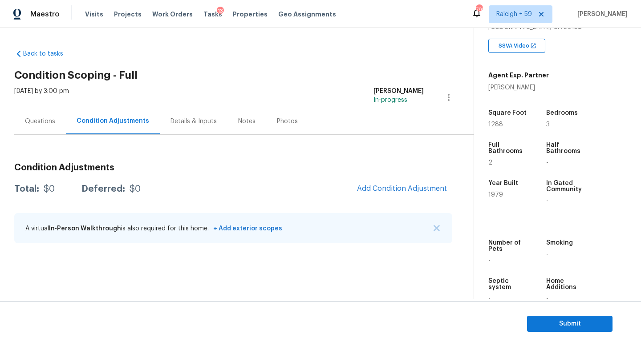
click at [27, 117] on div "Questions" at bounding box center [40, 121] width 30 height 9
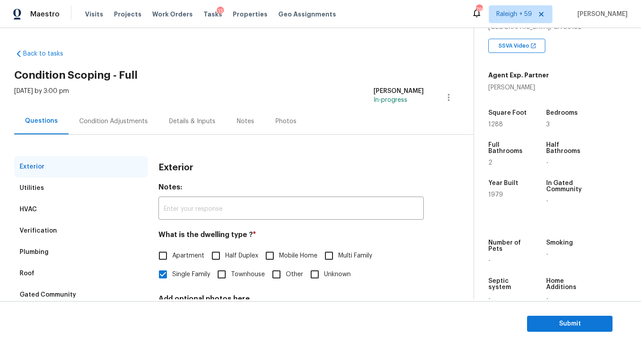
click at [118, 122] on div "Condition Adjustments" at bounding box center [113, 121] width 69 height 9
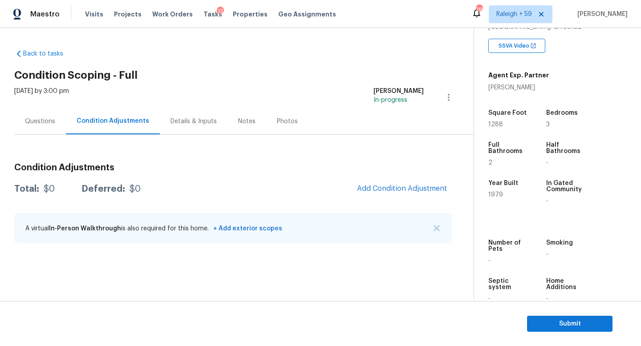
click at [54, 125] on div "Questions" at bounding box center [40, 121] width 30 height 9
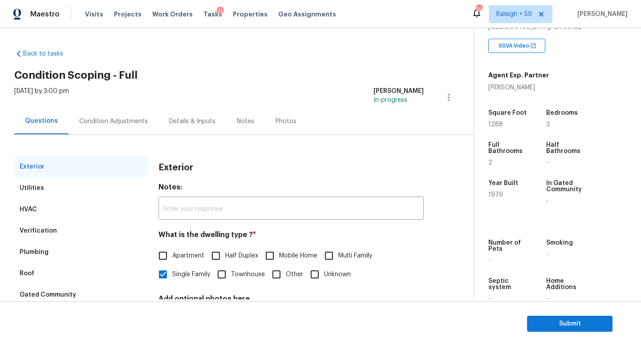
click at [106, 122] on div "Condition Adjustments" at bounding box center [113, 121] width 69 height 9
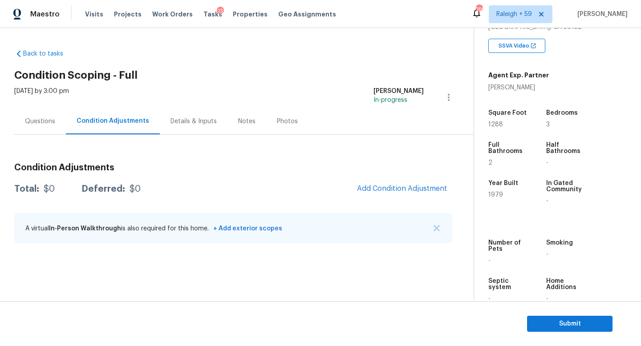
click at [28, 123] on div "Questions" at bounding box center [40, 121] width 30 height 9
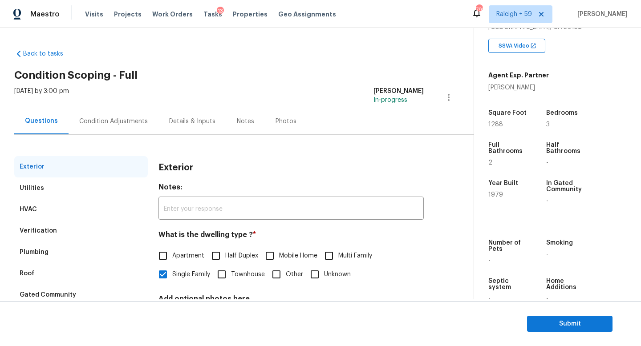
click at [94, 124] on div "Condition Adjustments" at bounding box center [113, 121] width 69 height 9
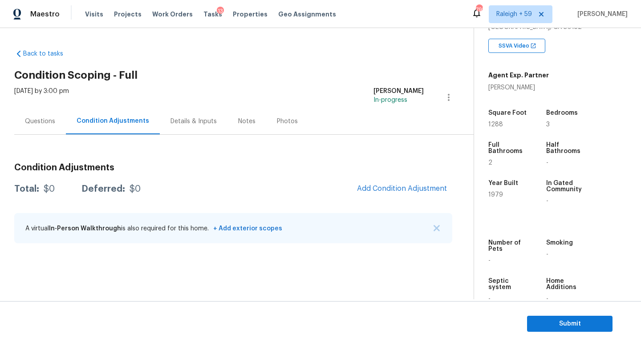
click at [10, 119] on div "Back to tasks Condition Scoping - Full Wed, Aug 20 2025 by 3:00 pm Roopesh Jaik…" at bounding box center [320, 163] width 641 height 271
click at [41, 123] on div "Questions" at bounding box center [40, 121] width 30 height 9
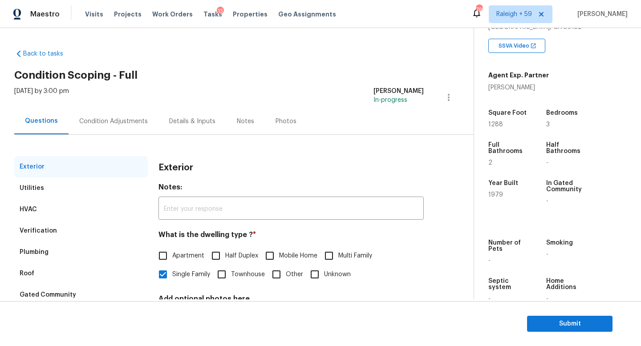
click at [116, 124] on div "Condition Adjustments" at bounding box center [113, 121] width 69 height 9
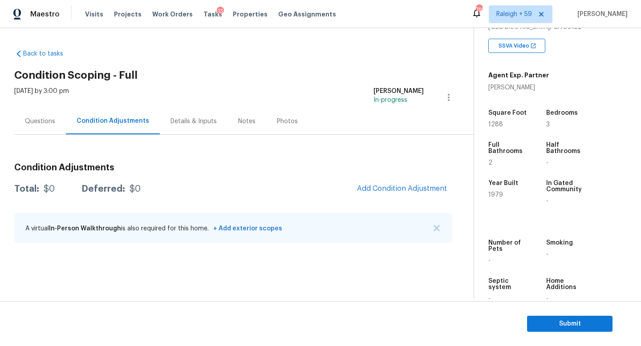
click at [34, 125] on div "Questions" at bounding box center [40, 121] width 30 height 9
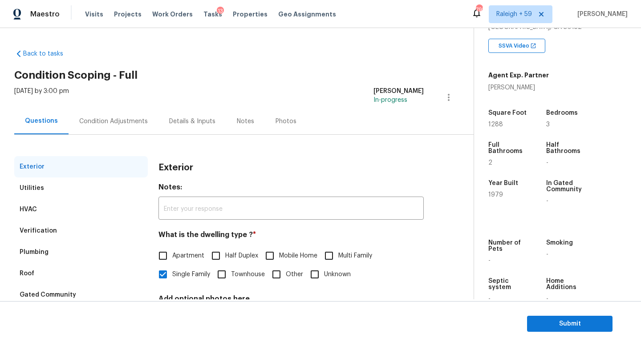
click at [109, 129] on div "Condition Adjustments" at bounding box center [114, 121] width 90 height 26
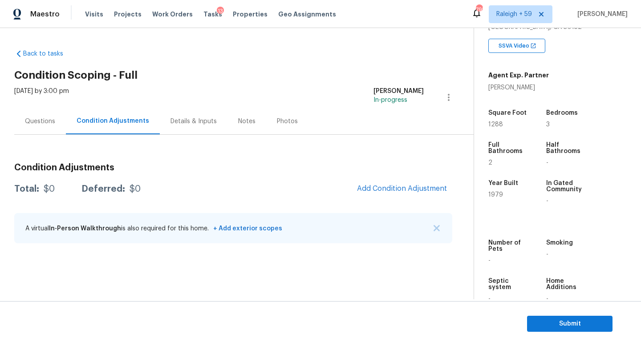
click at [29, 122] on div "Questions" at bounding box center [40, 121] width 30 height 9
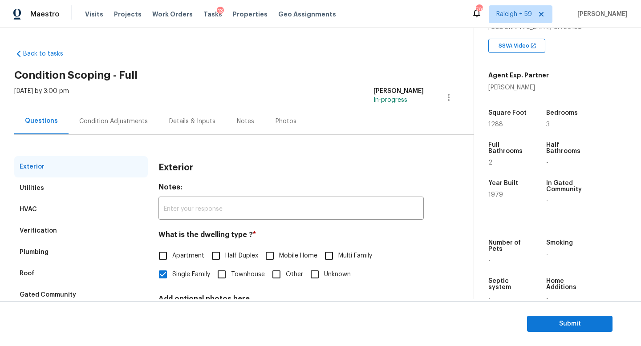
click at [103, 125] on div "Condition Adjustments" at bounding box center [113, 121] width 69 height 9
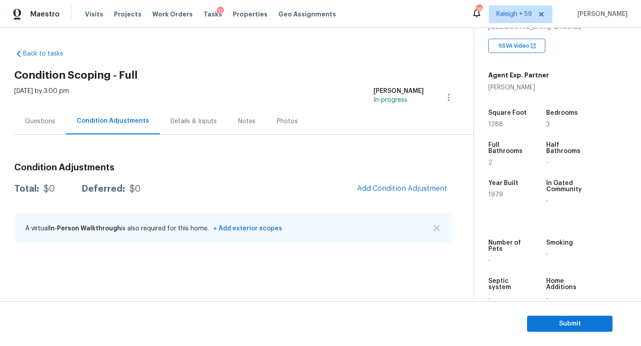
click at [29, 113] on div "Questions" at bounding box center [40, 121] width 52 height 26
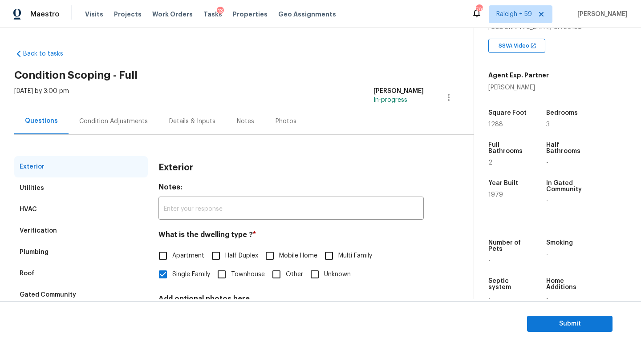
click at [125, 117] on div "Condition Adjustments" at bounding box center [113, 121] width 69 height 9
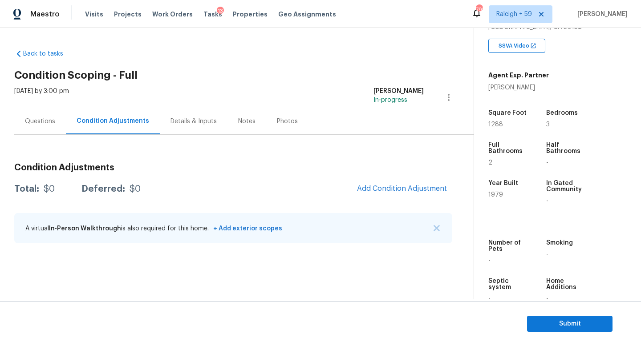
click at [48, 123] on div "Questions" at bounding box center [40, 121] width 30 height 9
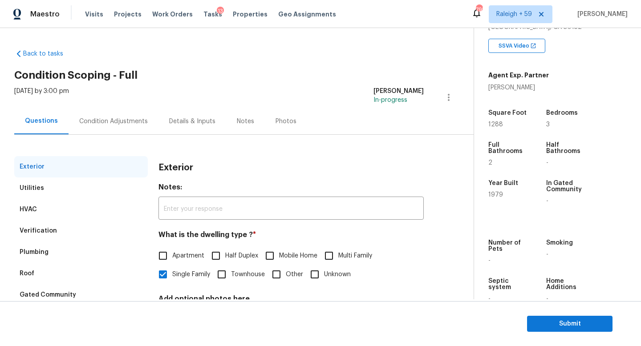
click at [114, 128] on div "Condition Adjustments" at bounding box center [114, 121] width 90 height 26
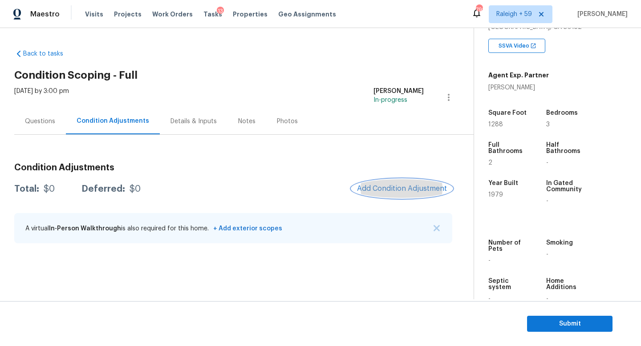
click at [369, 191] on span "Add Condition Adjustment" at bounding box center [402, 189] width 90 height 8
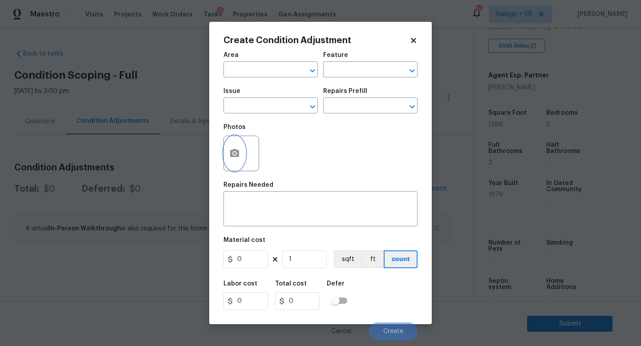
click at [244, 153] on button "button" at bounding box center [234, 153] width 21 height 35
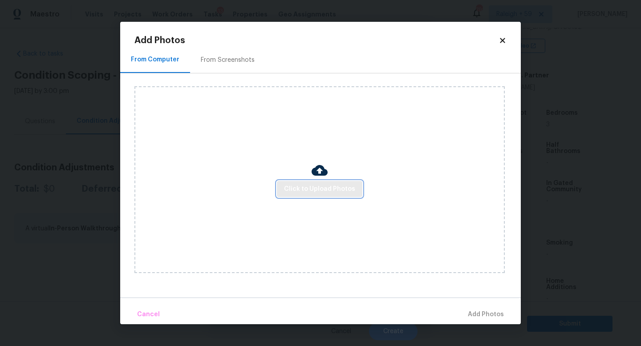
click at [297, 193] on span "Click to Upload Photos" at bounding box center [319, 189] width 71 height 11
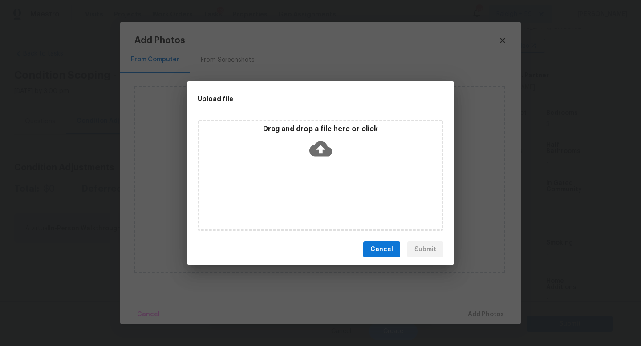
click at [297, 193] on div "Drag and drop a file here or click" at bounding box center [321, 175] width 246 height 111
